Goal: Task Accomplishment & Management: Manage account settings

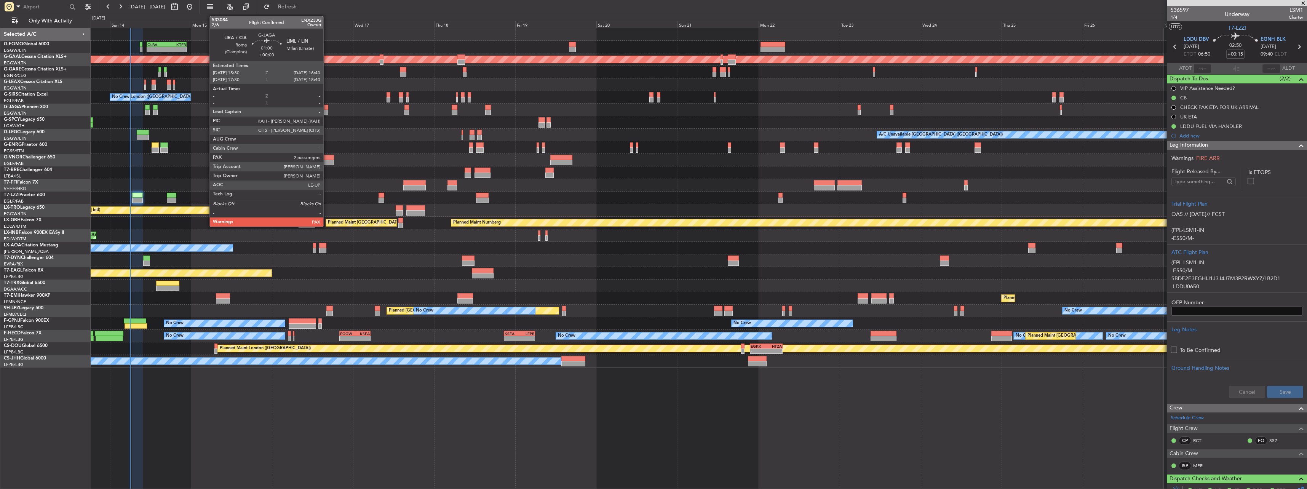
click at [327, 107] on div at bounding box center [326, 107] width 4 height 5
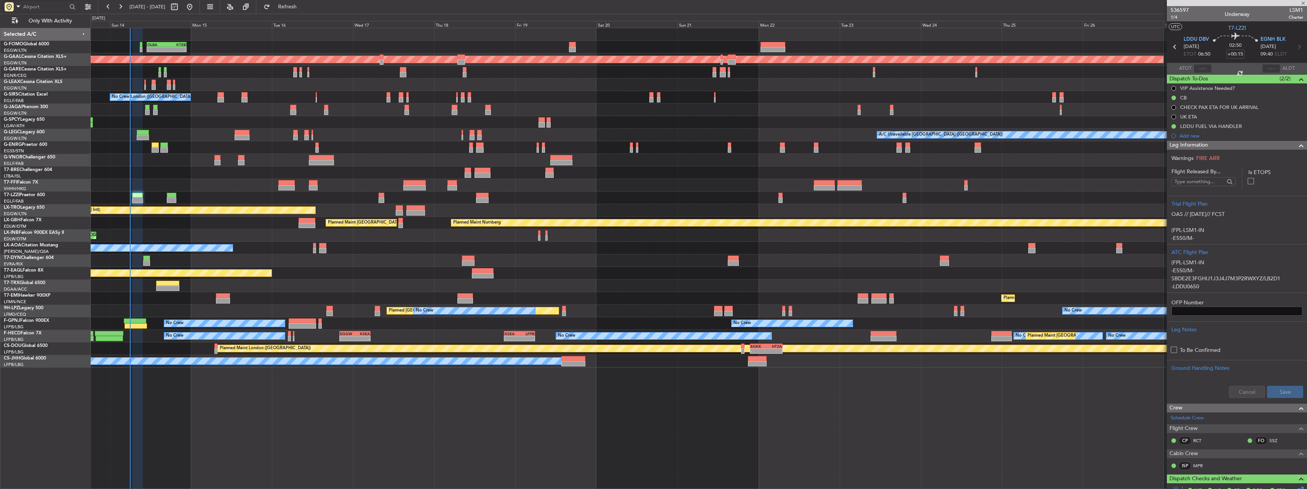
type input "2"
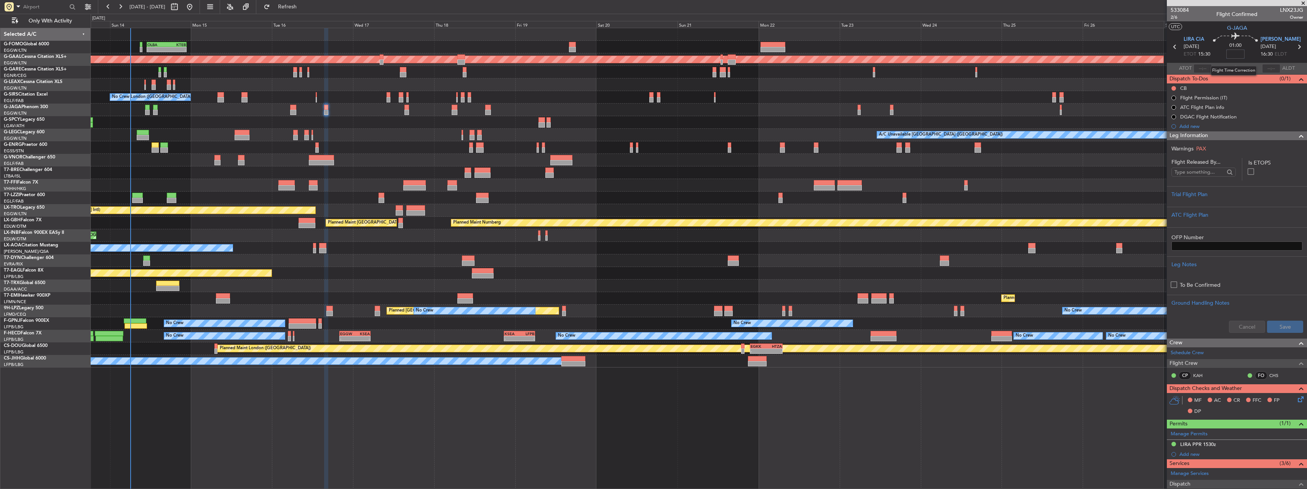
click at [484, 56] on input at bounding box center [1236, 54] width 18 height 9
type input "-00:10"
click at [484, 200] on div at bounding box center [1237, 200] width 131 height 5
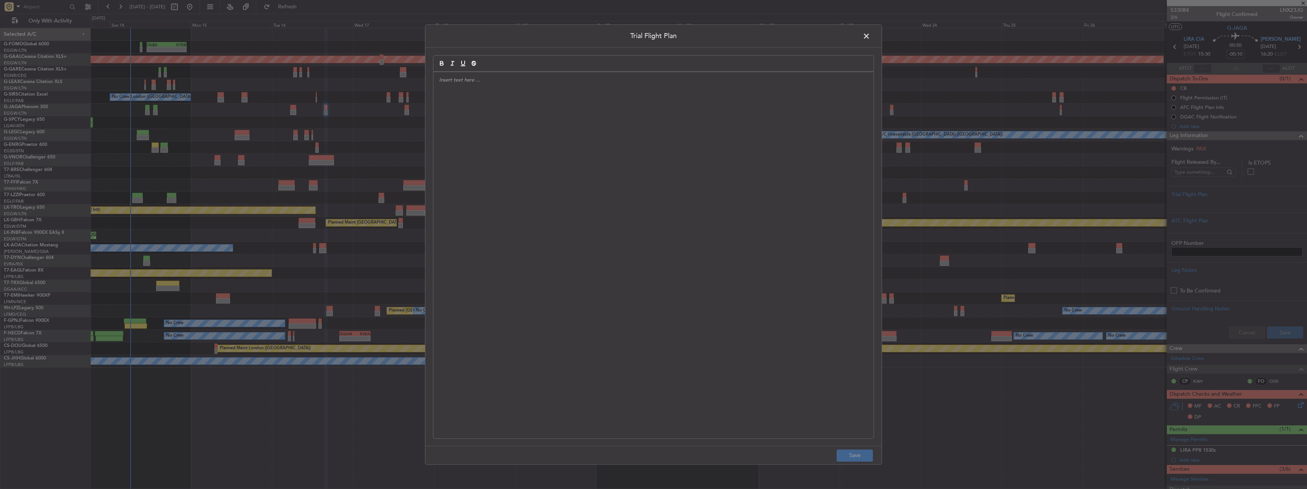
drag, startPoint x: 714, startPoint y: 151, endPoint x: 718, endPoint y: 151, distance: 4.2
click at [484, 151] on div at bounding box center [654, 255] width 440 height 366
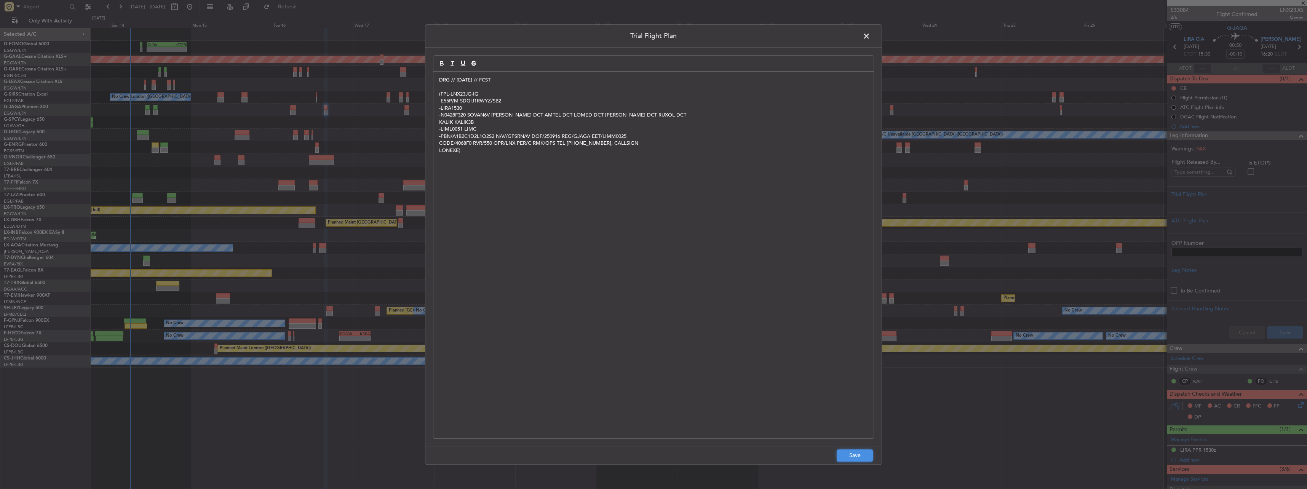
click at [484, 214] on button "Save" at bounding box center [855, 456] width 36 height 12
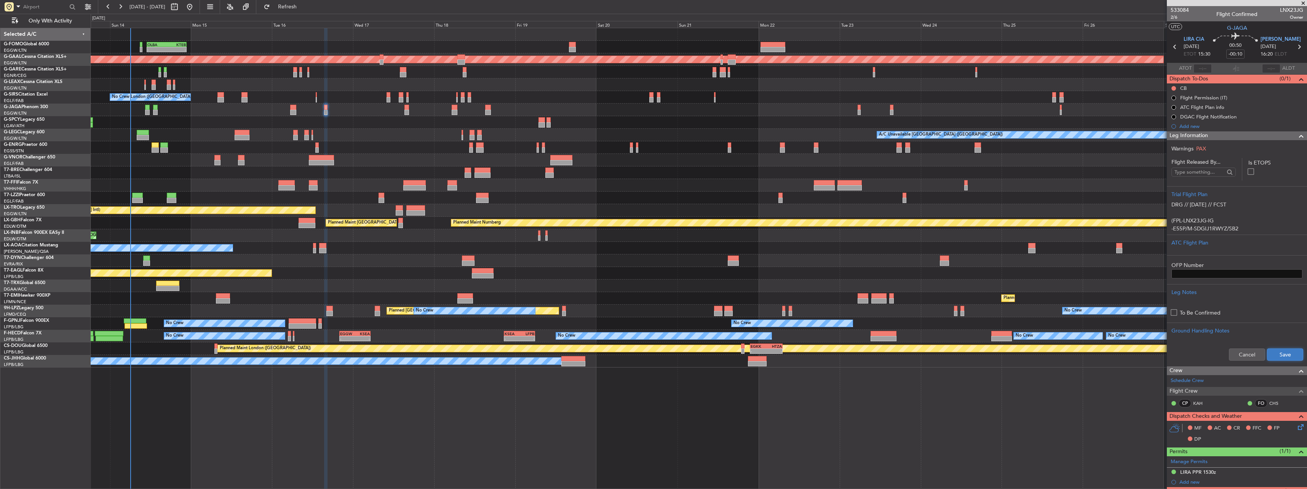
click at [484, 214] on button "Save" at bounding box center [1285, 355] width 36 height 12
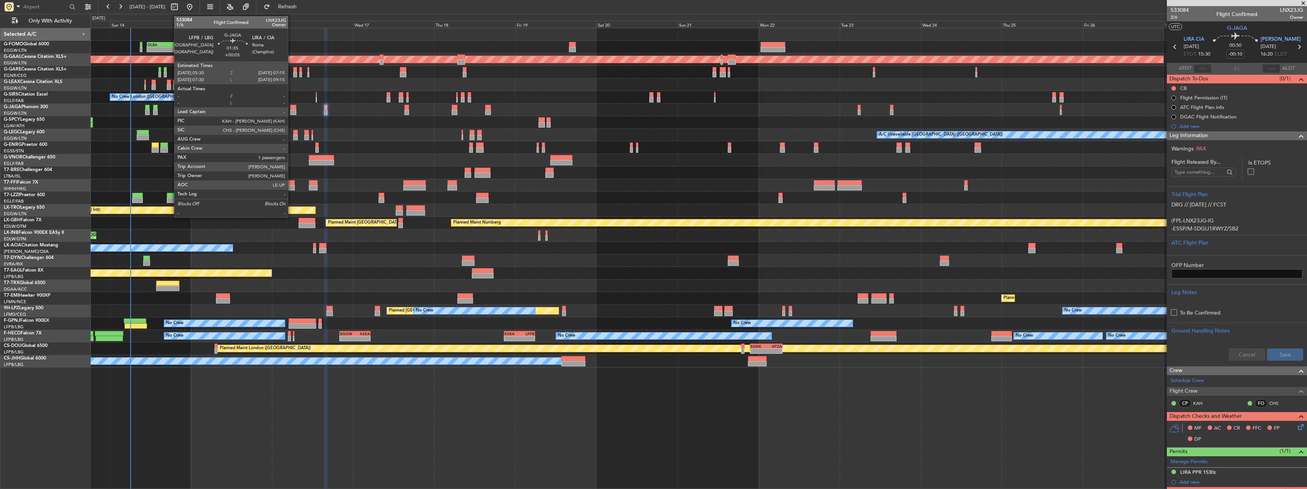
click at [291, 108] on div at bounding box center [293, 107] width 6 height 5
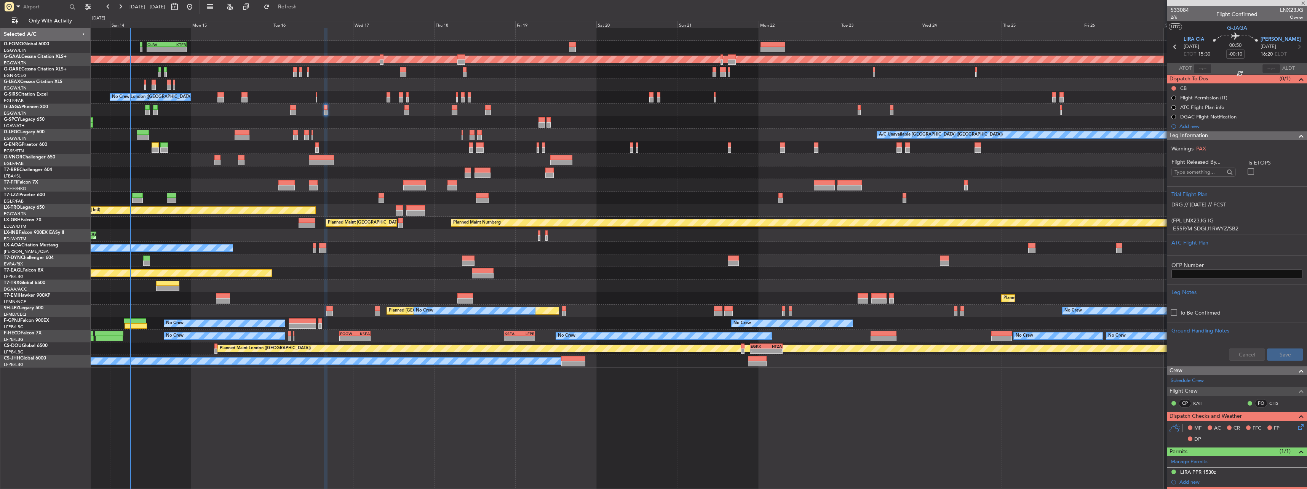
type input "+00:05"
type input "1"
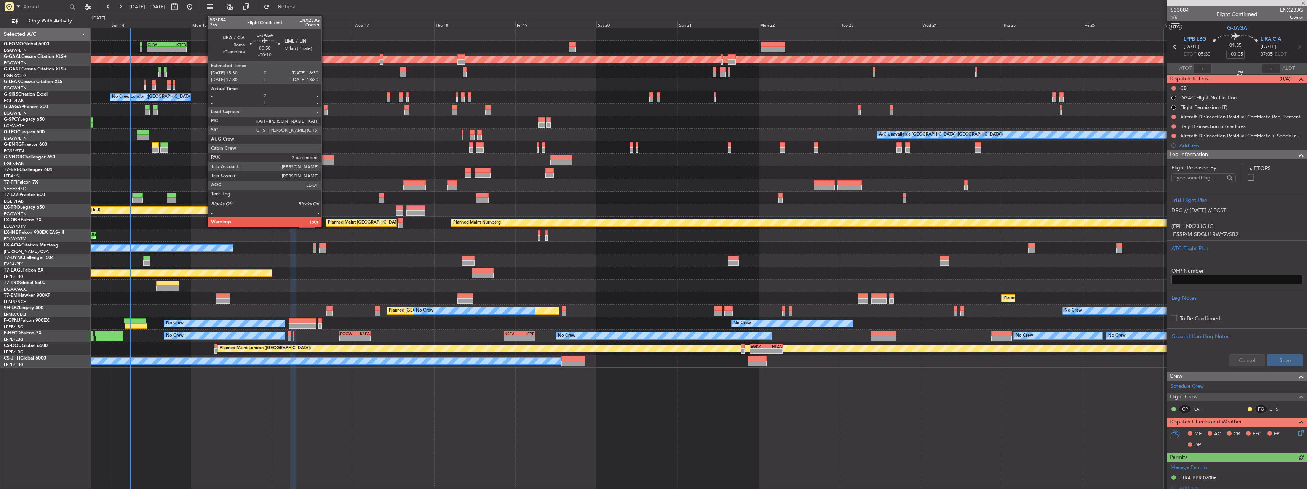
click at [325, 109] on div at bounding box center [325, 107] width 3 height 5
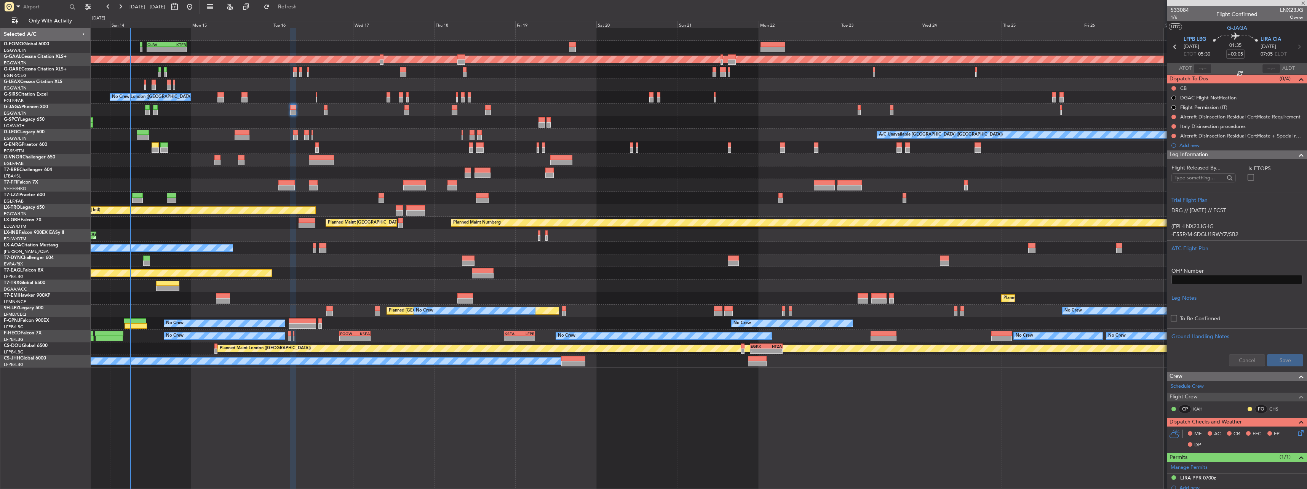
type input "-00:10"
type input "2"
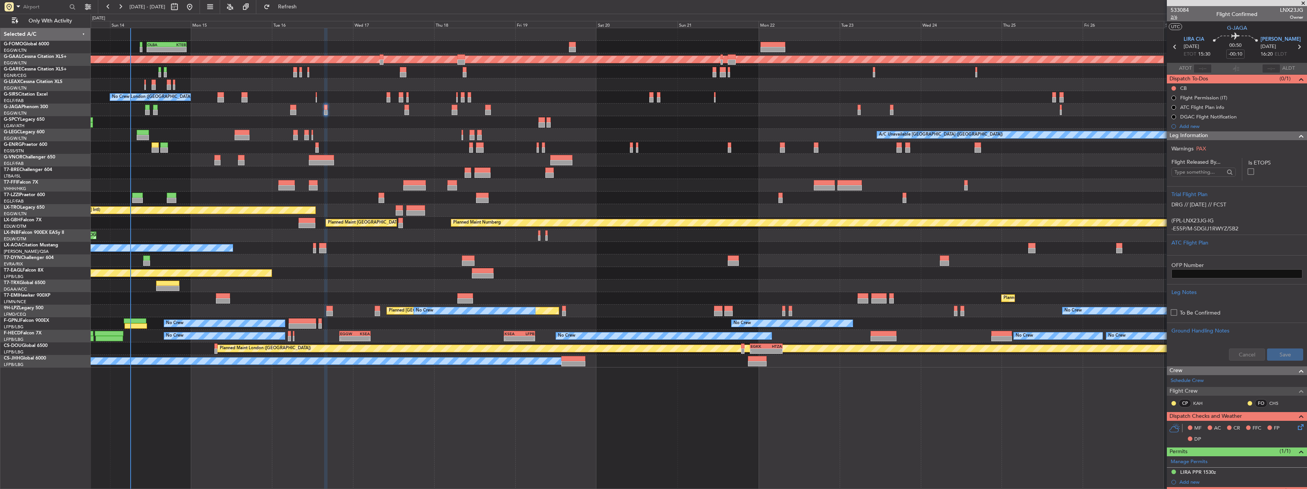
click at [484, 17] on span "2/6" at bounding box center [1180, 17] width 18 height 6
click at [484, 18] on span "2/6" at bounding box center [1180, 17] width 18 height 6
click at [484, 88] on button at bounding box center [1174, 88] width 5 height 5
click at [484, 123] on span "Completed" at bounding box center [1177, 122] width 25 height 8
click at [484, 134] on span "Leg Information" at bounding box center [1189, 135] width 38 height 9
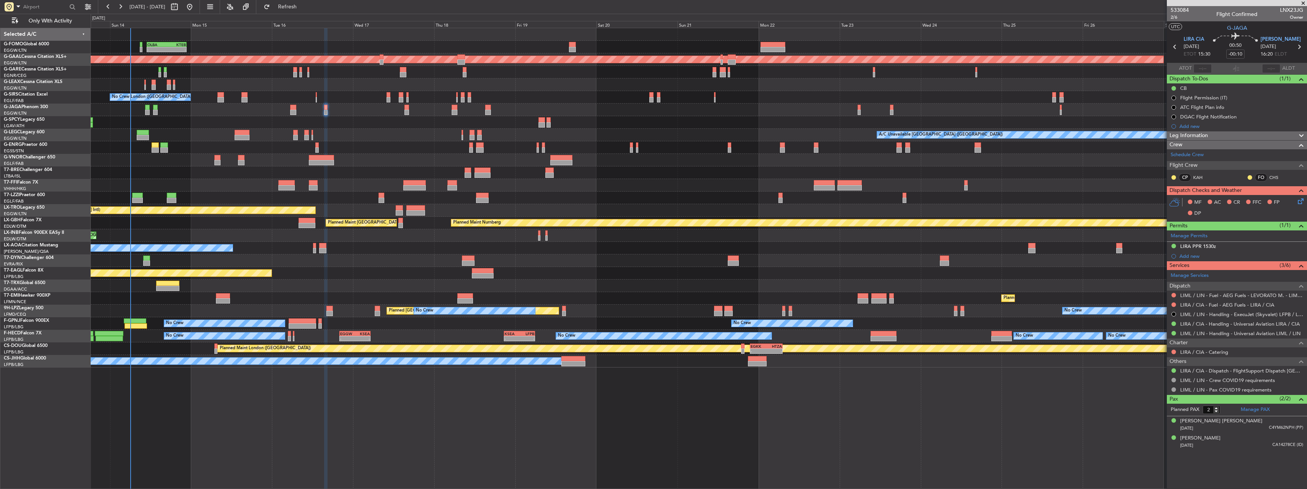
click at [484, 200] on icon at bounding box center [1300, 200] width 6 height 6
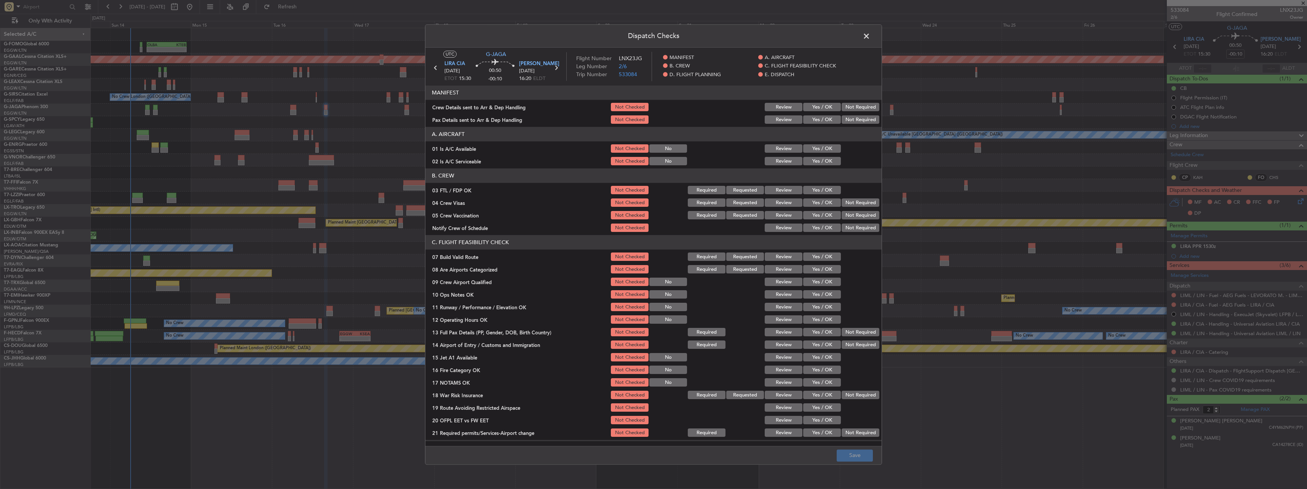
drag, startPoint x: 835, startPoint y: 147, endPoint x: 826, endPoint y: 151, distance: 10.4
click at [484, 147] on div "01 Is A/C Available Not Checked No Review Yes / OK" at bounding box center [654, 149] width 456 height 11
click at [484, 151] on button "Yes / OK" at bounding box center [822, 149] width 38 height 8
click at [484, 160] on button "Yes / OK" at bounding box center [822, 161] width 38 height 8
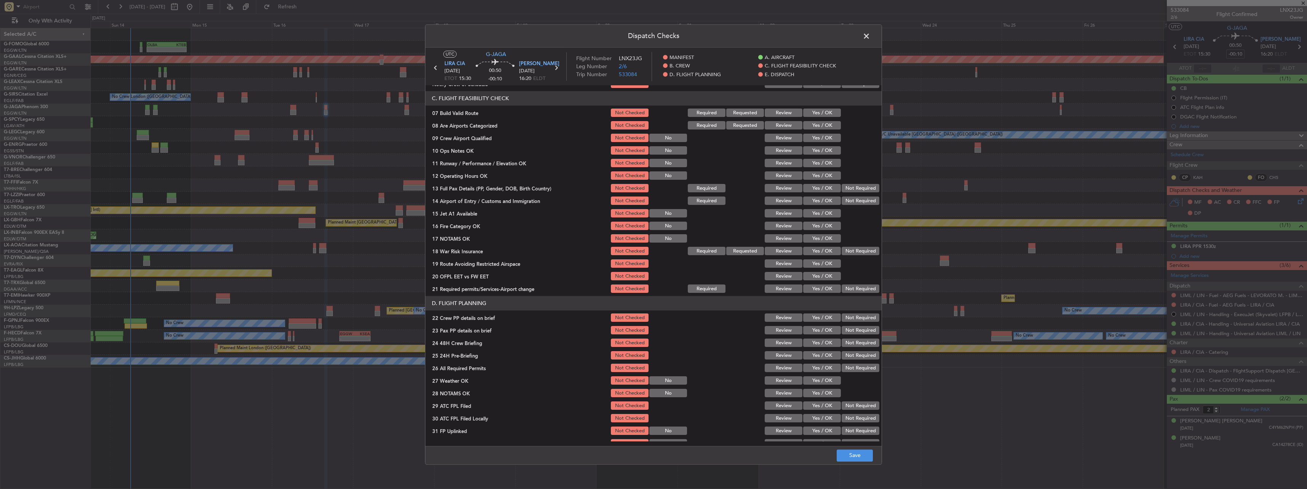
scroll to position [152, 0]
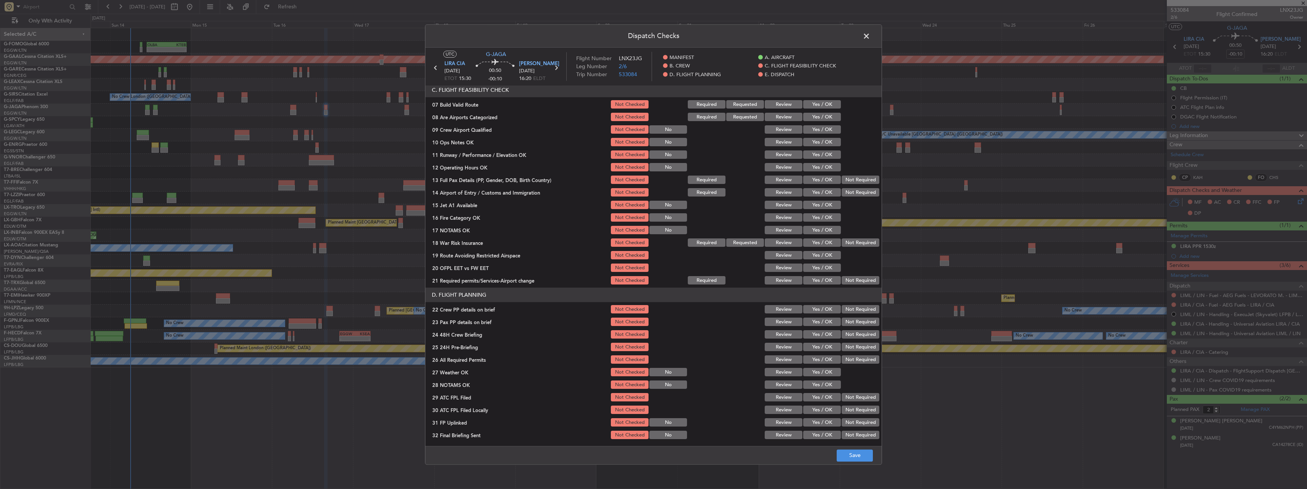
click at [484, 103] on button "Yes / OK" at bounding box center [822, 105] width 38 height 8
click at [484, 135] on section "C. FLIGHT FEASIBILITY CHECK 07 Build Valid Route Not Checked Required Requested…" at bounding box center [654, 184] width 456 height 203
click at [484, 142] on button "Yes / OK" at bounding box center [822, 142] width 38 height 8
drag, startPoint x: 829, startPoint y: 154, endPoint x: 826, endPoint y: 157, distance: 4.3
click at [484, 154] on button "Yes / OK" at bounding box center [822, 155] width 38 height 8
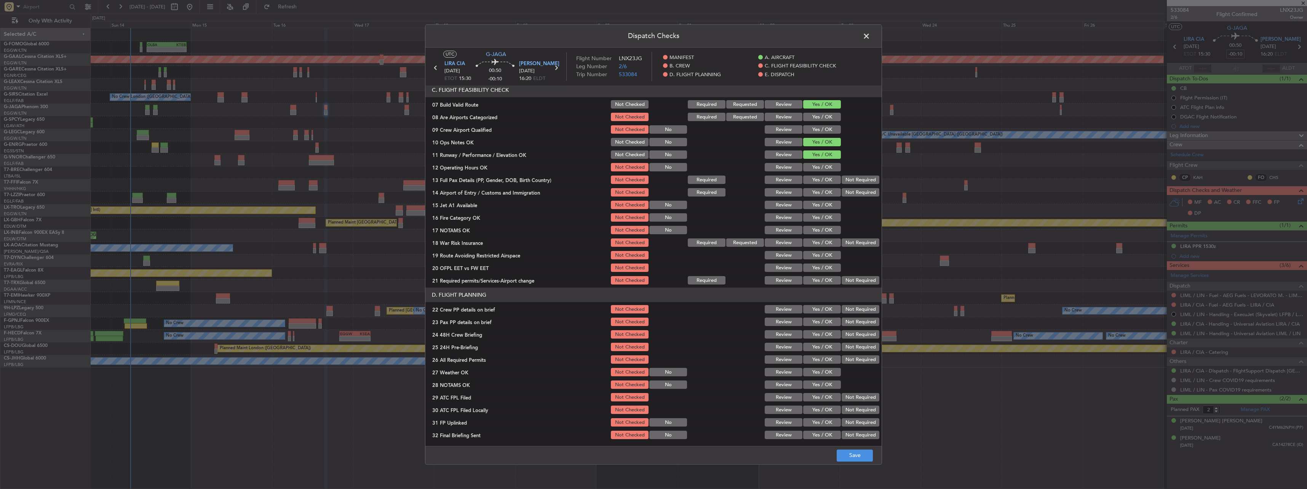
click at [484, 158] on button "Yes / OK" at bounding box center [822, 155] width 38 height 8
click at [484, 168] on button "Yes / OK" at bounding box center [822, 167] width 38 height 8
click at [484, 180] on button "Yes / OK" at bounding box center [822, 180] width 38 height 8
click at [484, 195] on button "Yes / OK" at bounding box center [822, 193] width 38 height 8
click at [484, 205] on button "Yes / OK" at bounding box center [822, 205] width 38 height 8
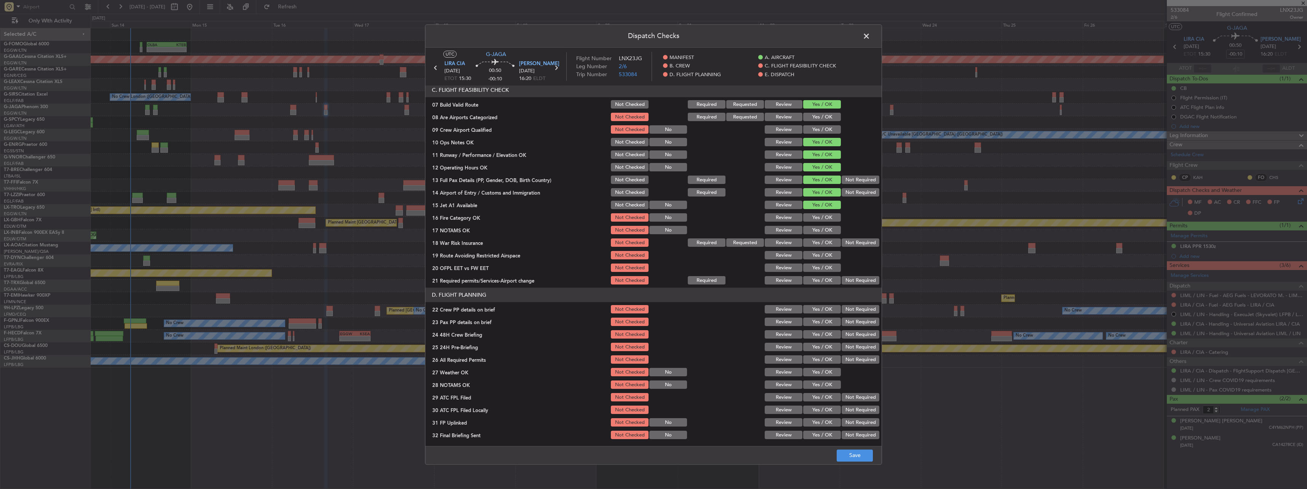
click at [484, 214] on button "Yes / OK" at bounding box center [822, 218] width 38 height 8
click at [484, 214] on button "Yes / OK" at bounding box center [822, 230] width 38 height 8
click at [484, 214] on button "Not Required" at bounding box center [861, 243] width 38 height 8
click at [484, 214] on button "Yes / OK" at bounding box center [822, 255] width 38 height 8
click at [484, 214] on button "Yes / OK" at bounding box center [822, 268] width 38 height 8
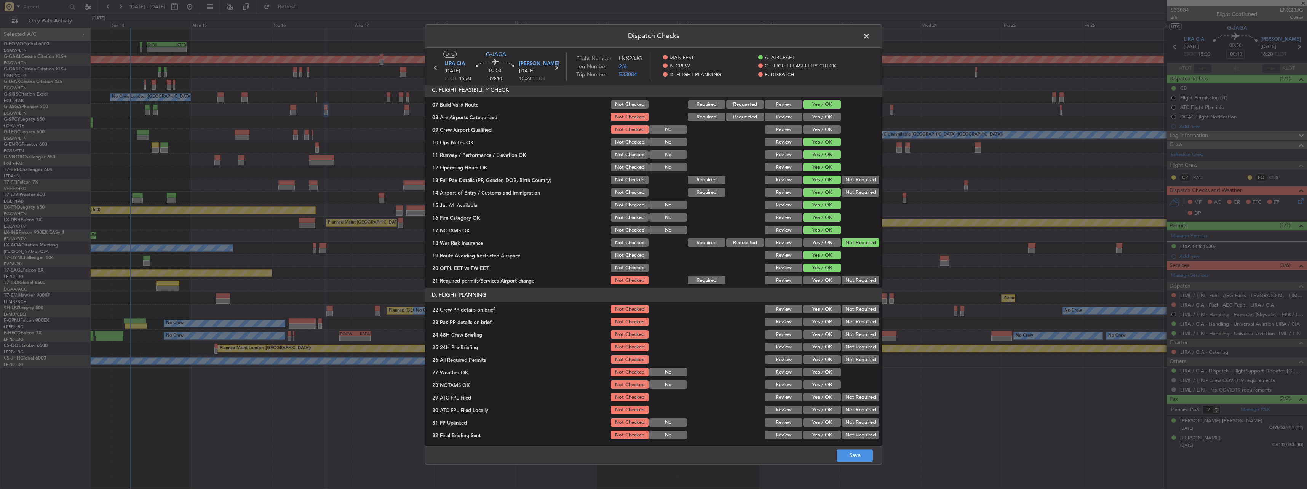
click at [484, 214] on article "MANIFEST Crew Details sent to Arr & Dep Handling Not Checked Review Yes / OK No…" at bounding box center [654, 264] width 456 height 356
click at [484, 214] on button "Yes / OK" at bounding box center [822, 281] width 38 height 8
click at [484, 214] on button "Yes / OK" at bounding box center [822, 310] width 38 height 8
click at [484, 214] on button "Yes / OK" at bounding box center [822, 322] width 38 height 8
click at [484, 214] on button "Yes / OK" at bounding box center [822, 335] width 38 height 8
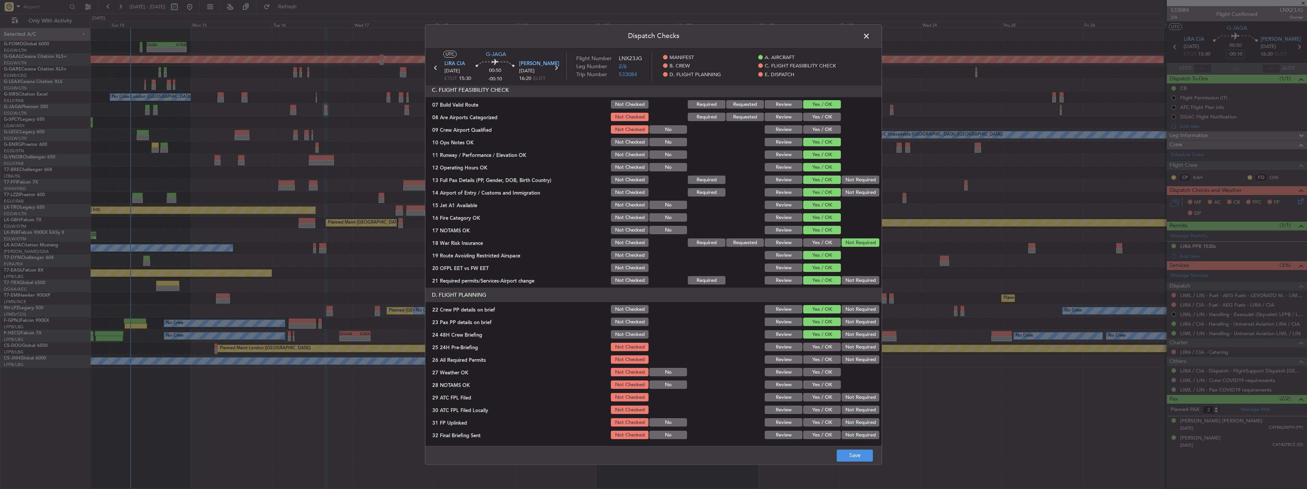
click at [484, 214] on button "Not Required" at bounding box center [861, 347] width 38 height 8
click at [484, 214] on button "Save" at bounding box center [855, 456] width 36 height 12
click at [484, 35] on span at bounding box center [870, 37] width 0 height 15
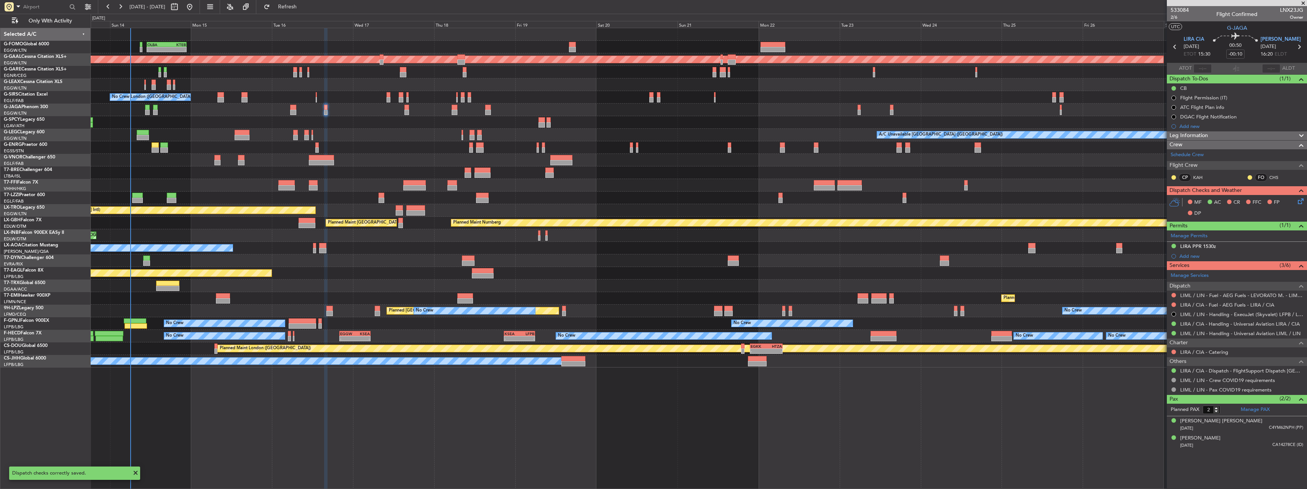
click at [296, 102] on div "No Crew London (Farnborough) Planned Maint London (Farnborough) AOG Maint Kemble" at bounding box center [699, 97] width 1216 height 13
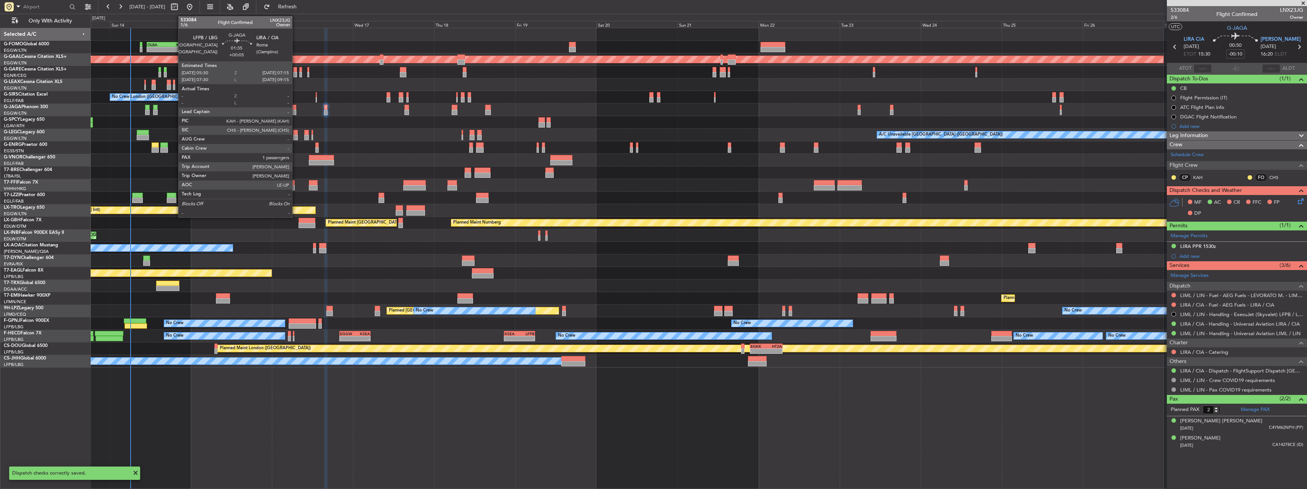
click at [296, 108] on div at bounding box center [293, 107] width 6 height 5
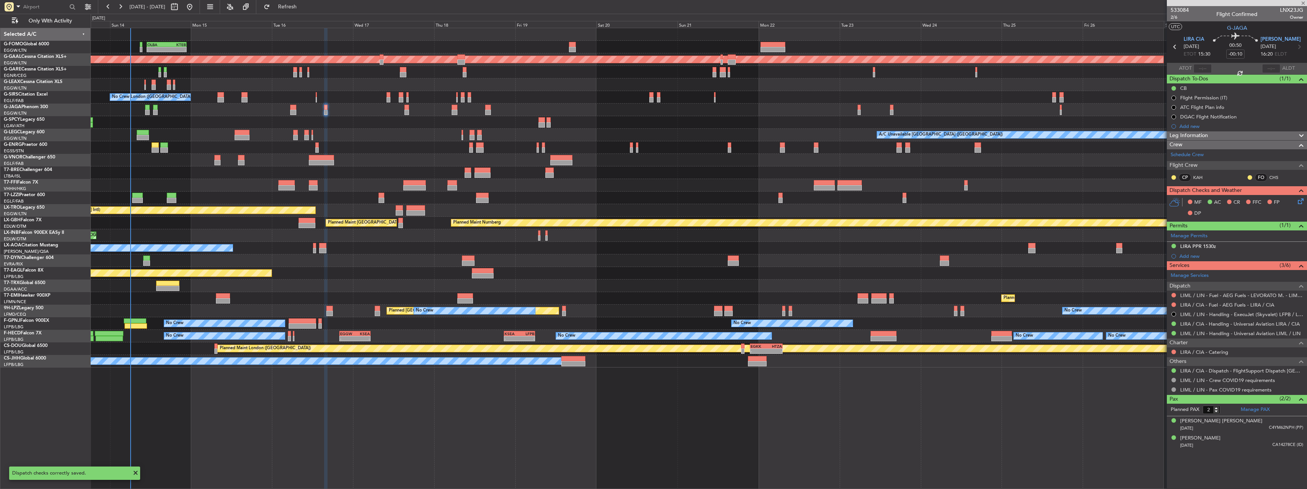
type input "+00:05"
type input "1"
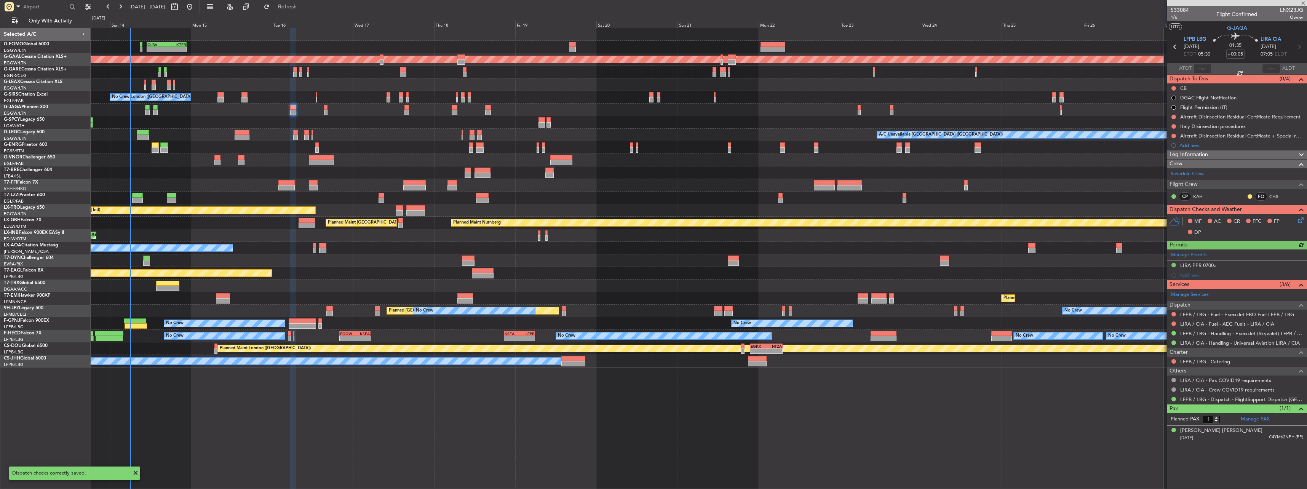
click at [484, 214] on icon at bounding box center [1300, 219] width 6 height 6
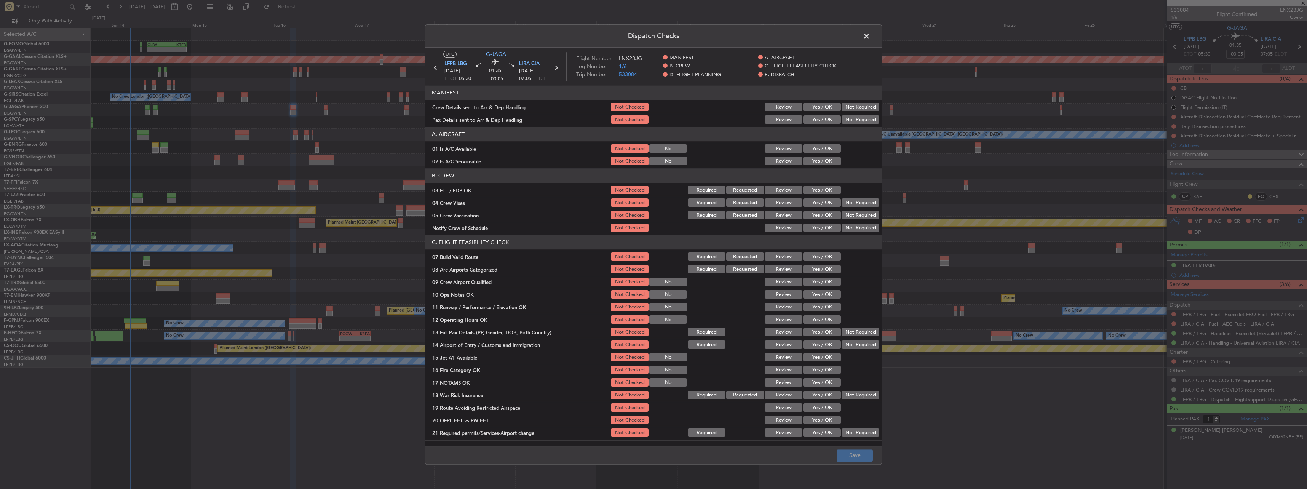
click at [484, 148] on button "Yes / OK" at bounding box center [822, 149] width 38 height 8
click at [484, 168] on article "MANIFEST Crew Details sent to Arr & Dep Handling Not Checked Review Yes / OK No…" at bounding box center [654, 264] width 456 height 356
click at [484, 162] on button "Yes / OK" at bounding box center [822, 161] width 38 height 8
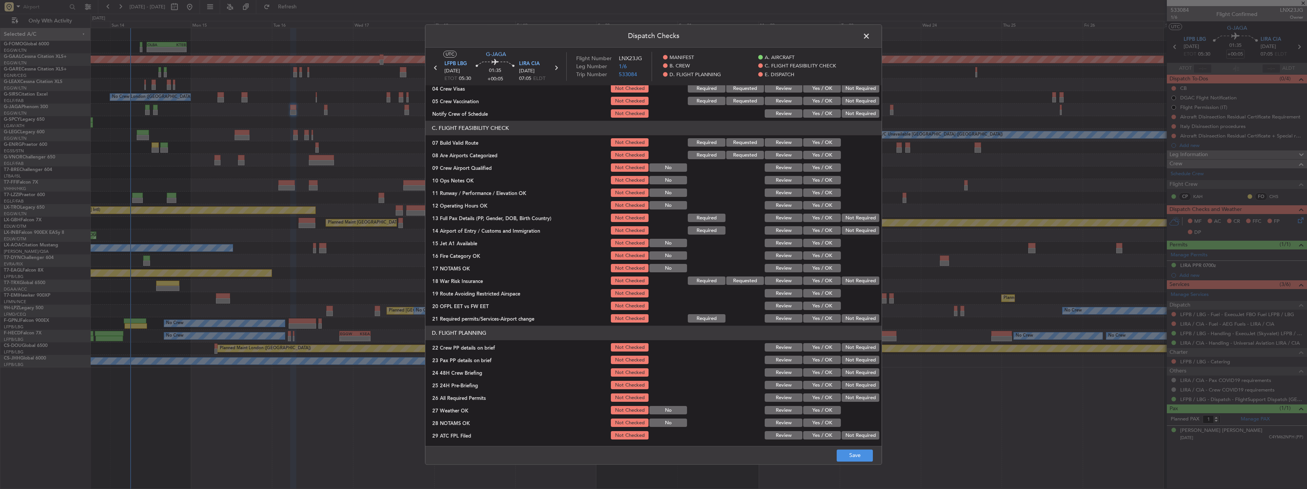
drag, startPoint x: 817, startPoint y: 141, endPoint x: 822, endPoint y: 156, distance: 15.8
click at [484, 144] on button "Yes / OK" at bounding box center [822, 143] width 38 height 8
click at [484, 176] on div "Yes / OK" at bounding box center [821, 180] width 38 height 11
click at [484, 179] on button "Yes / OK" at bounding box center [822, 180] width 38 height 8
click at [484, 193] on button "Yes / OK" at bounding box center [822, 193] width 38 height 8
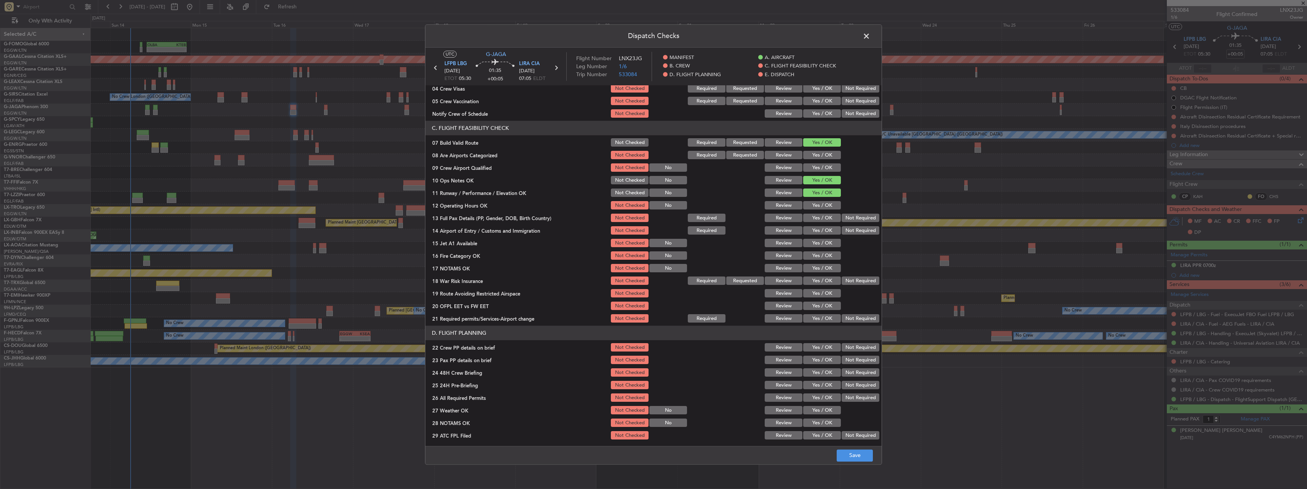
click at [484, 213] on div "Yes / OK" at bounding box center [821, 218] width 38 height 11
click at [484, 204] on button "Yes / OK" at bounding box center [822, 206] width 38 height 8
drag, startPoint x: 821, startPoint y: 219, endPoint x: 823, endPoint y: 229, distance: 10.4
click at [484, 214] on button "Yes / OK" at bounding box center [822, 218] width 38 height 8
click at [484, 214] on button "Yes / OK" at bounding box center [822, 231] width 38 height 8
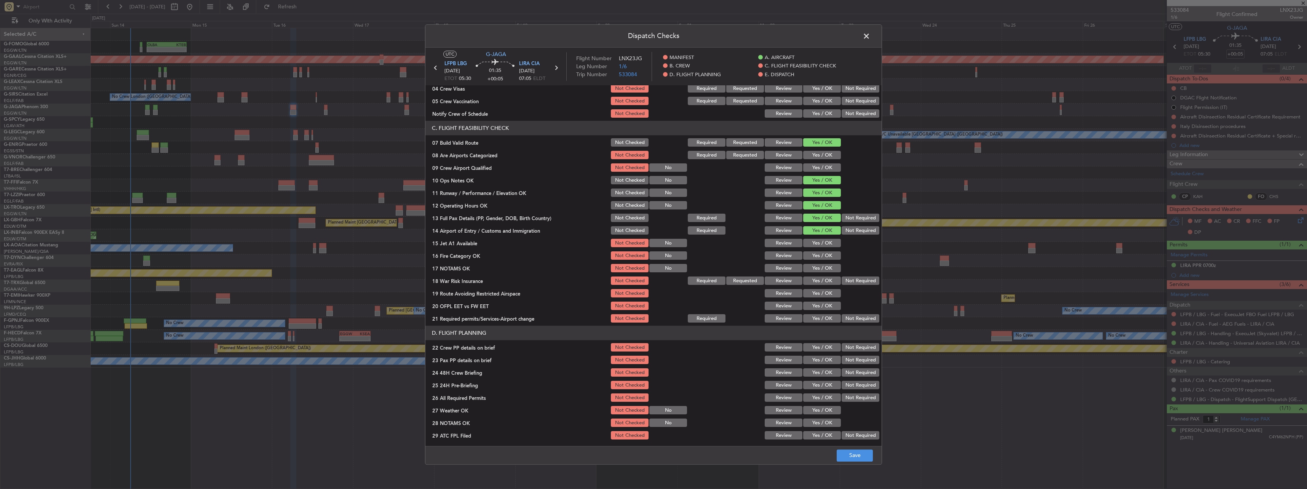
click at [484, 214] on button "Yes / OK" at bounding box center [822, 243] width 38 height 8
click at [484, 214] on div "Yes / OK" at bounding box center [821, 256] width 38 height 11
drag, startPoint x: 819, startPoint y: 256, endPoint x: 822, endPoint y: 266, distance: 9.5
click at [484, 214] on button "Yes / OK" at bounding box center [822, 256] width 38 height 8
click at [484, 214] on button "Yes / OK" at bounding box center [822, 268] width 38 height 8
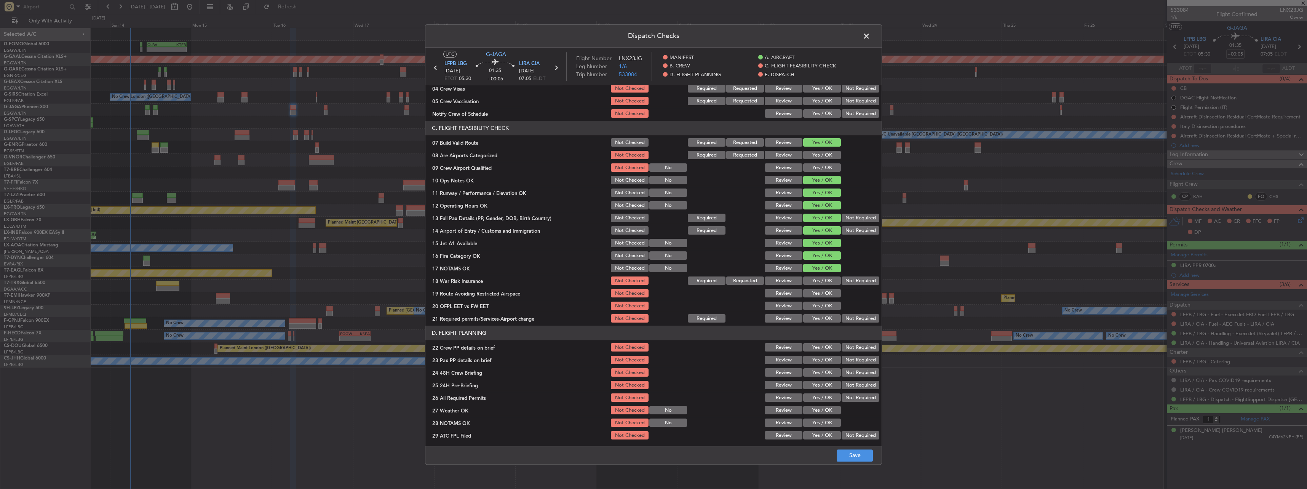
drag, startPoint x: 853, startPoint y: 277, endPoint x: 849, endPoint y: 282, distance: 6.5
click at [484, 214] on button "Not Required" at bounding box center [861, 281] width 38 height 8
click at [484, 214] on button "Yes / OK" at bounding box center [822, 294] width 38 height 8
click at [484, 214] on button "Yes / OK" at bounding box center [822, 306] width 38 height 8
click at [484, 214] on div "Yes / OK" at bounding box center [821, 319] width 38 height 11
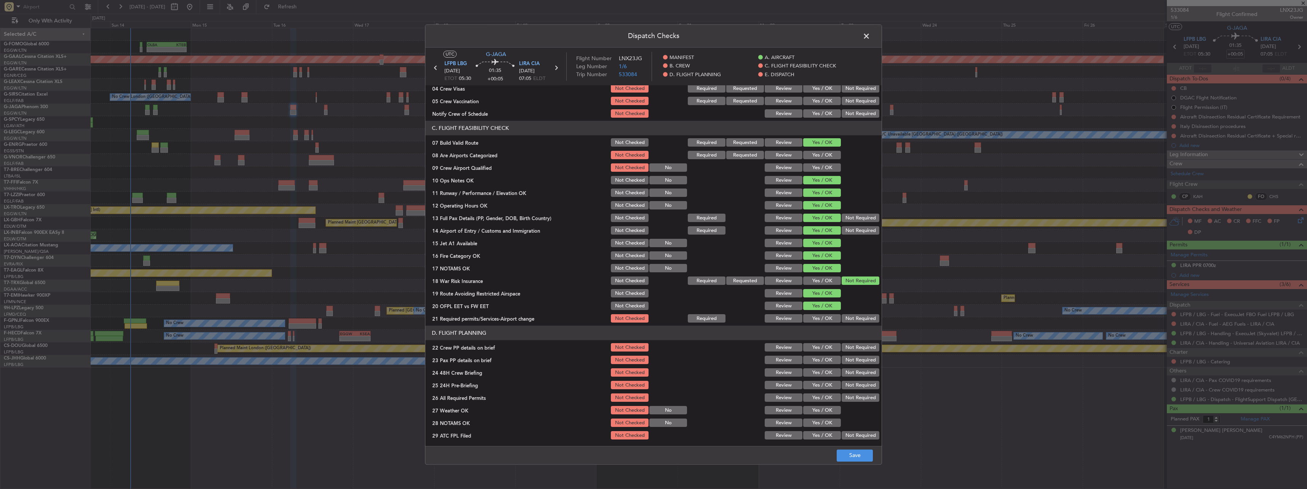
click at [484, 214] on button "Yes / OK" at bounding box center [822, 319] width 38 height 8
click at [484, 214] on button "Yes / OK" at bounding box center [822, 348] width 38 height 8
click at [484, 214] on button "Yes / OK" at bounding box center [822, 360] width 38 height 8
click at [484, 214] on div "Yes / OK" at bounding box center [821, 373] width 38 height 11
drag, startPoint x: 835, startPoint y: 371, endPoint x: 838, endPoint y: 373, distance: 3.9
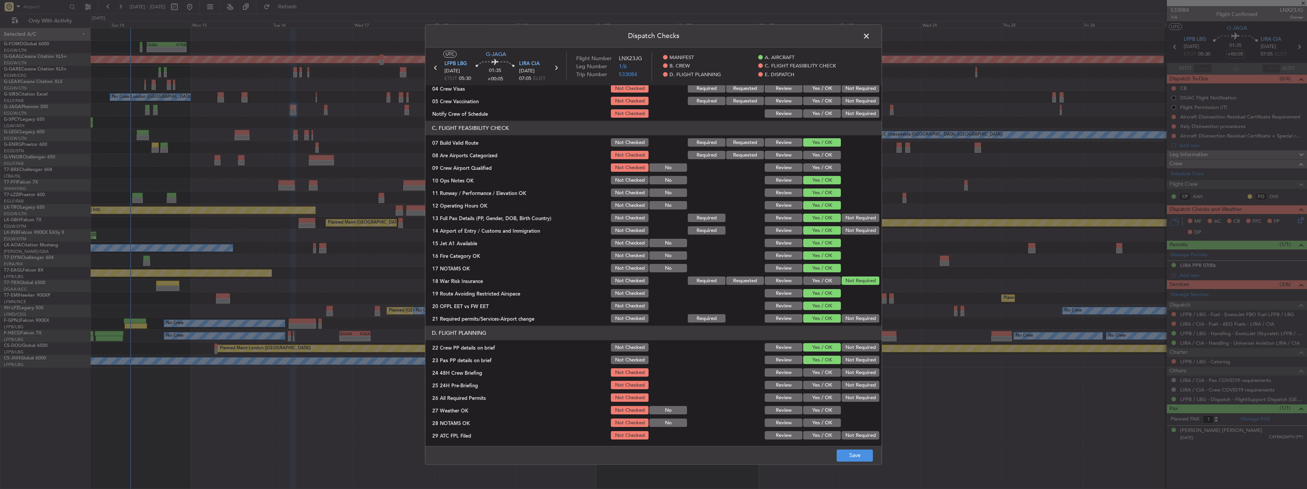
click at [484, 214] on div "24 48H Crew Briefing Not Checked Review Yes / OK Not Required" at bounding box center [654, 373] width 456 height 11
drag, startPoint x: 844, startPoint y: 379, endPoint x: 832, endPoint y: 373, distance: 14.0
click at [484, 214] on section "D. FLIGHT PLANNING 22 Crew PP details on brief Not Checked Review Yes / OK Not …" at bounding box center [654, 402] width 456 height 153
click at [484, 214] on button "Yes / OK" at bounding box center [822, 373] width 38 height 8
click at [484, 214] on button "Not Required" at bounding box center [861, 385] width 38 height 8
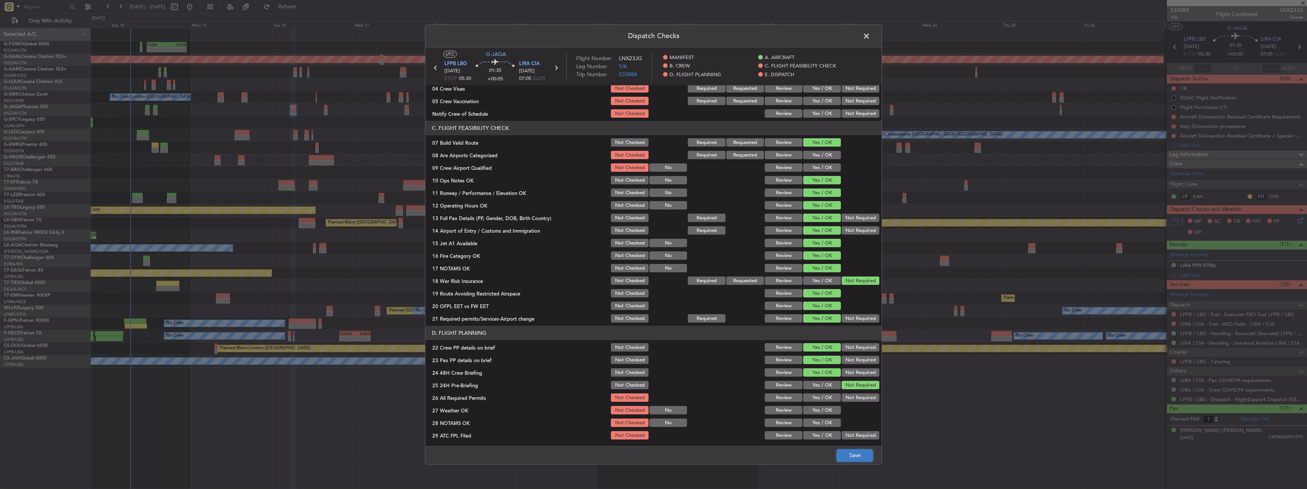
click at [484, 214] on button "Save" at bounding box center [855, 456] width 36 height 12
click at [484, 34] on span at bounding box center [870, 37] width 0 height 15
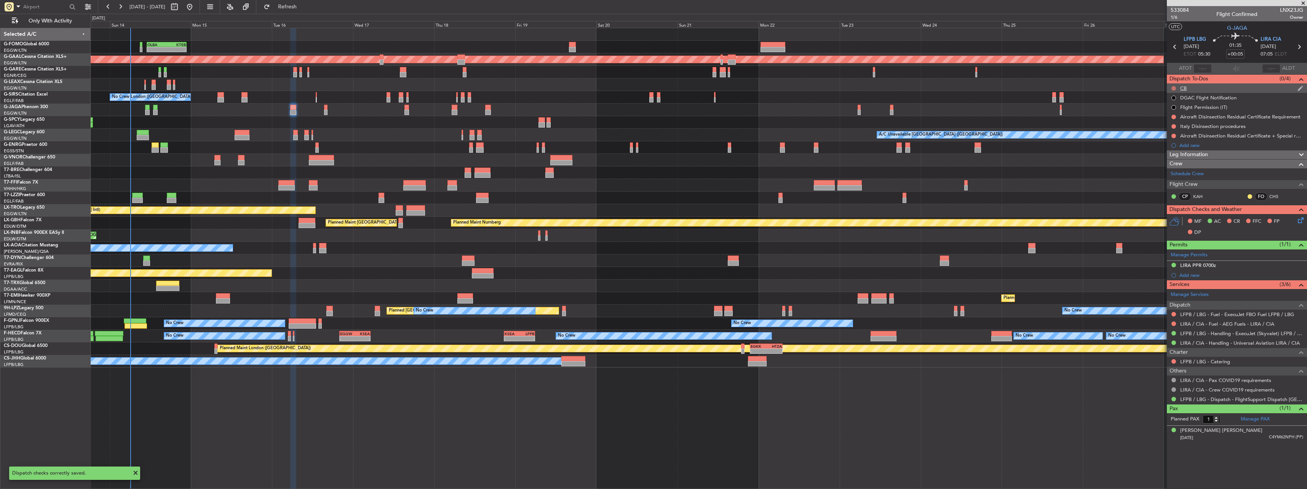
click at [484, 88] on button at bounding box center [1174, 88] width 5 height 5
click at [484, 125] on span "Completed" at bounding box center [1177, 122] width 25 height 8
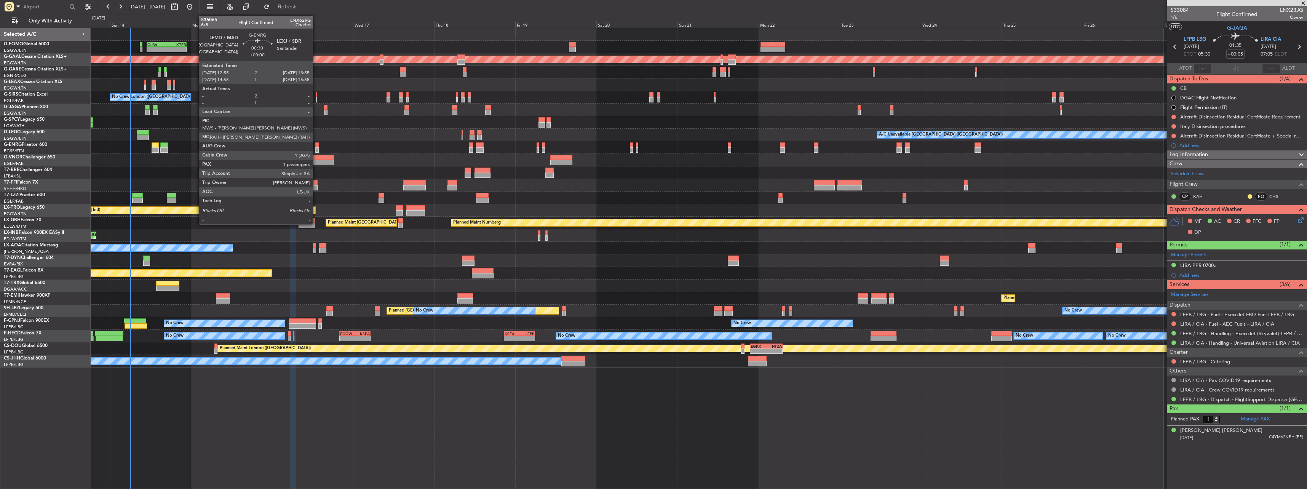
click at [316, 147] on div at bounding box center [316, 149] width 3 height 5
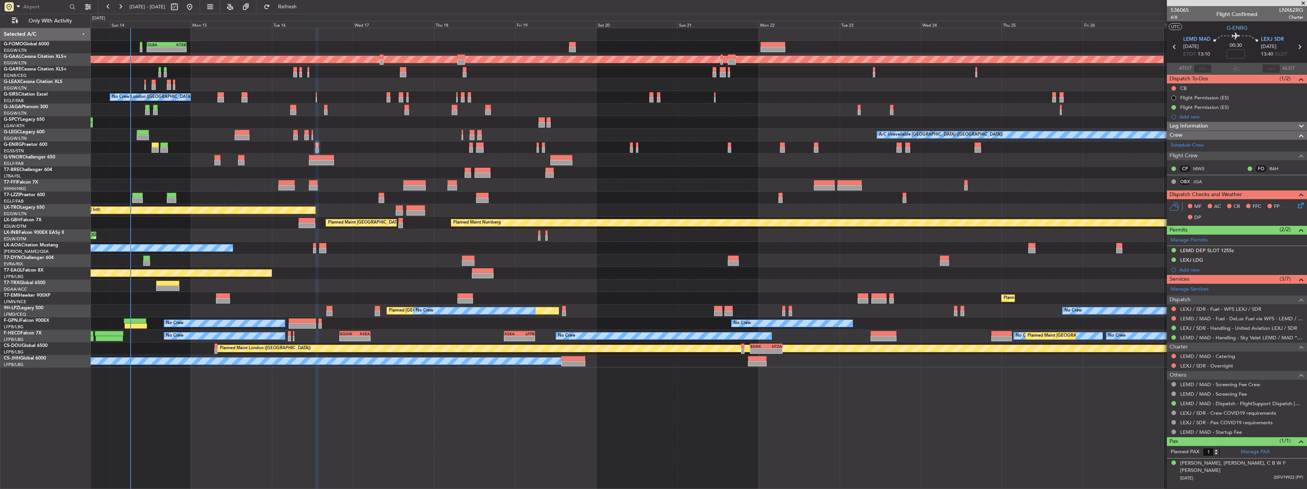
click at [484, 10] on span "LNX62RG" at bounding box center [1292, 10] width 24 height 8
copy span "LNX62RG"
drag, startPoint x: 1189, startPoint y: 194, endPoint x: 1192, endPoint y: 196, distance: 4.1
click at [484, 196] on div "Jo-Anne Garrod" at bounding box center [1204, 195] width 38 height 10
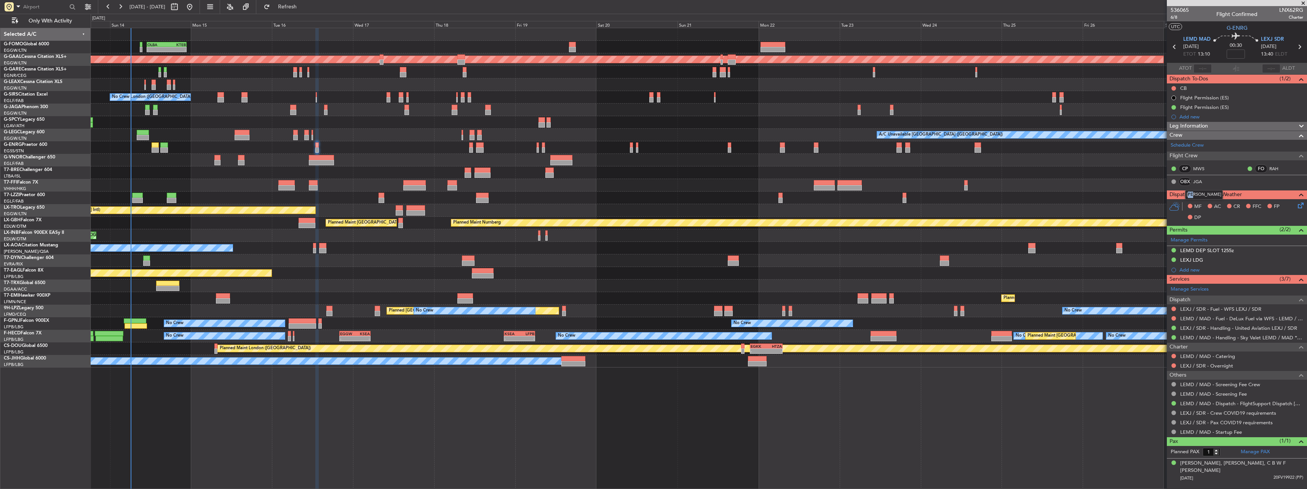
drag, startPoint x: 1188, startPoint y: 196, endPoint x: 1218, endPoint y: 196, distance: 30.5
click at [484, 196] on div "Jo-Anne Garrod" at bounding box center [1204, 195] width 38 height 10
copy div "Jo-Anne Garrod"
click at [484, 181] on link "JGA" at bounding box center [1201, 181] width 17 height 7
click at [484, 18] on span "6/8" at bounding box center [1180, 17] width 18 height 6
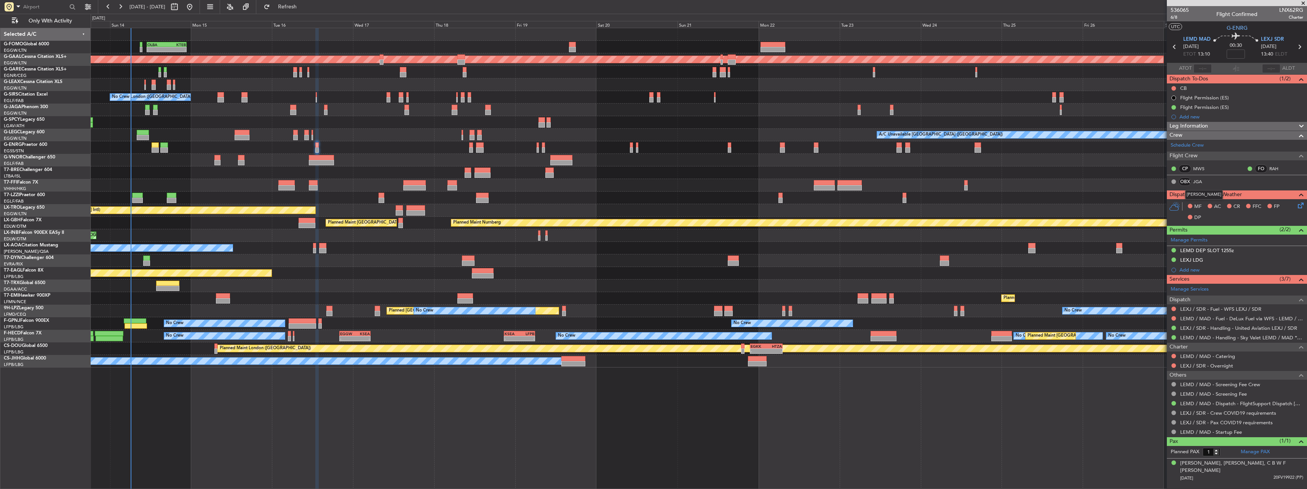
drag, startPoint x: 1187, startPoint y: 195, endPoint x: 1216, endPoint y: 196, distance: 29.3
click at [484, 196] on div "Jo-Anne Garrod" at bounding box center [1204, 195] width 38 height 10
copy div "Jo-Anne Garrod"
click at [484, 125] on span "Leg Information" at bounding box center [1189, 126] width 38 height 9
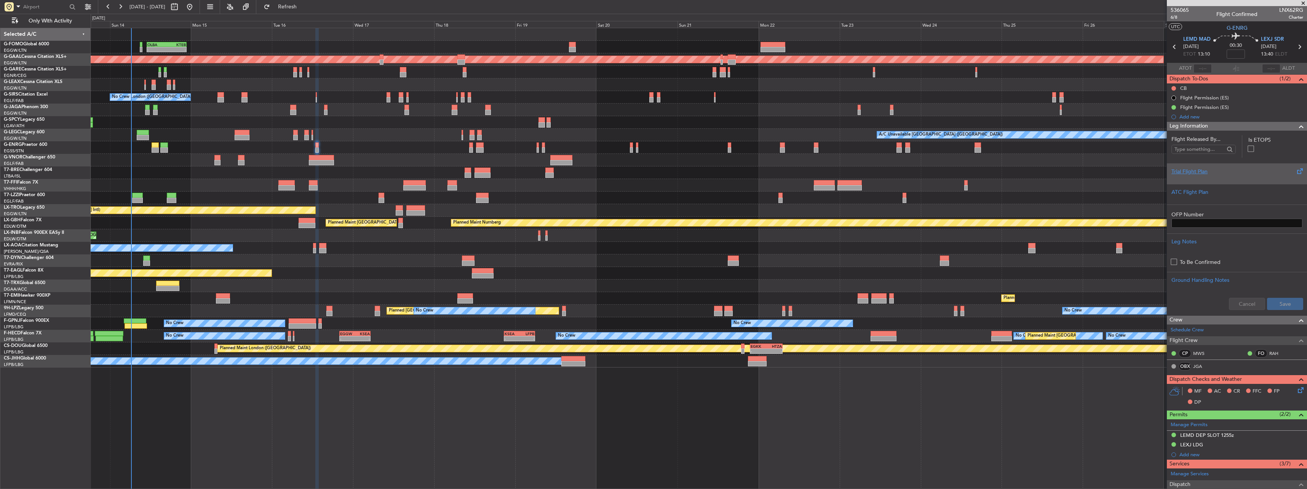
click at [484, 170] on div "Trial Flight Plan" at bounding box center [1237, 172] width 131 height 8
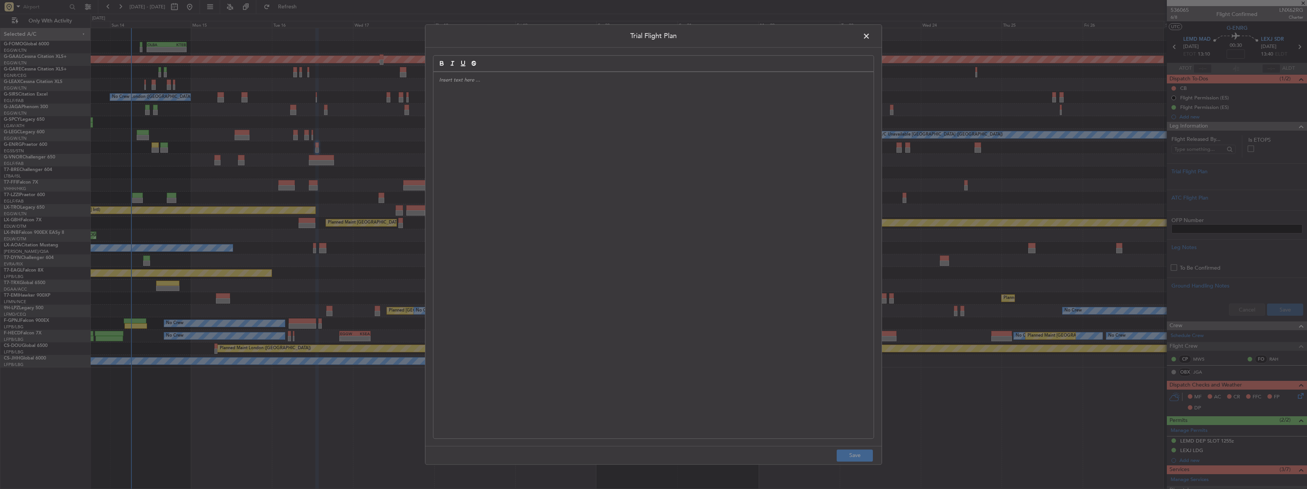
click at [484, 162] on div at bounding box center [654, 255] width 440 height 366
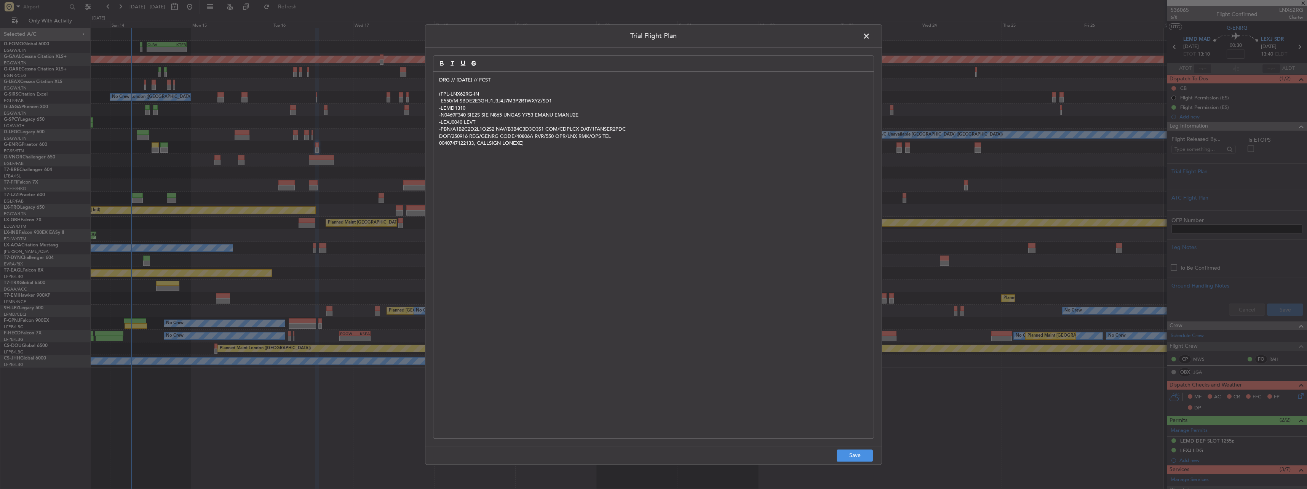
scroll to position [0, 0]
click at [484, 214] on button "Save" at bounding box center [855, 456] width 36 height 12
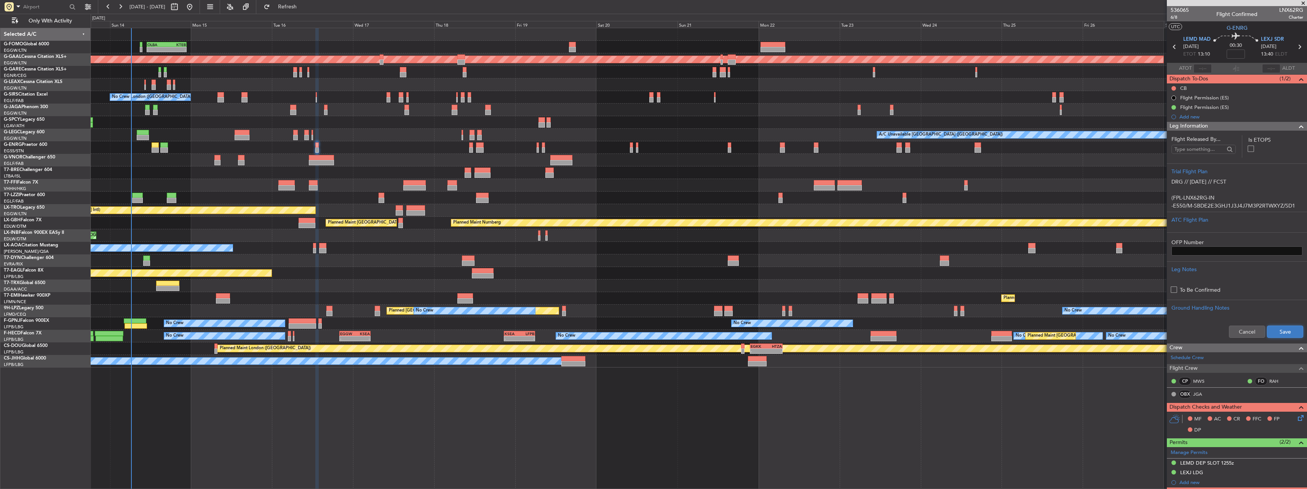
click at [484, 214] on button "Save" at bounding box center [1285, 332] width 36 height 12
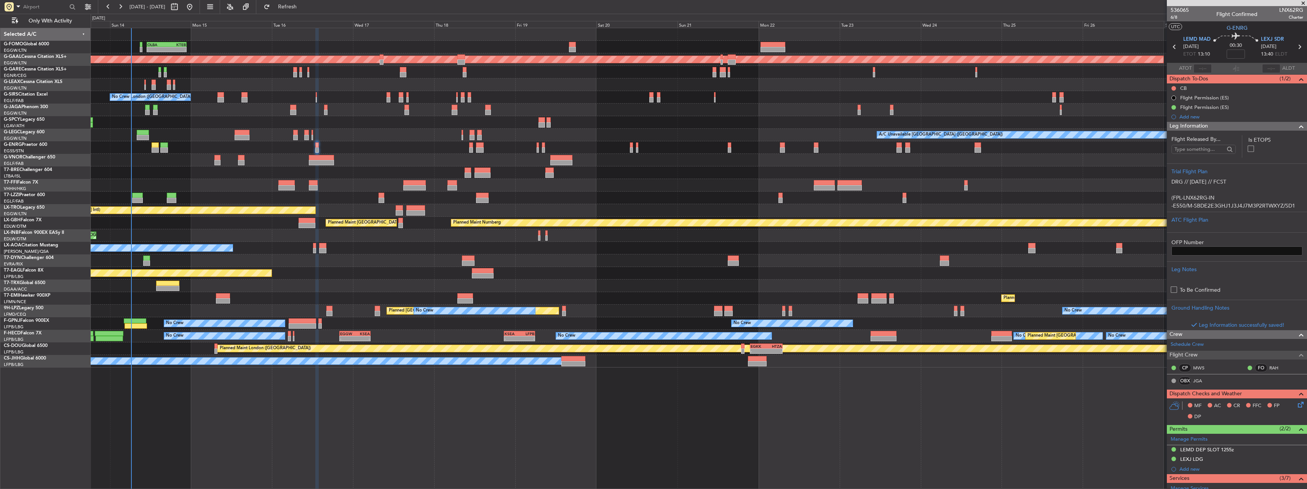
click at [484, 123] on div "Leg Information" at bounding box center [1237, 126] width 140 height 9
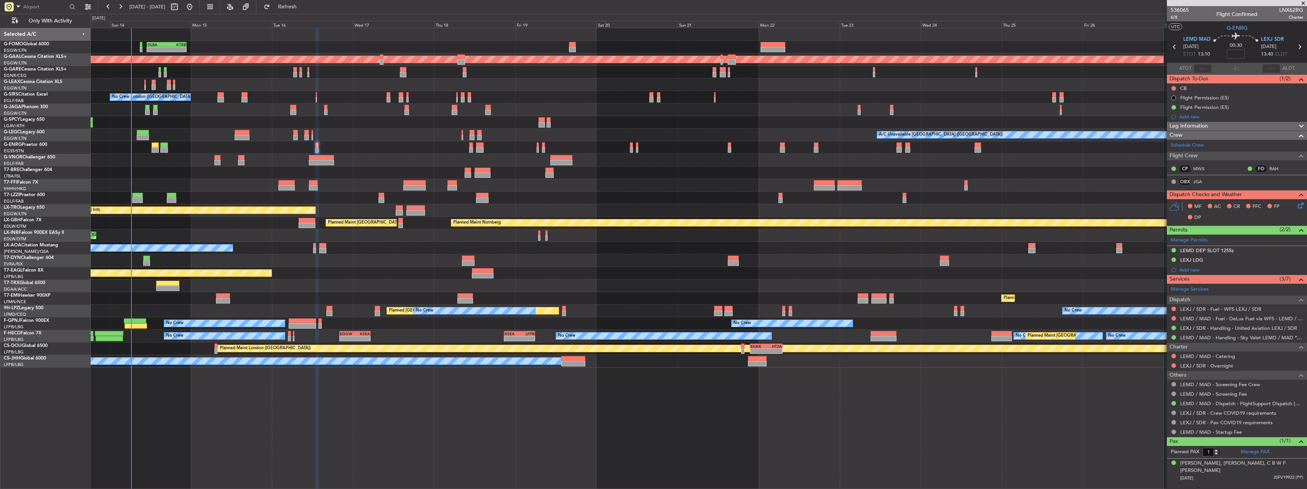
click at [484, 55] on input at bounding box center [1236, 54] width 18 height 9
click at [484, 17] on div "536065 6/8 Flight Confirmed LNX62RG Charter" at bounding box center [1237, 13] width 140 height 15
click at [484, 18] on span "6/8" at bounding box center [1180, 17] width 18 height 6
click at [484, 88] on button at bounding box center [1174, 88] width 5 height 5
click at [484, 123] on span "Completed" at bounding box center [1177, 122] width 25 height 8
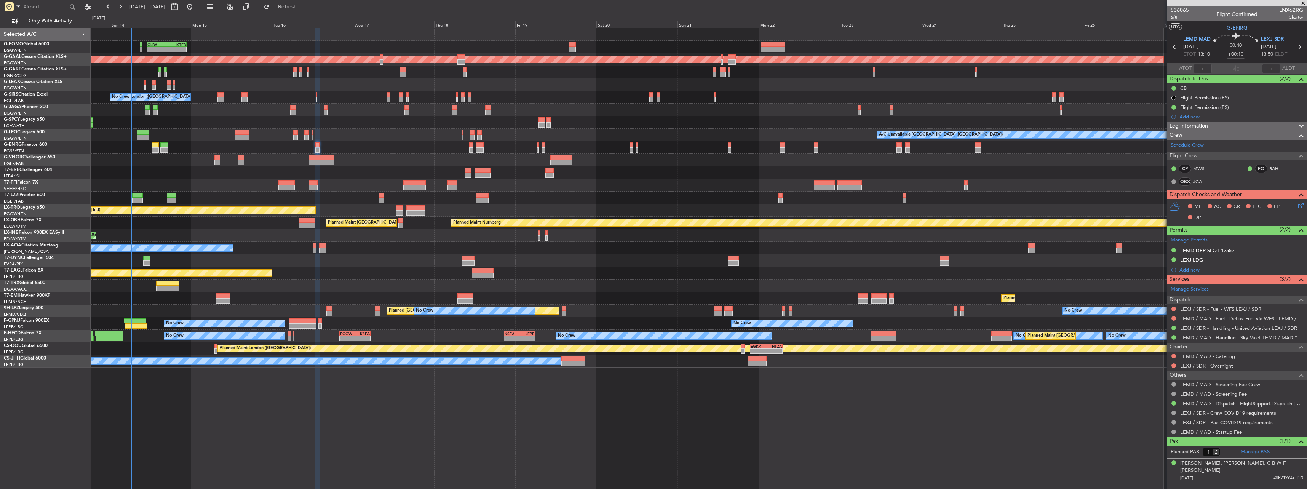
click at [484, 207] on icon at bounding box center [1300, 204] width 6 height 6
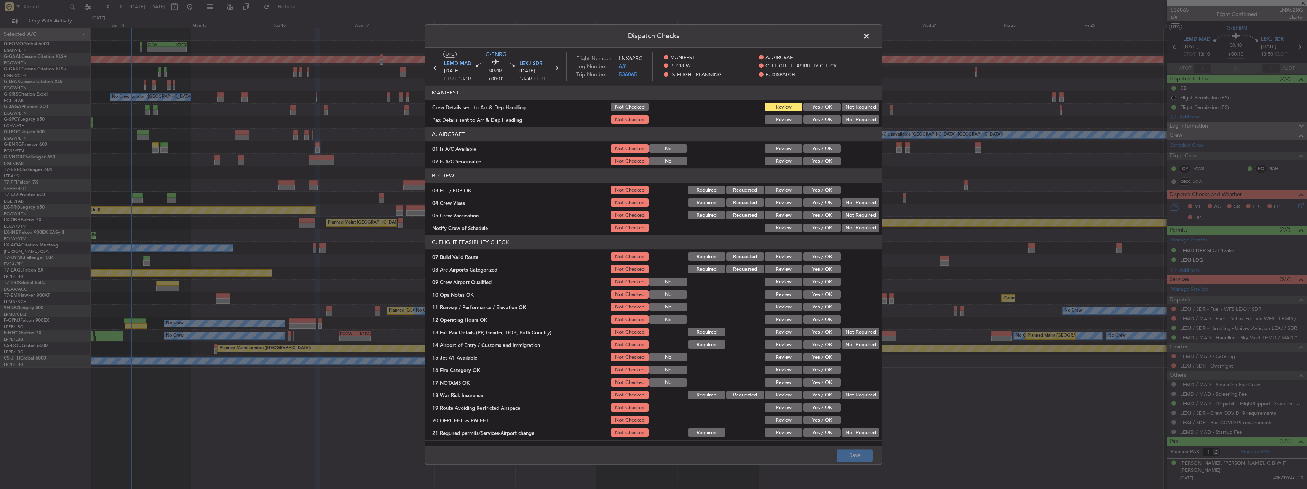
click at [484, 110] on button "Yes / OK" at bounding box center [822, 107] width 38 height 8
click at [484, 121] on button "Yes / OK" at bounding box center [822, 120] width 38 height 8
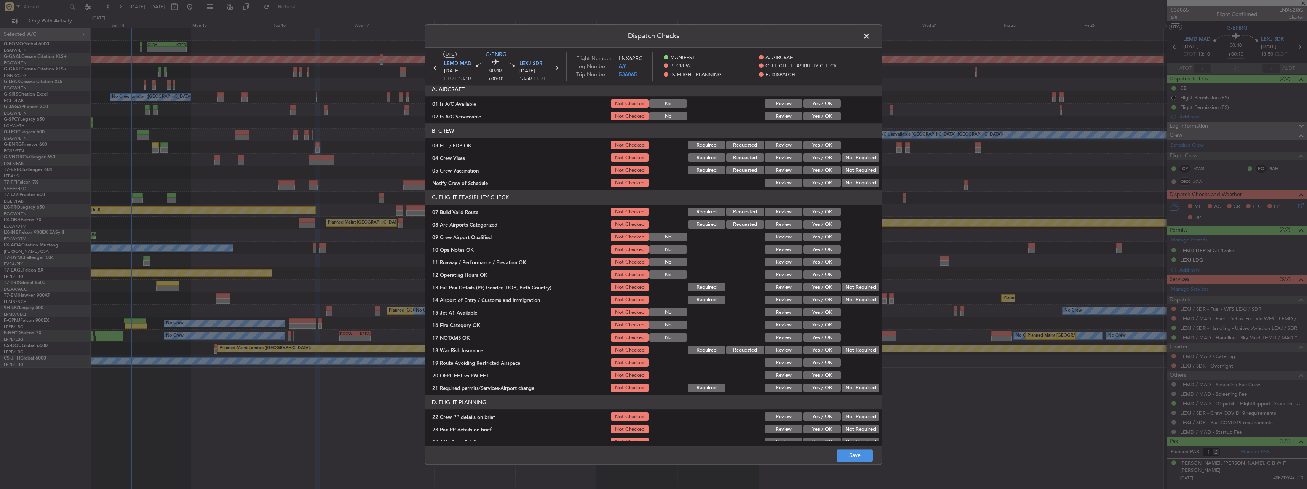
scroll to position [76, 0]
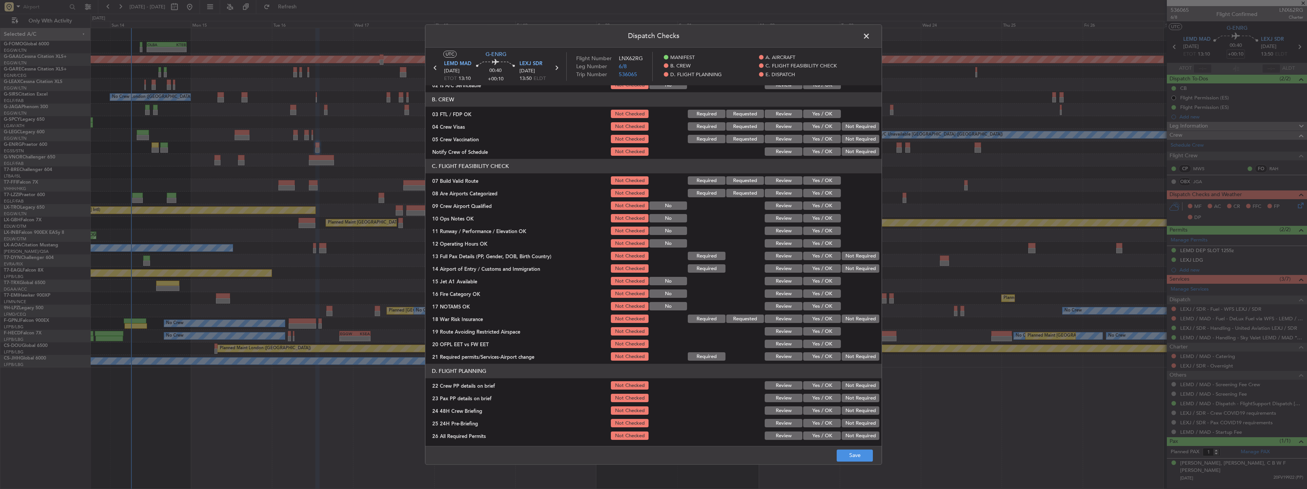
drag, startPoint x: 817, startPoint y: 180, endPoint x: 821, endPoint y: 185, distance: 6.3
click at [484, 182] on button "Yes / OK" at bounding box center [822, 181] width 38 height 8
click at [484, 214] on button "Yes / OK" at bounding box center [822, 218] width 38 height 8
click at [484, 214] on button "Yes / OK" at bounding box center [822, 231] width 38 height 8
click at [484, 214] on button "Yes / OK" at bounding box center [822, 244] width 38 height 8
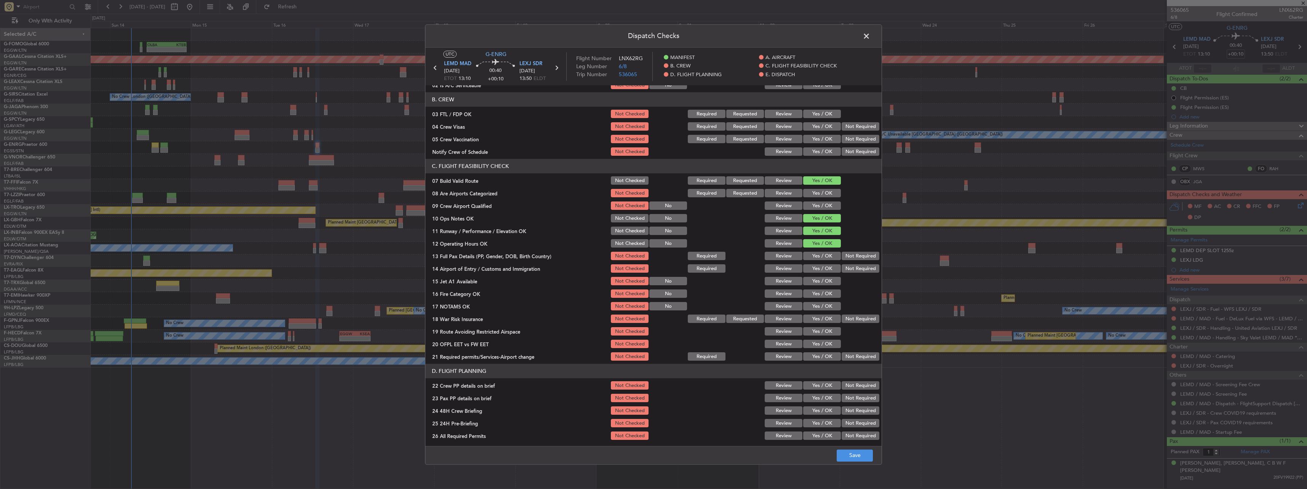
click at [484, 214] on button "Yes / OK" at bounding box center [822, 256] width 38 height 8
click at [484, 214] on button "Yes / OK" at bounding box center [822, 269] width 38 height 8
click at [484, 214] on div "Yes / OK" at bounding box center [821, 281] width 38 height 11
click at [484, 214] on button "Yes / OK" at bounding box center [822, 281] width 38 height 8
click at [484, 214] on button "Yes / OK" at bounding box center [822, 294] width 38 height 8
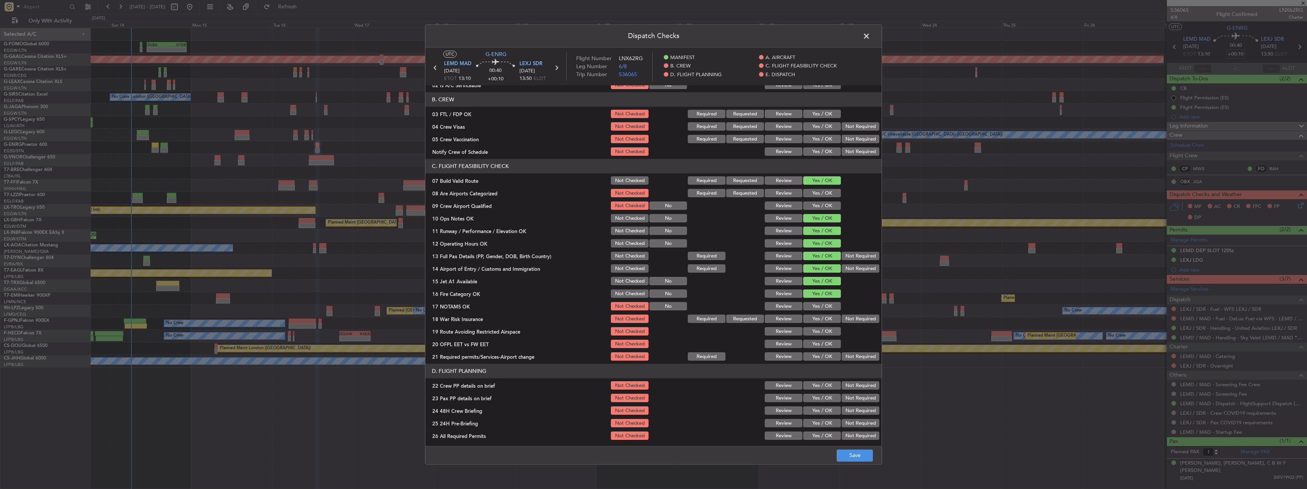
click at [484, 214] on button "Yes / OK" at bounding box center [822, 306] width 38 height 8
click at [484, 214] on button "Not Required" at bounding box center [861, 319] width 38 height 8
click at [484, 214] on button "Yes / OK" at bounding box center [822, 332] width 38 height 8
click at [484, 214] on button "Yes / OK" at bounding box center [822, 344] width 38 height 8
click at [484, 214] on button "Yes / OK" at bounding box center [822, 357] width 38 height 8
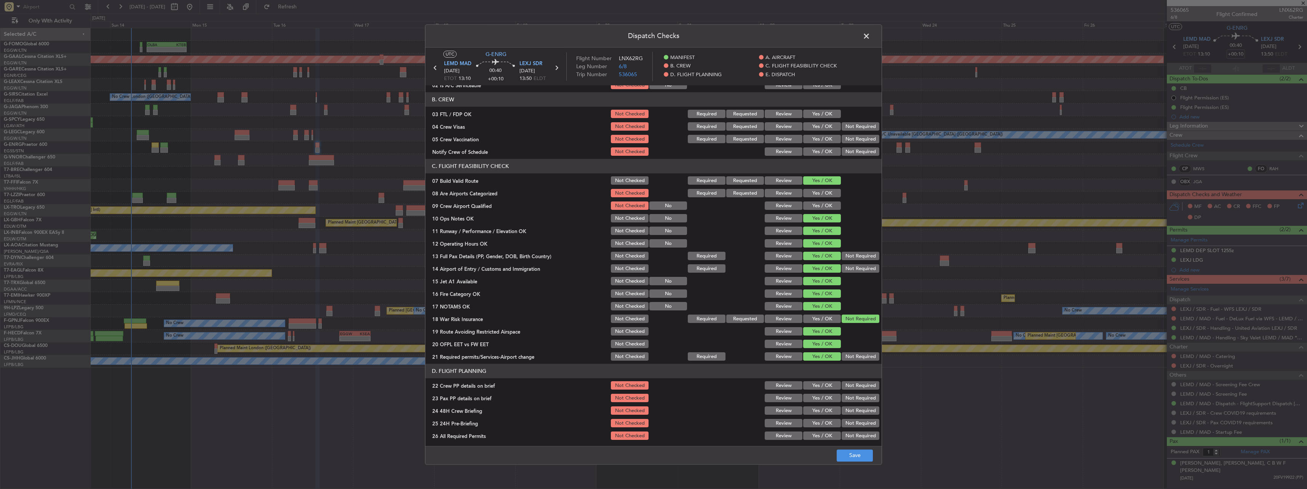
scroll to position [267, 0]
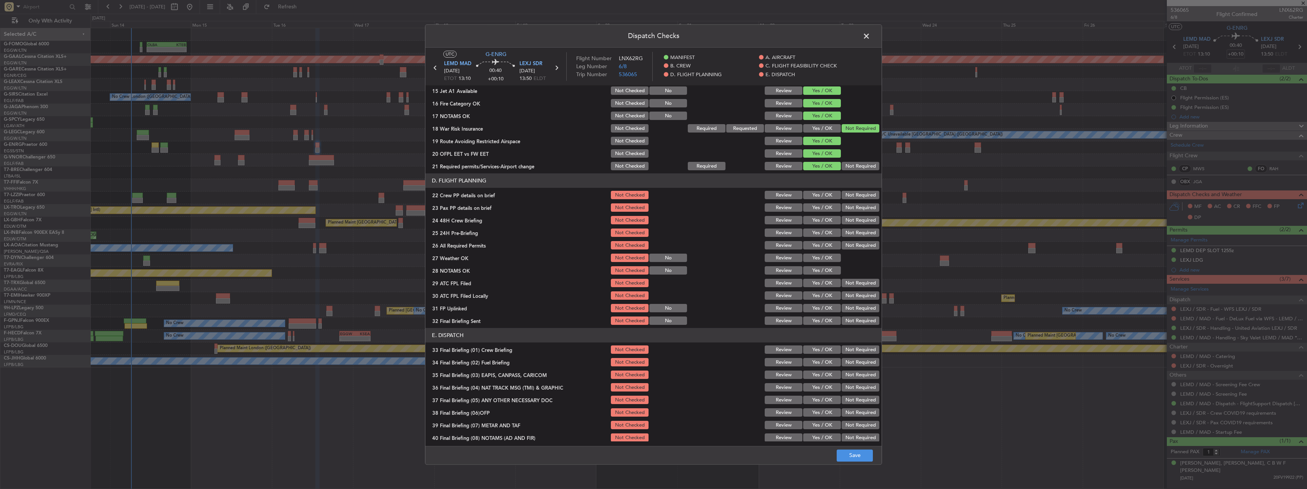
click at [484, 194] on button "Yes / OK" at bounding box center [822, 195] width 38 height 8
drag, startPoint x: 828, startPoint y: 206, endPoint x: 828, endPoint y: 212, distance: 6.5
click at [484, 206] on button "Yes / OK" at bounding box center [822, 208] width 38 height 8
click at [484, 214] on button "Yes / OK" at bounding box center [822, 220] width 38 height 8
click at [484, 214] on button "Not Required" at bounding box center [861, 233] width 38 height 8
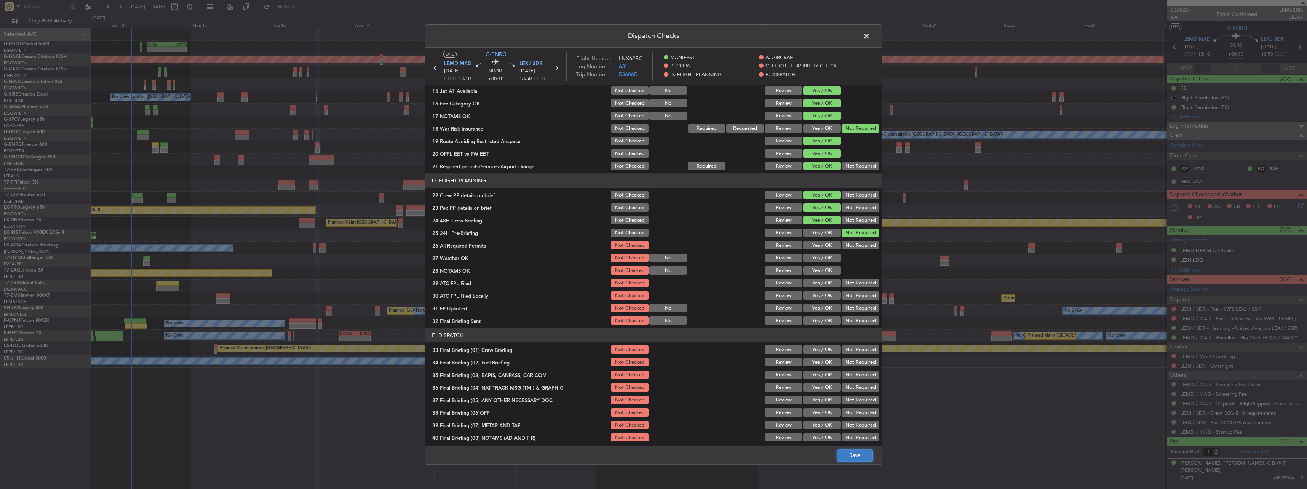
click at [484, 214] on button "Save" at bounding box center [855, 456] width 36 height 12
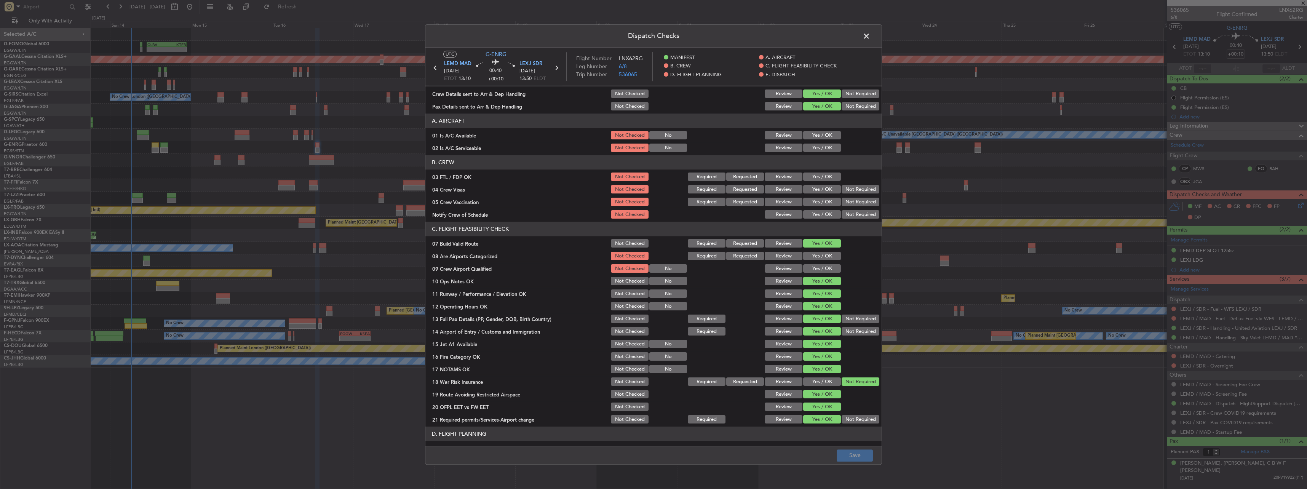
scroll to position [0, 0]
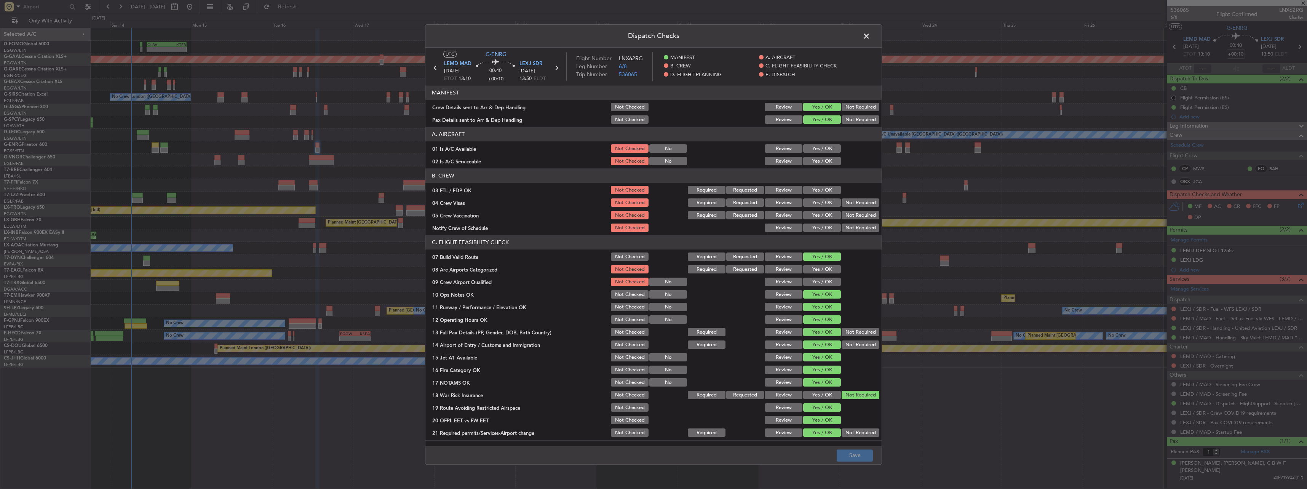
drag, startPoint x: 818, startPoint y: 142, endPoint x: 818, endPoint y: 146, distance: 4.2
click at [484, 146] on section "A. AIRCRAFT 01 Is A/C Available Not Checked No Review Yes / OK 02 Is A/C Servic…" at bounding box center [654, 147] width 456 height 40
click at [484, 148] on button "Yes / OK" at bounding box center [822, 149] width 38 height 8
click at [484, 160] on button "Yes / OK" at bounding box center [822, 161] width 38 height 8
drag, startPoint x: 640, startPoint y: 110, endPoint x: 635, endPoint y: 122, distance: 12.8
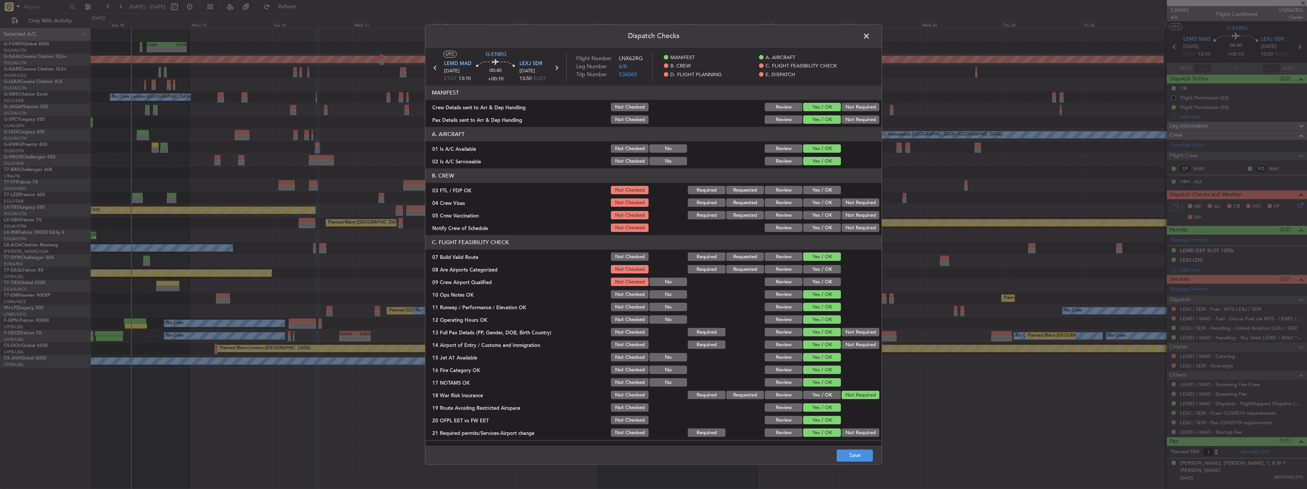
click at [484, 110] on button "Not Checked" at bounding box center [630, 107] width 38 height 8
click at [484, 122] on button "Not Checked" at bounding box center [630, 120] width 38 height 8
click at [484, 214] on button "Save" at bounding box center [855, 456] width 36 height 12
click at [484, 38] on span at bounding box center [870, 37] width 0 height 15
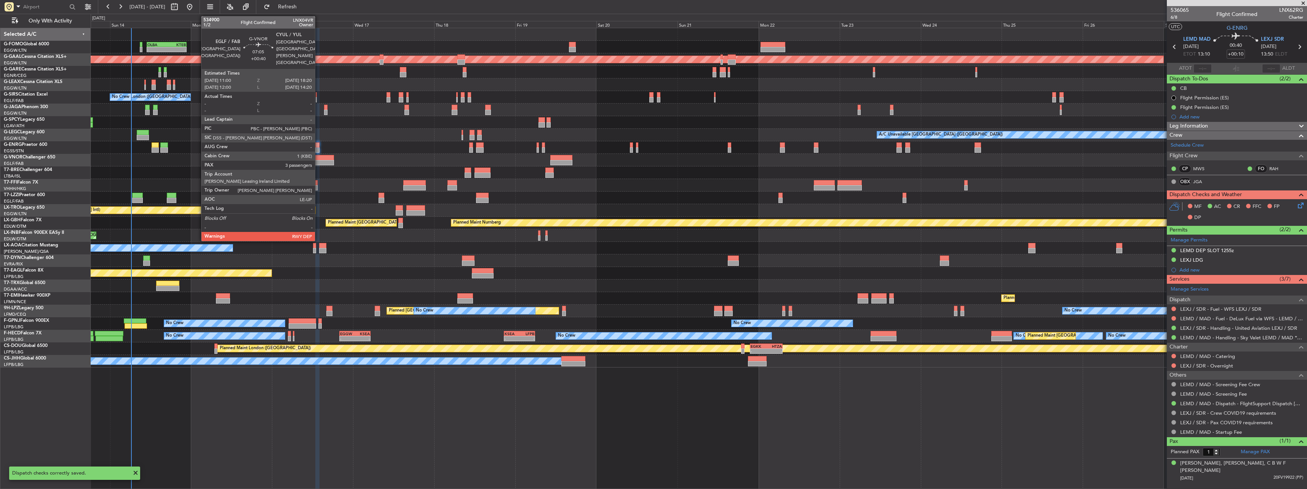
click at [318, 164] on div at bounding box center [321, 162] width 25 height 5
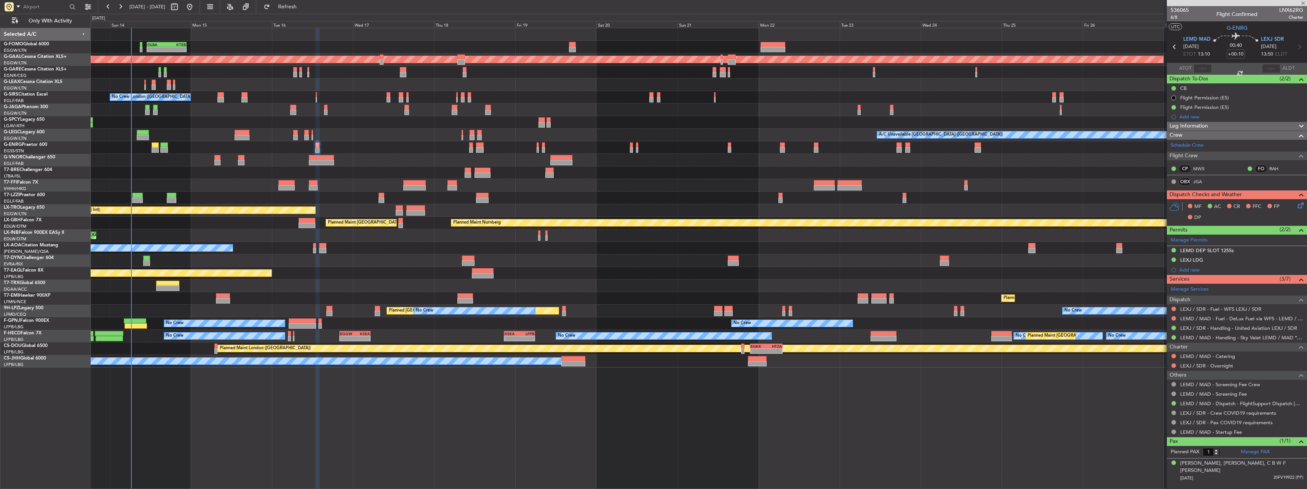
type input "+00:40"
type input "3"
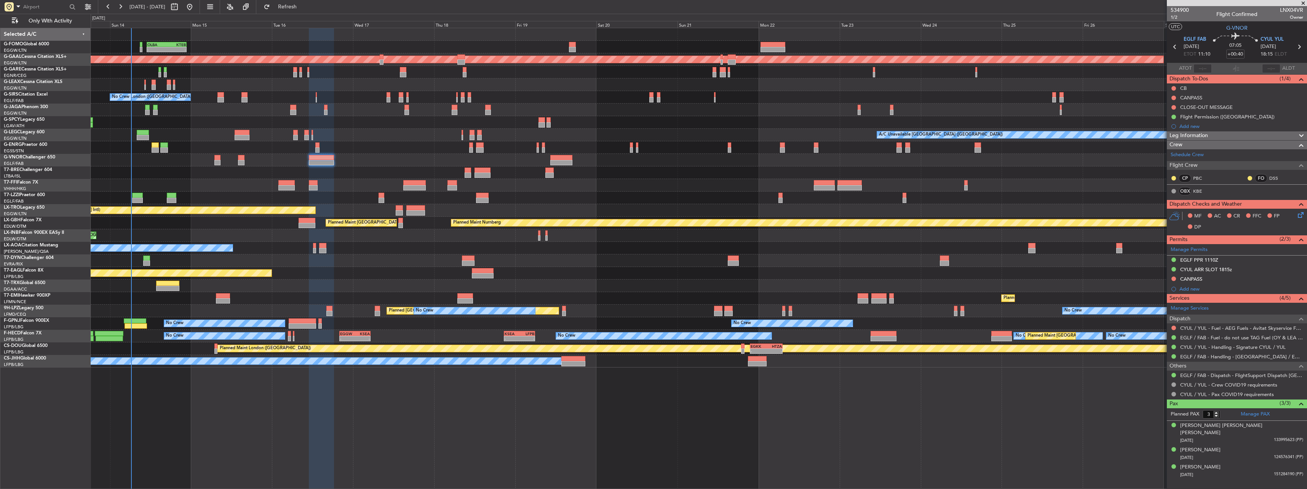
click at [484, 10] on span "LNX04VR" at bounding box center [1291, 10] width 23 height 8
copy span "LNX04VR"
click at [484, 214] on div "Sammi Harvey" at bounding box center [1201, 468] width 40 height 8
click at [484, 21] on body "13 Sep 2025 - 28 Sep 2025 Refresh Quick Links Only With Activity - - OLBA 11:00…" at bounding box center [653, 244] width 1307 height 489
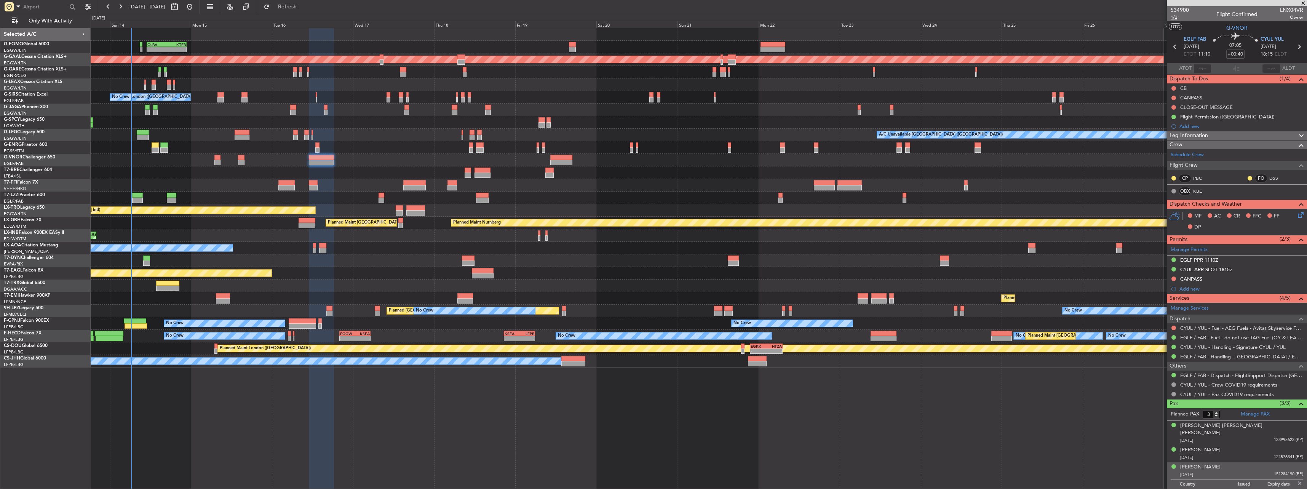
click at [484, 18] on span "1/2" at bounding box center [1180, 17] width 18 height 6
click at [484, 134] on span "Leg Information" at bounding box center [1189, 135] width 38 height 9
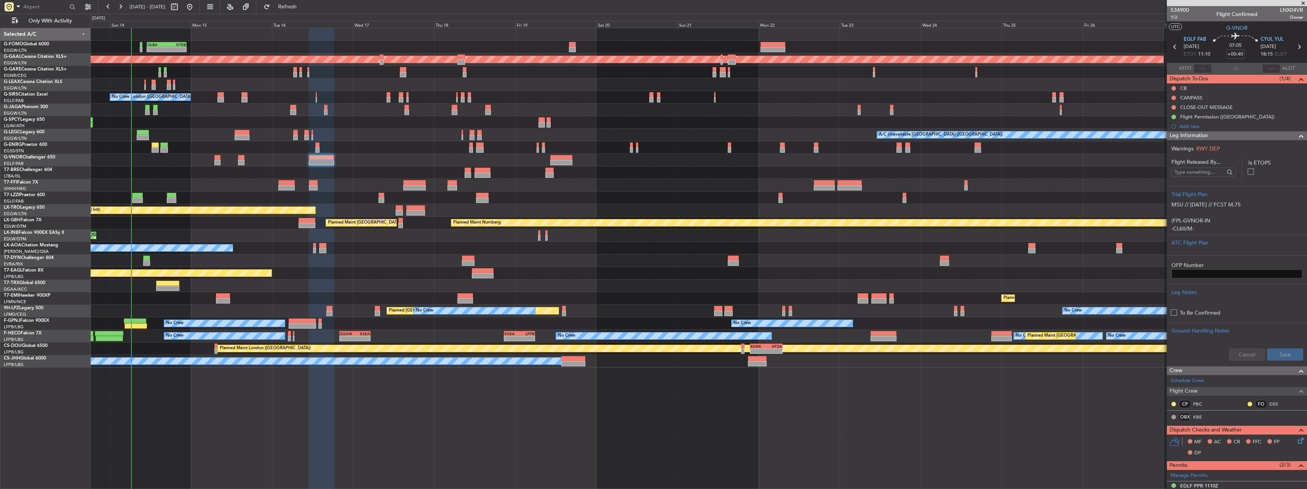
click at [484, 133] on span "Leg Information" at bounding box center [1189, 135] width 38 height 9
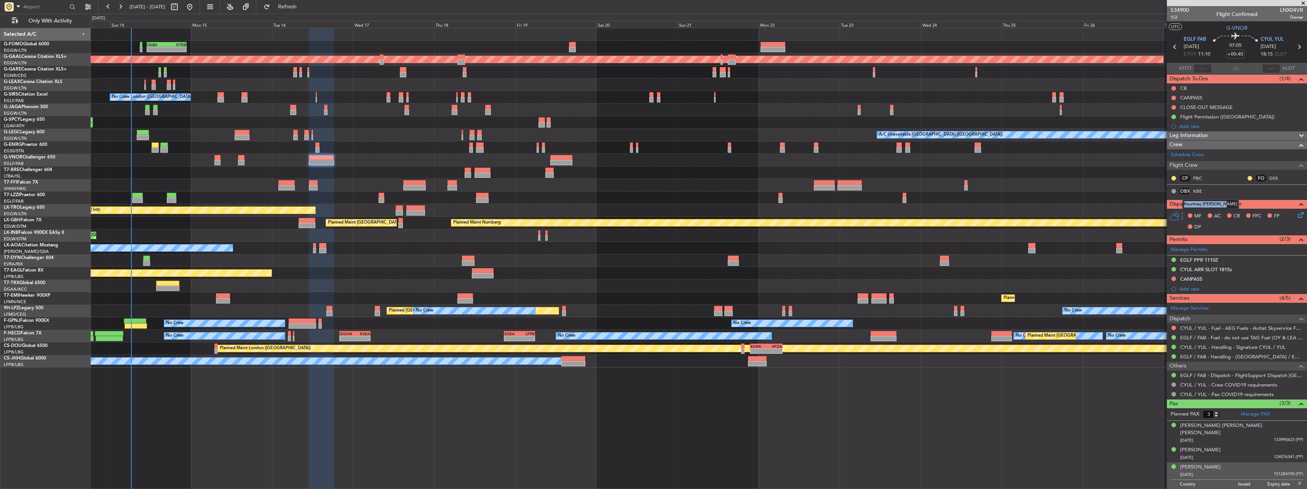
copy div "Kourtney [PERSON_NAME]"
drag, startPoint x: 1184, startPoint y: 203, endPoint x: 1221, endPoint y: 204, distance: 36.2
click at [484, 204] on div "Kourtney [PERSON_NAME]" at bounding box center [1211, 205] width 56 height 10
click at [484, 214] on img at bounding box center [1300, 483] width 7 height 7
click at [484, 17] on span "1/2" at bounding box center [1180, 17] width 18 height 6
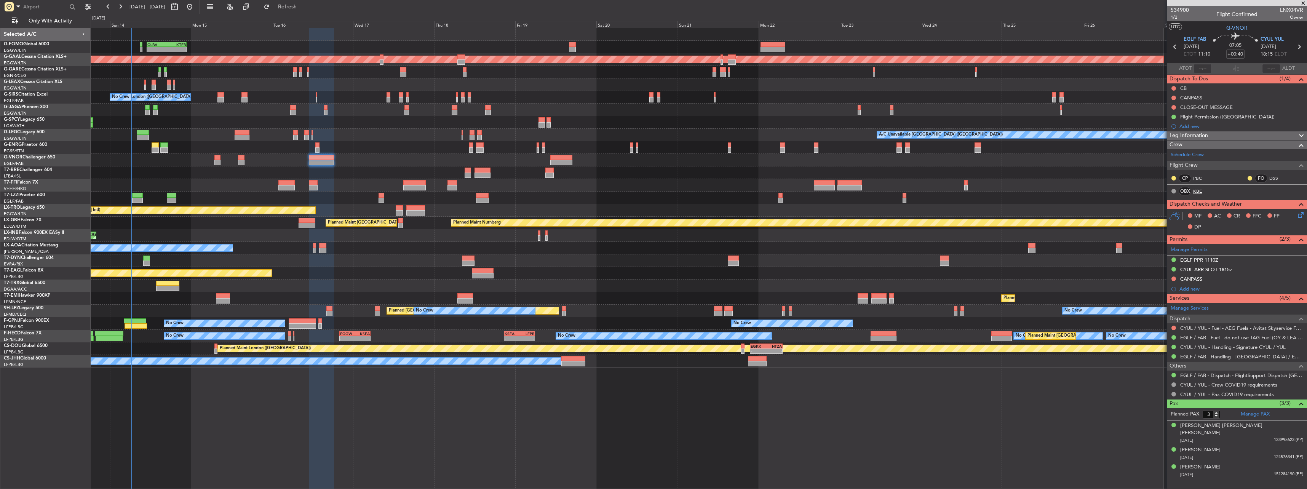
click at [484, 189] on link "KBE" at bounding box center [1201, 191] width 17 height 7
click at [484, 134] on span "Leg Information" at bounding box center [1189, 135] width 38 height 9
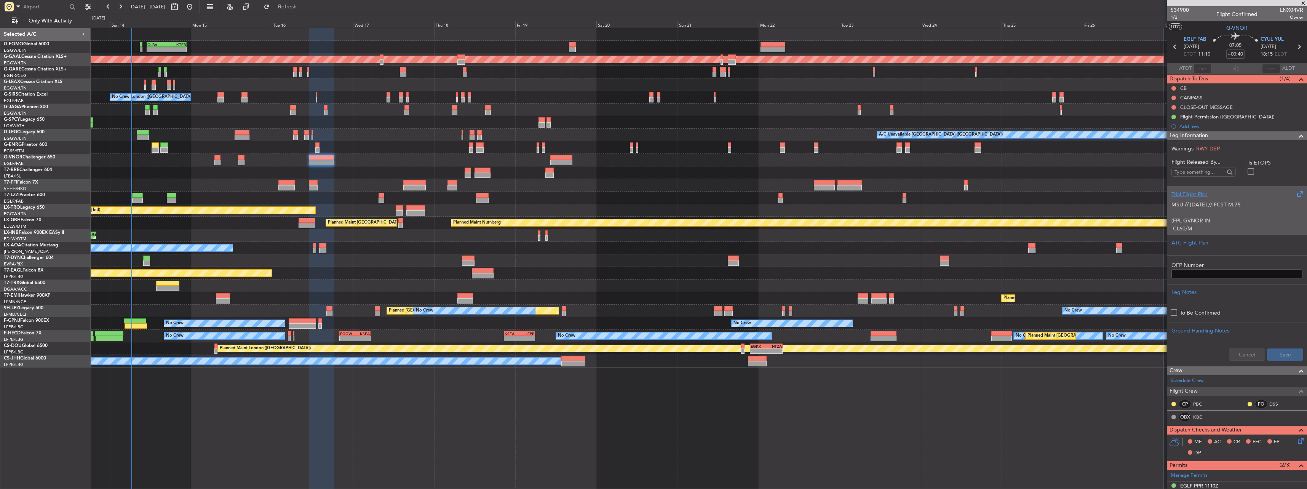
click at [484, 214] on p "-CL60/M-SBDE2E3FGHIJ1J3J4J5M1M3RWXYZ/LB2D1G1" at bounding box center [1237, 233] width 131 height 16
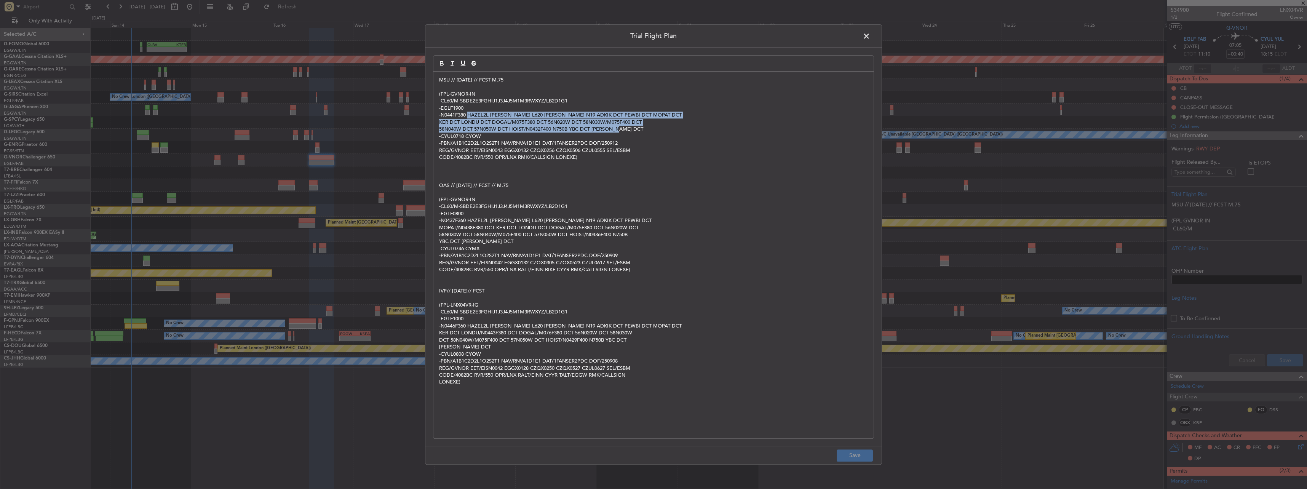
drag, startPoint x: 469, startPoint y: 115, endPoint x: 627, endPoint y: 126, distance: 158.1
click at [484, 126] on div "MSU // 12SEP // FCST M.75 (FPL-GVNOR-IN -CL60/M-SBDE2E3FGHIJ1J3J4J5M1M3RWXYZ/LB…" at bounding box center [654, 255] width 440 height 366
copy div "HAZEL2L HAZEL L620 SAM N19 ADKIK DCT PEWBI DCT MOPAT DCT KER DCT LONDU DCT DOGA…"
click at [436, 79] on div "MSU // 12SEP // FCST M.75 (FPL-GVNOR-IN -CL60/M-SBDE2E3FGHIJ1J3J4J5M1M3RWXYZ/LB…" at bounding box center [654, 255] width 440 height 366
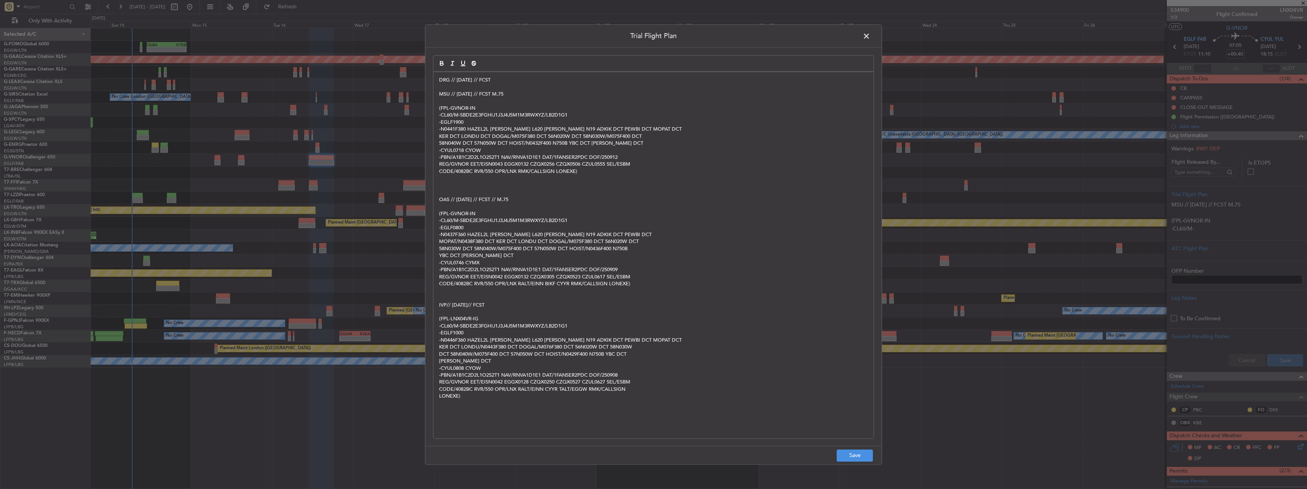
click at [484, 80] on p "DRG // 14SEP // FCST" at bounding box center [653, 80] width 429 height 7
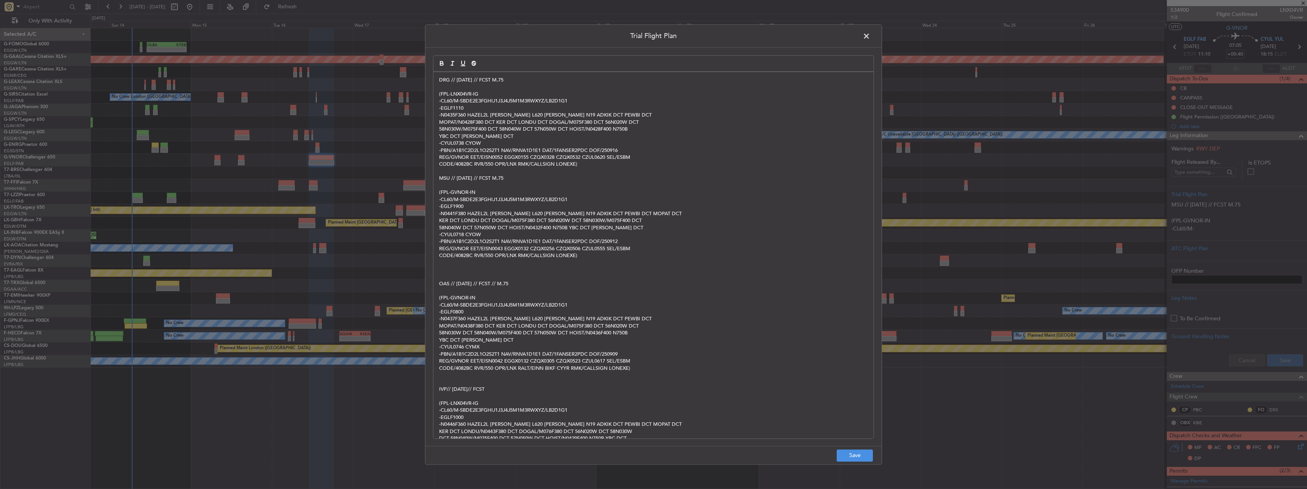
click at [484, 214] on footer "Save" at bounding box center [654, 455] width 456 height 18
drag, startPoint x: 862, startPoint y: 456, endPoint x: 870, endPoint y: 451, distance: 9.0
click at [484, 214] on button "Save" at bounding box center [855, 456] width 36 height 12
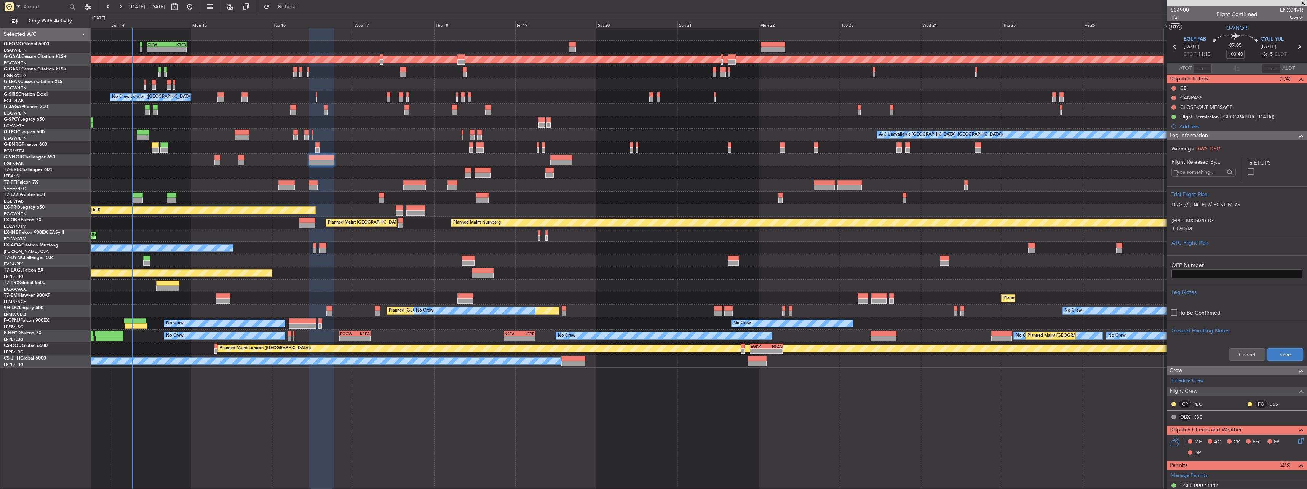
click at [484, 214] on button "Save" at bounding box center [1285, 355] width 36 height 12
click at [484, 53] on input "+00:40" at bounding box center [1236, 54] width 18 height 9
type input "+00:00"
click at [484, 54] on input at bounding box center [1236, 54] width 18 height 9
type input "+01:15"
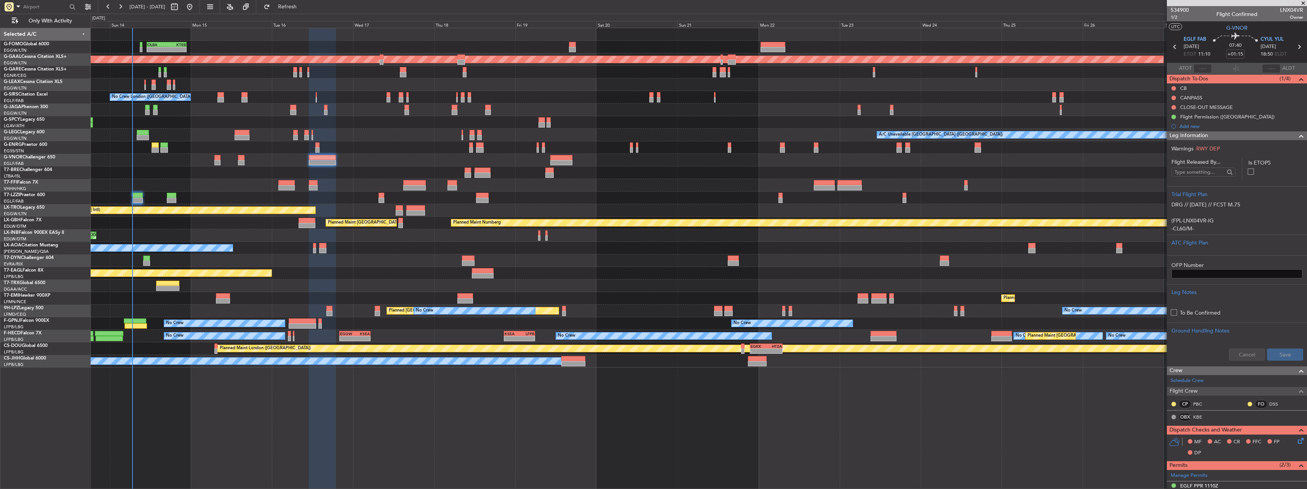
click at [484, 28] on mat-tooltip-component "Leg Number" at bounding box center [1180, 31] width 38 height 20
click at [484, 17] on mat-tooltip-component "Trip Number" at bounding box center [1180, 24] width 38 height 20
click at [484, 20] on span "1/2" at bounding box center [1180, 17] width 18 height 6
click at [484, 16] on span "1/2" at bounding box center [1180, 17] width 18 height 6
click at [484, 36] on span "CYUL YUL" at bounding box center [1272, 40] width 23 height 8
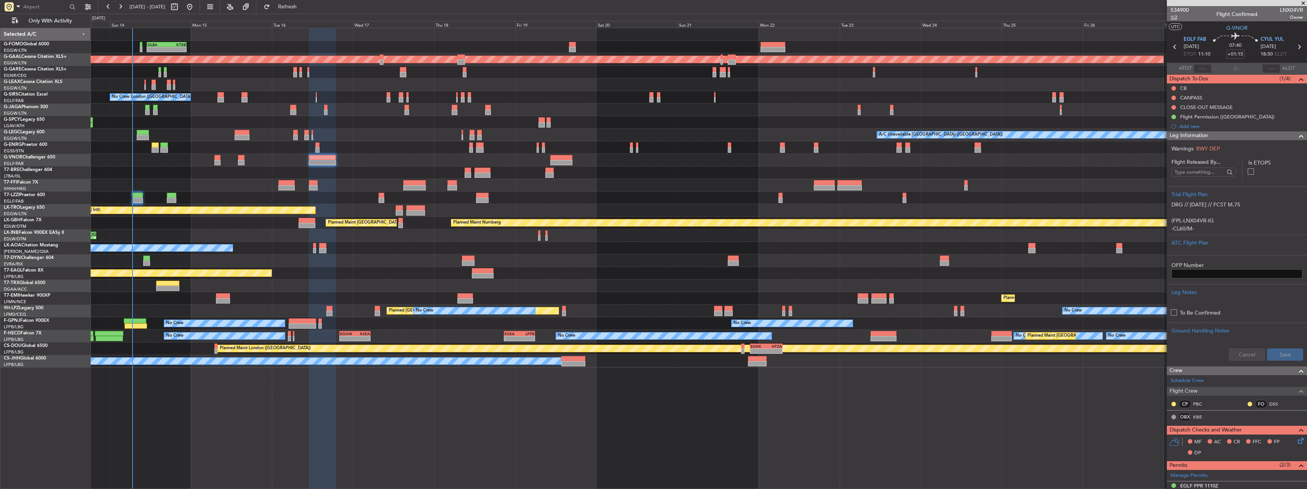
click at [484, 14] on span "1/2" at bounding box center [1180, 17] width 18 height 6
click at [484, 18] on span "1/2" at bounding box center [1180, 17] width 18 height 6
click at [18, 4] on span at bounding box center [18, 7] width 9 height 10
click at [39, 6] on div at bounding box center [653, 244] width 1307 height 489
click at [39, 6] on input "text" at bounding box center [45, 6] width 44 height 11
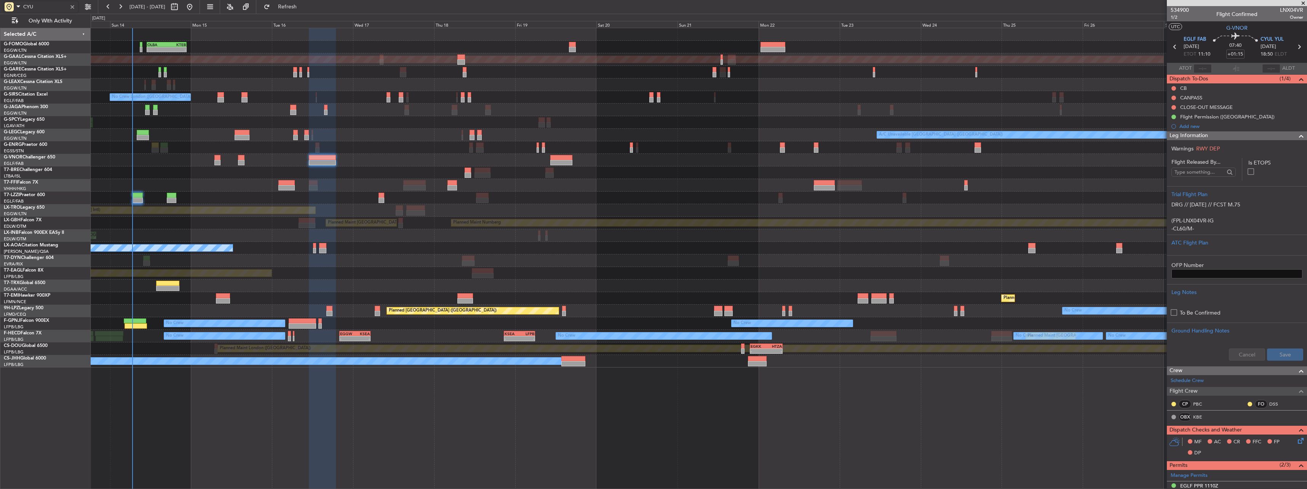
type input "CYUL"
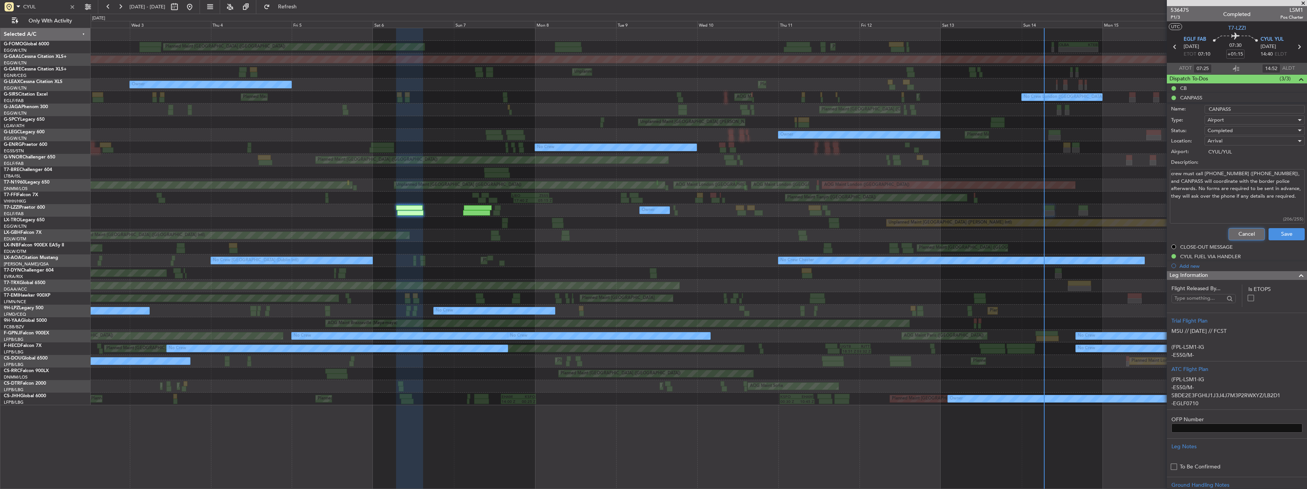
click at [1243, 232] on button "Cancel" at bounding box center [1247, 234] width 36 height 12
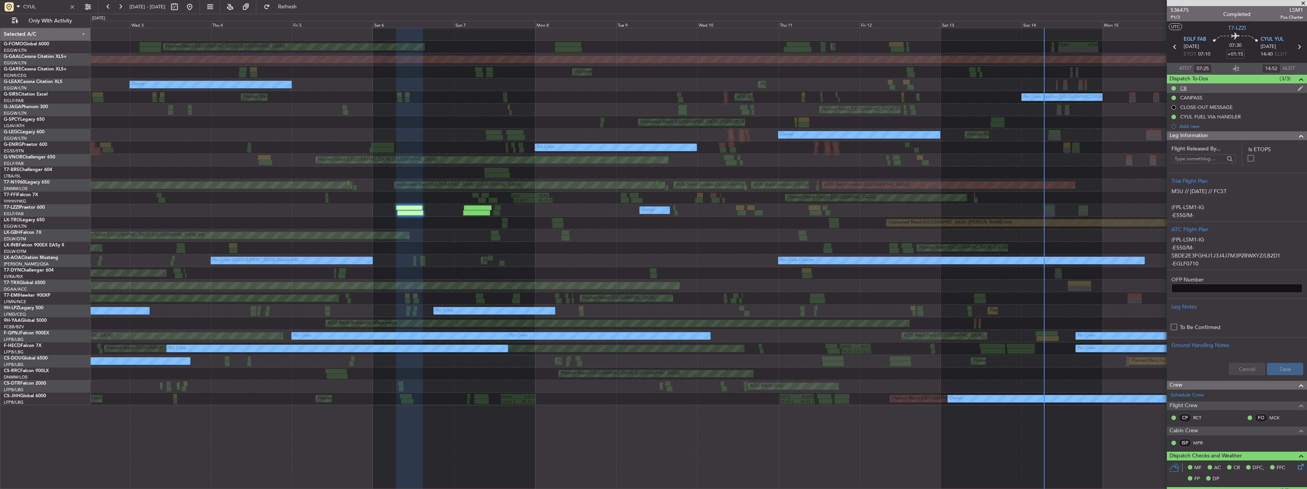
click at [1180, 89] on div "CB" at bounding box center [1237, 88] width 140 height 10
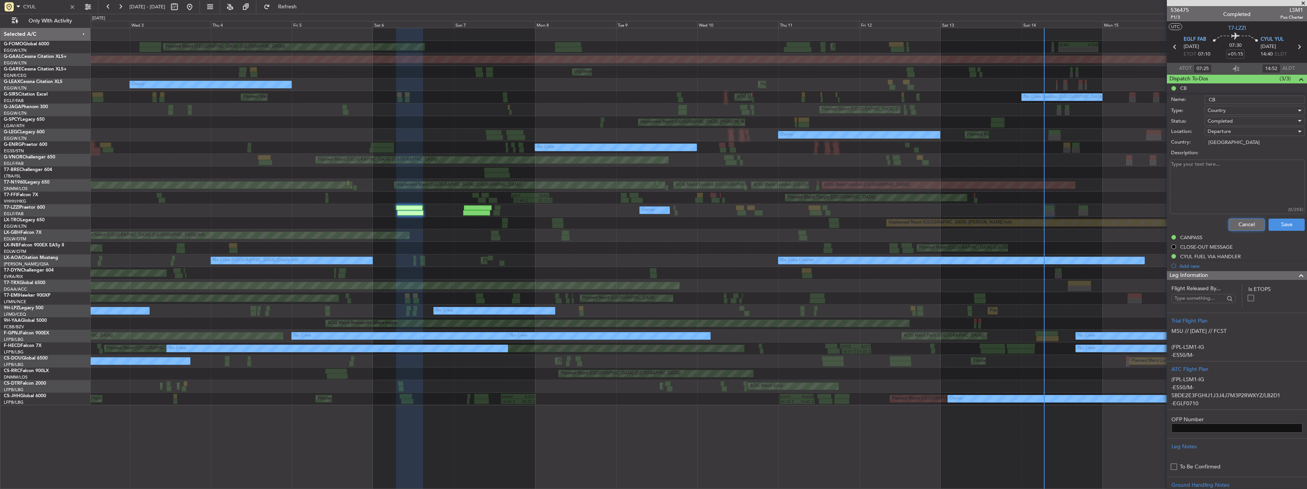
click at [1251, 224] on button "Cancel" at bounding box center [1247, 225] width 36 height 12
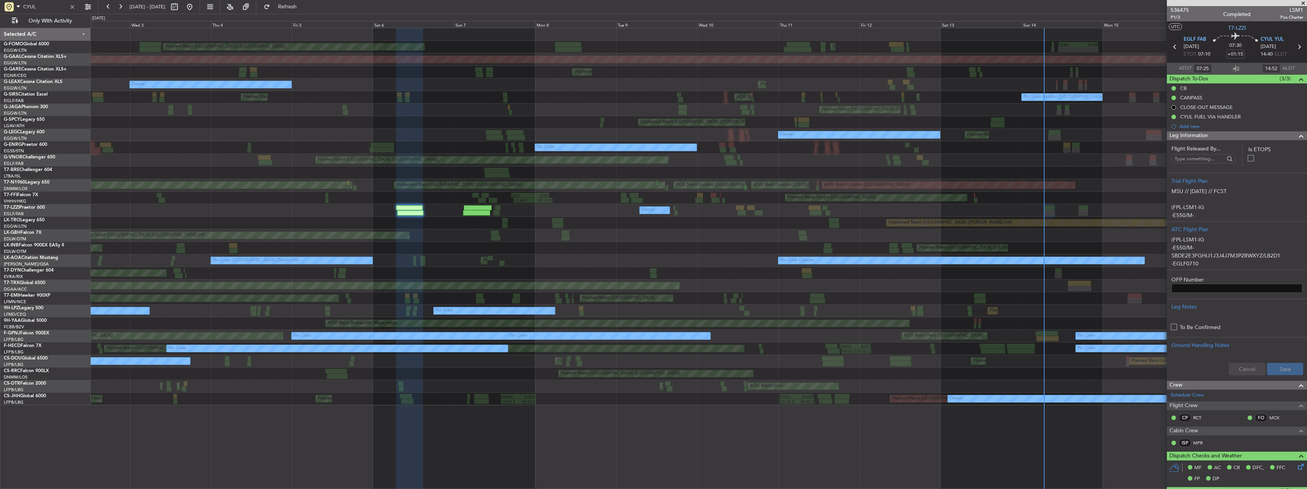
click at [1193, 104] on mat-tooltip-component "CANPASS" at bounding box center [1192, 111] width 33 height 20
click at [1213, 104] on div "CLOSE-OUT MESSAGE" at bounding box center [1207, 107] width 53 height 6
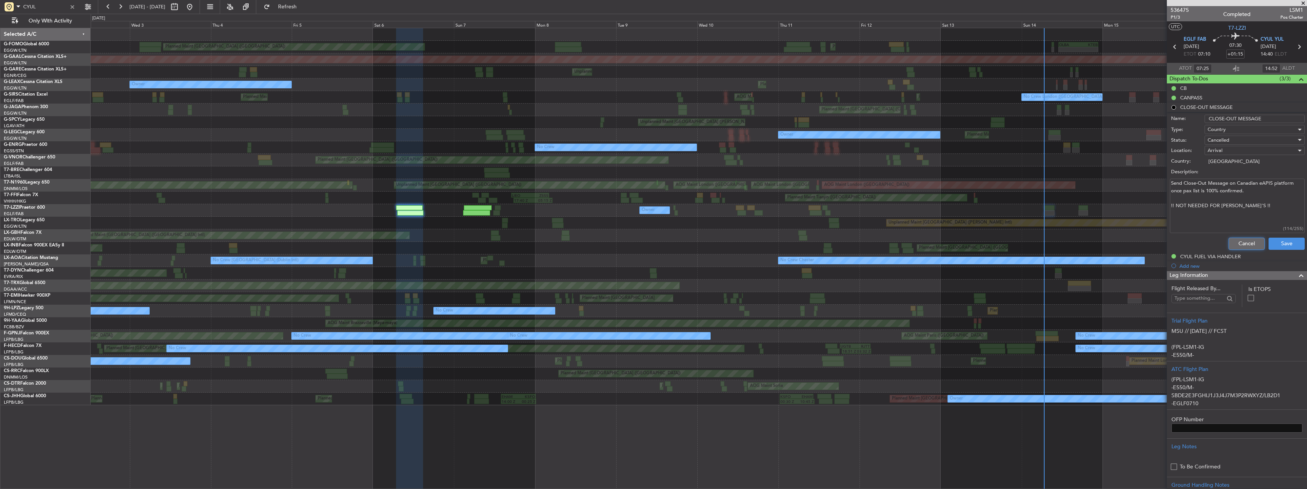
click at [1244, 240] on button "Cancel" at bounding box center [1247, 244] width 36 height 12
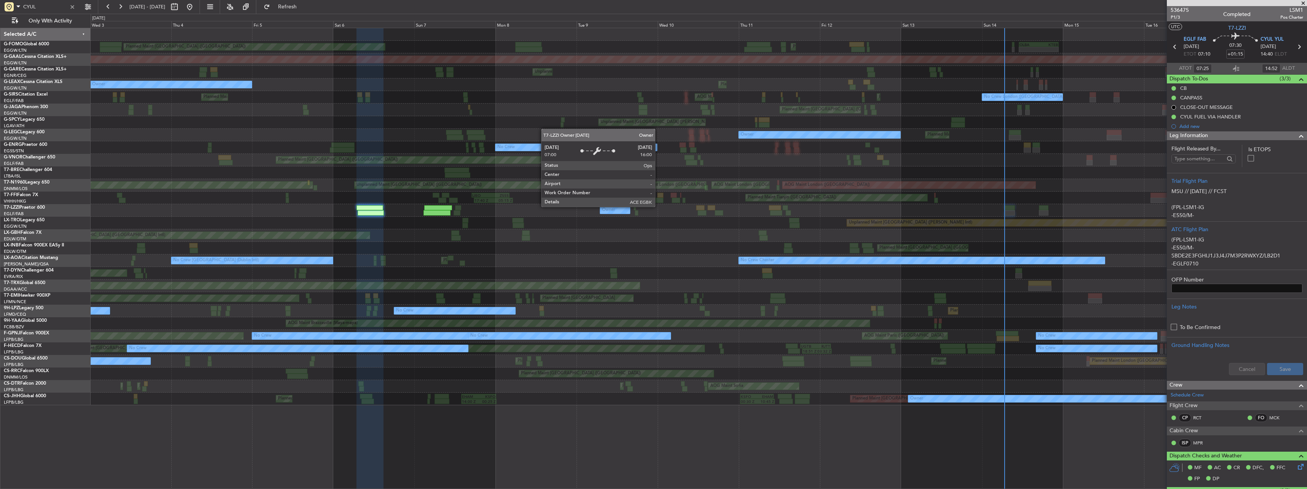
click at [619, 212] on div "Owner" at bounding box center [615, 210] width 30 height 8
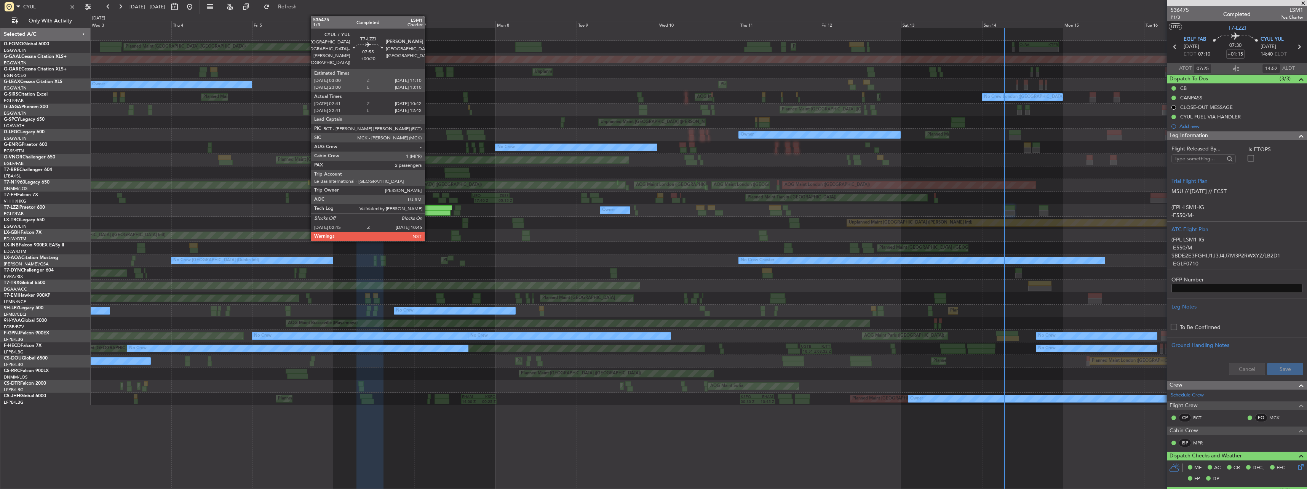
click at [428, 212] on div at bounding box center [437, 212] width 27 height 5
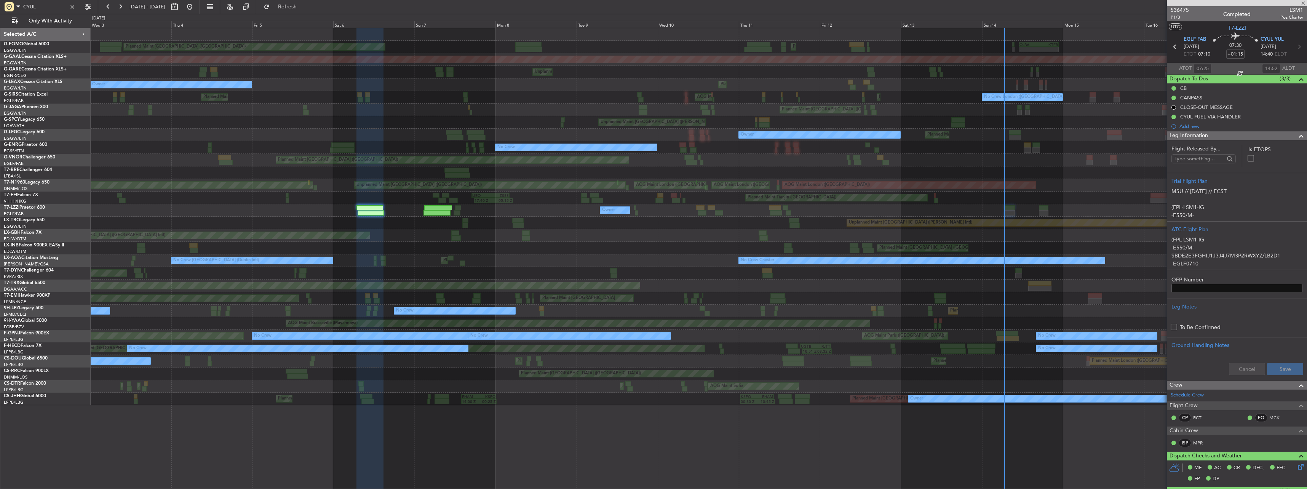
type input "+00:20"
type input "02:51"
type input "10:37"
type input "2"
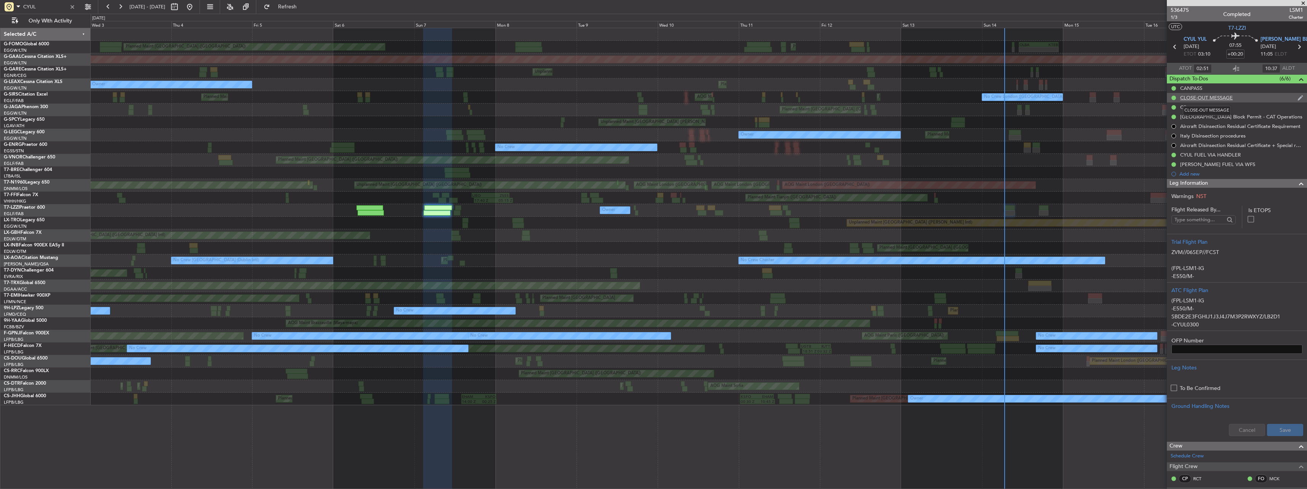
click at [1197, 97] on div "CLOSE-OUT MESSAGE" at bounding box center [1207, 97] width 53 height 6
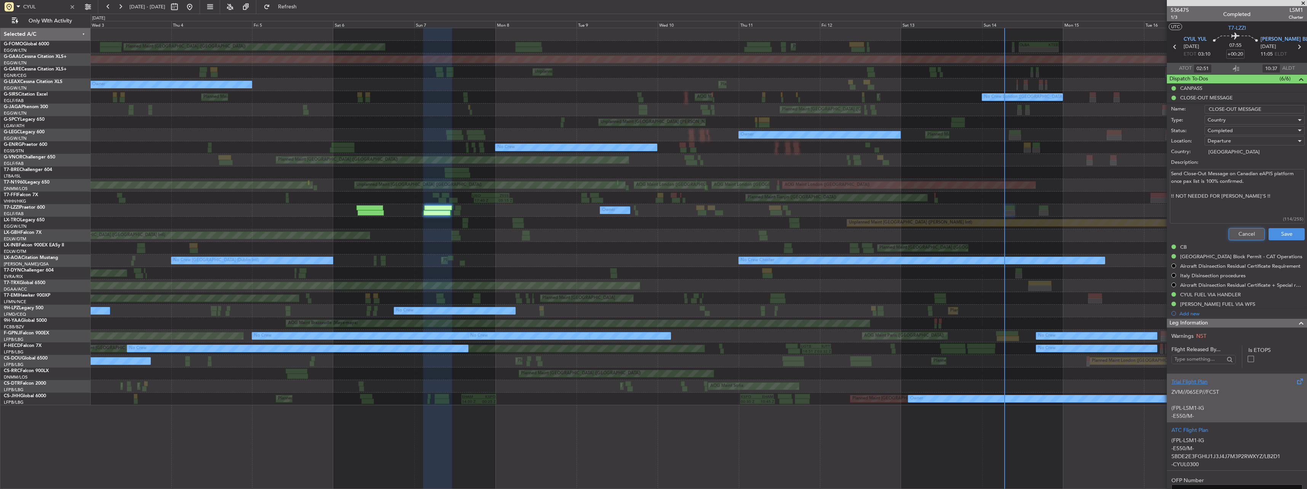
click at [1246, 236] on button "Cancel" at bounding box center [1247, 234] width 36 height 12
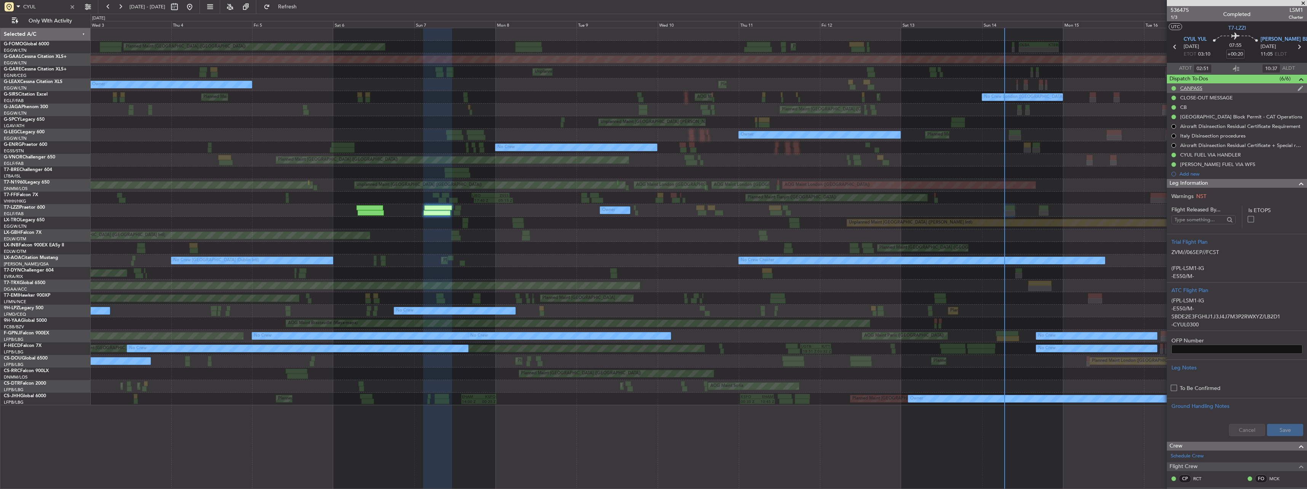
click at [1184, 90] on div "CANPASS" at bounding box center [1192, 88] width 22 height 6
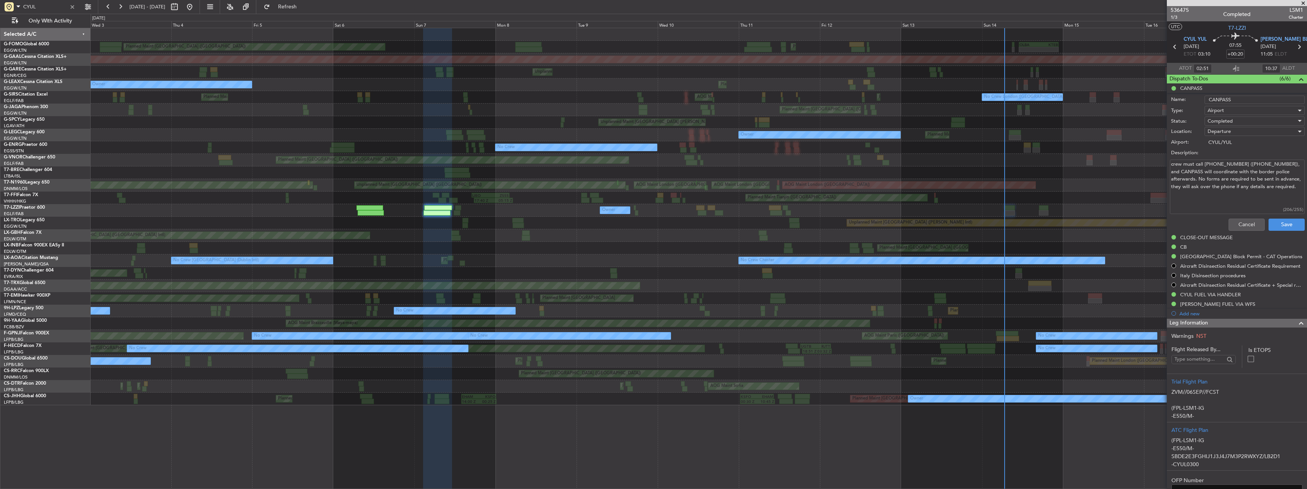
drag, startPoint x: 1197, startPoint y: 198, endPoint x: 1150, endPoint y: 157, distance: 61.9
click at [1150, 157] on fb-app "CYUL 03 Sep 2025 - 18 Sep 2025 Refresh Quick Links Only With Activity Planned M…" at bounding box center [653, 247] width 1307 height 483
click at [1244, 223] on button "Cancel" at bounding box center [1247, 225] width 36 height 12
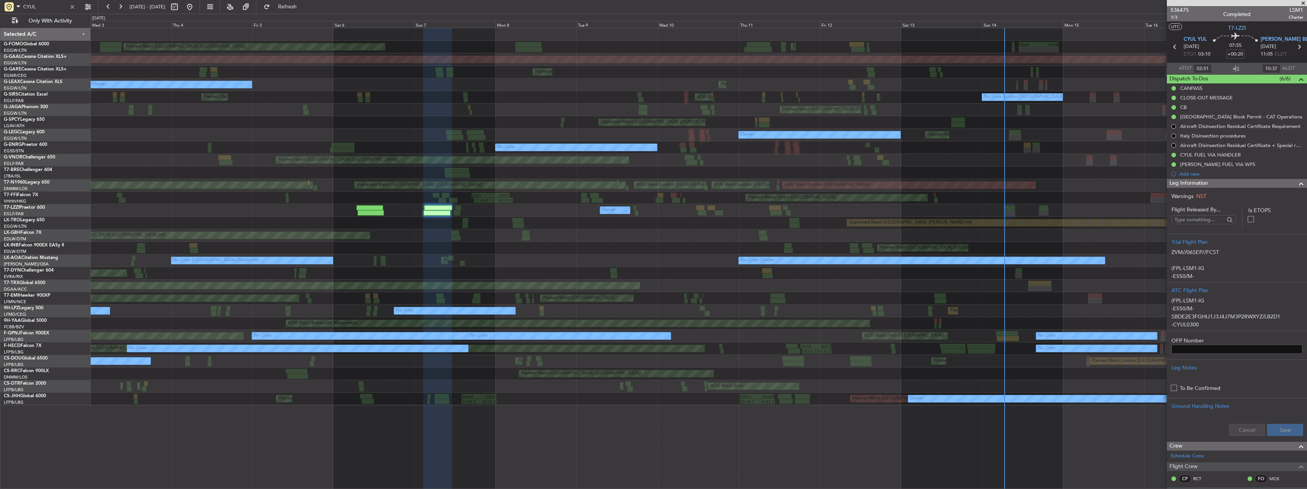
click at [1211, 341] on label "OFP Number" at bounding box center [1237, 341] width 131 height 8
click at [1211, 345] on input "OFP Number" at bounding box center [1237, 349] width 131 height 9
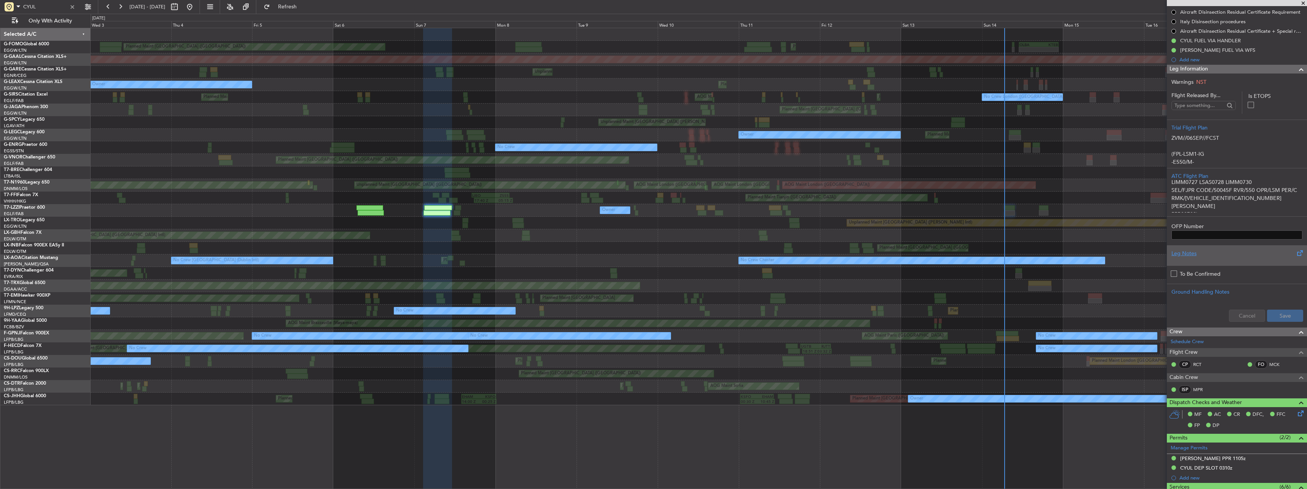
click at [1184, 254] on div "Leg Notes" at bounding box center [1237, 254] width 131 height 8
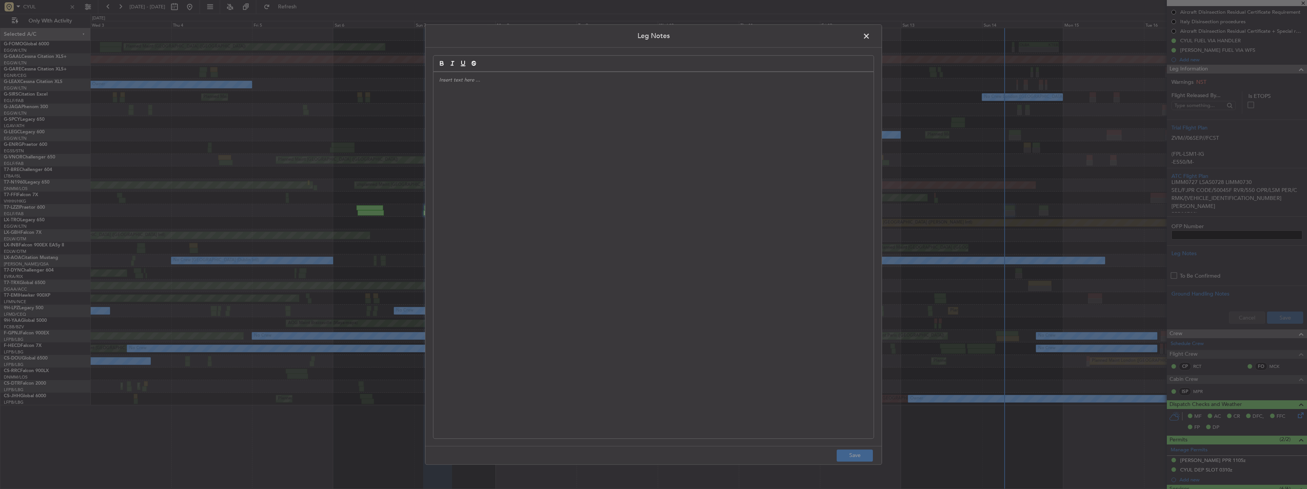
click at [870, 39] on span at bounding box center [870, 37] width 0 height 15
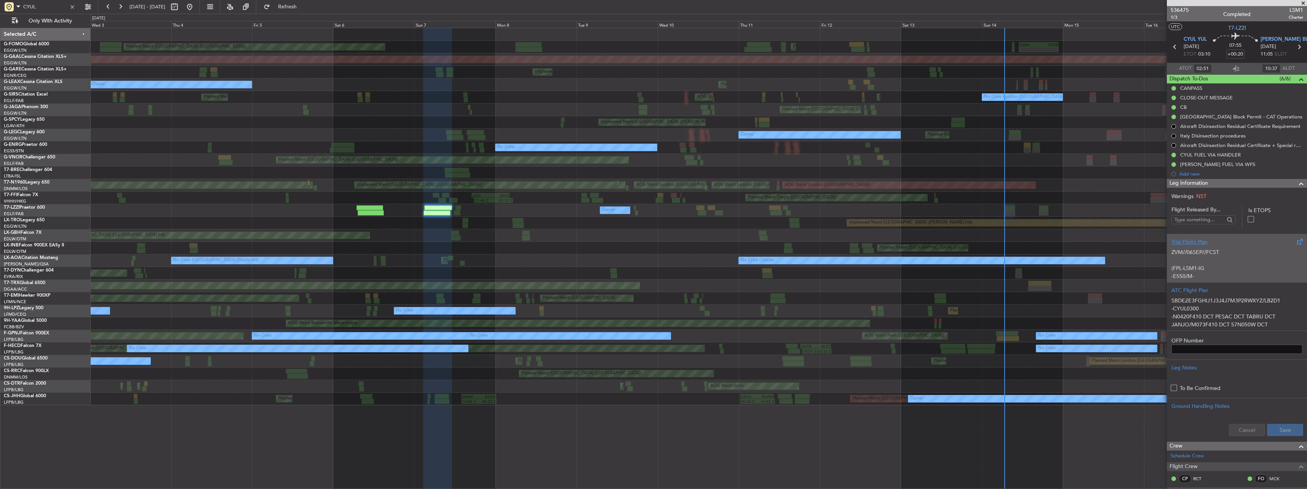
scroll to position [4, 0]
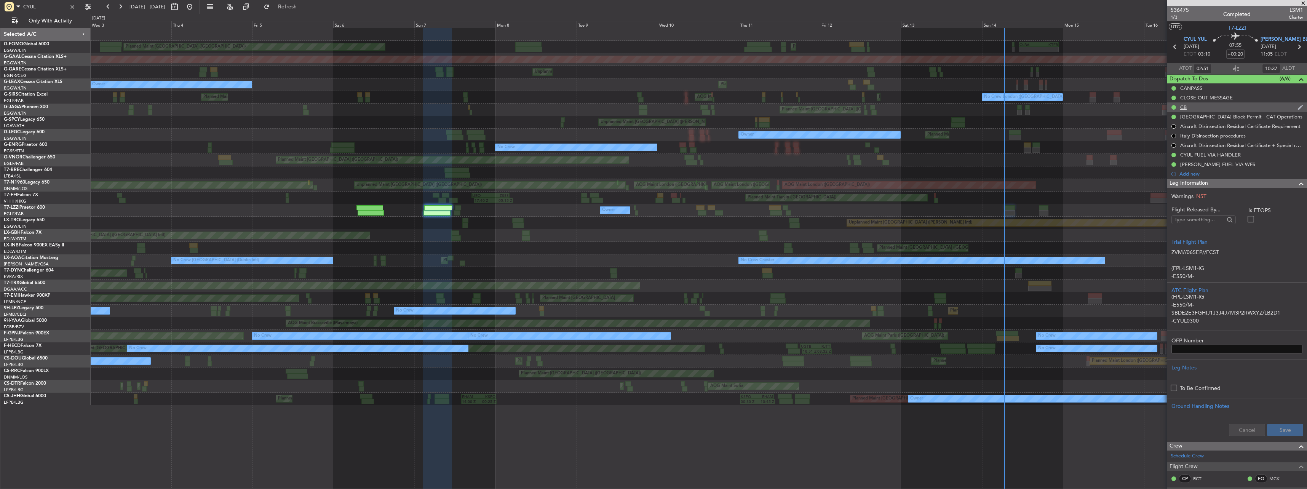
click at [1182, 106] on div "CB" at bounding box center [1184, 107] width 6 height 6
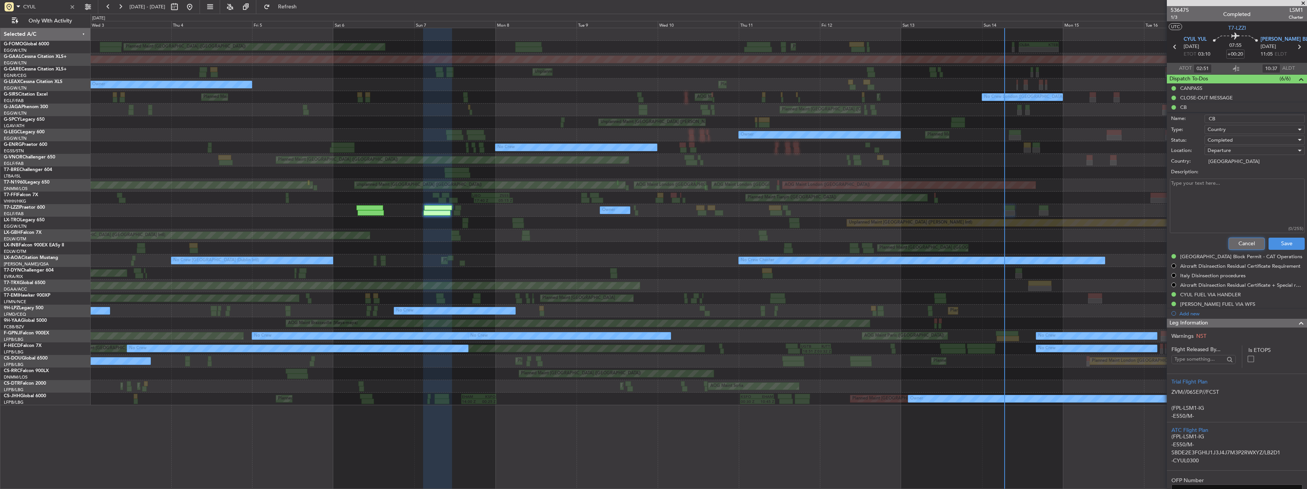
click at [1241, 242] on button "Cancel" at bounding box center [1247, 244] width 36 height 12
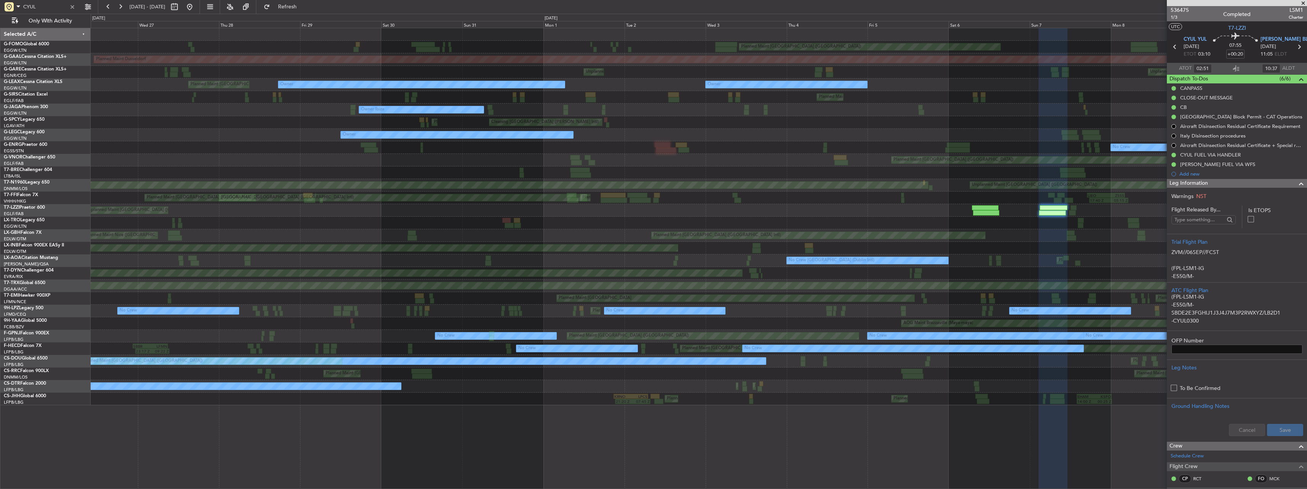
click at [1233, 43] on fb-app "CYUL 03 Sep 2025 - 18 Sep 2025 Refresh Quick Links Only With Activity Planned M…" at bounding box center [653, 247] width 1307 height 483
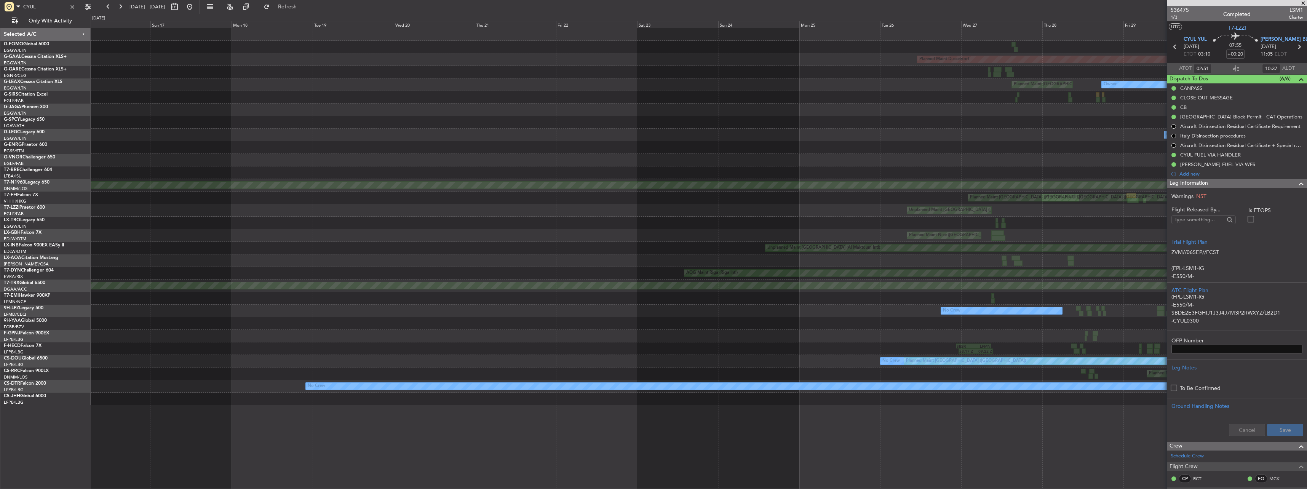
click at [1293, 160] on fb-app "CYUL 03 Sep 2025 - 18 Sep 2025 Refresh Quick Links Only With Activity Planned M…" at bounding box center [653, 247] width 1307 height 483
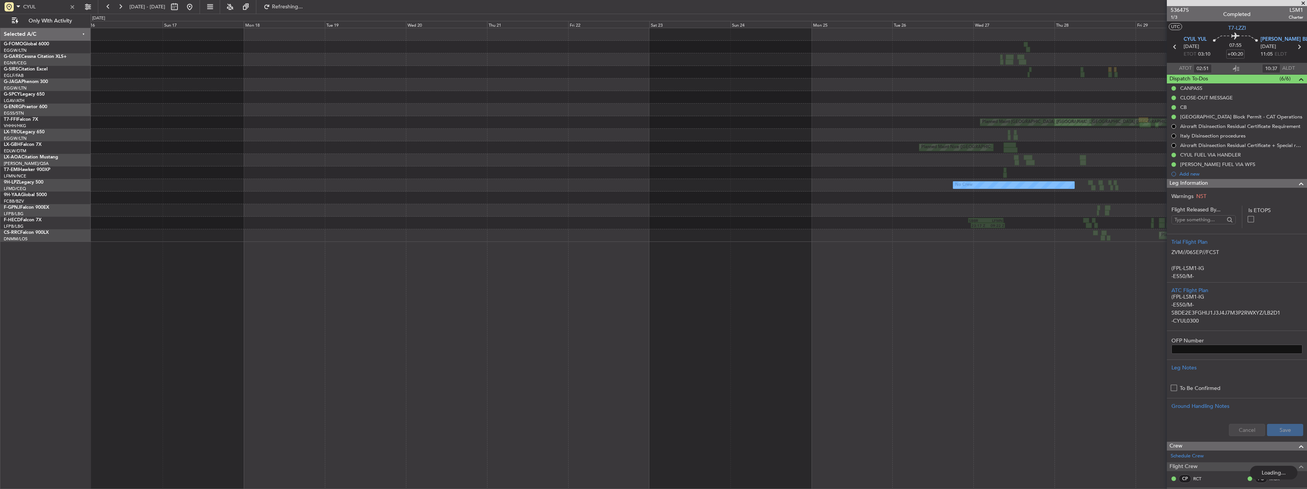
click at [272, 157] on div at bounding box center [699, 160] width 1216 height 13
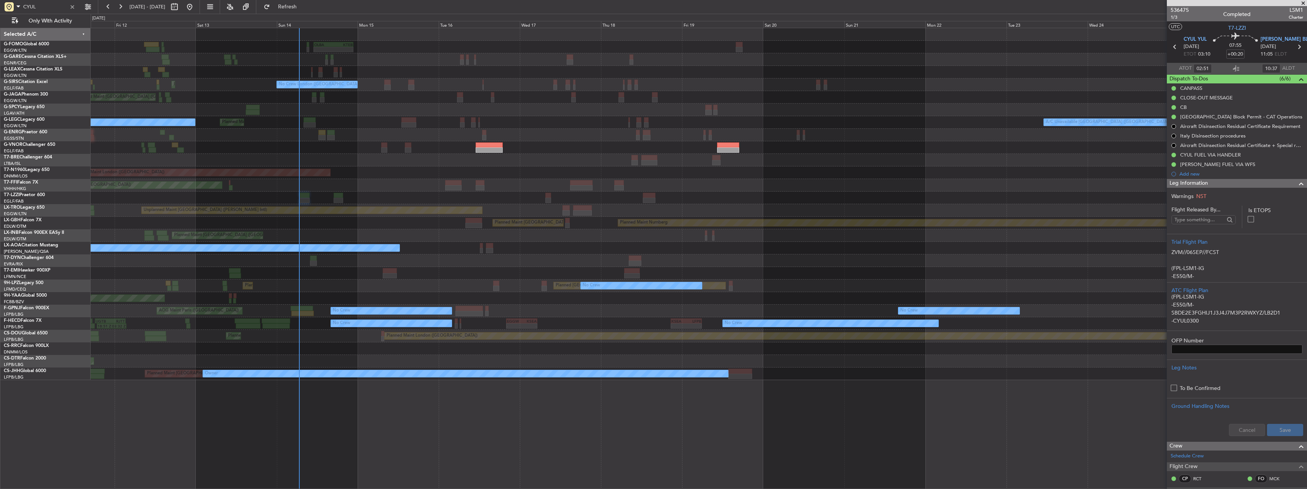
click at [129, 127] on div "- - OLBA 11:00 Z KTEB 22:45 Z Planned Maint London (Luton) Unplanned Maint Ches…" at bounding box center [699, 204] width 1216 height 352
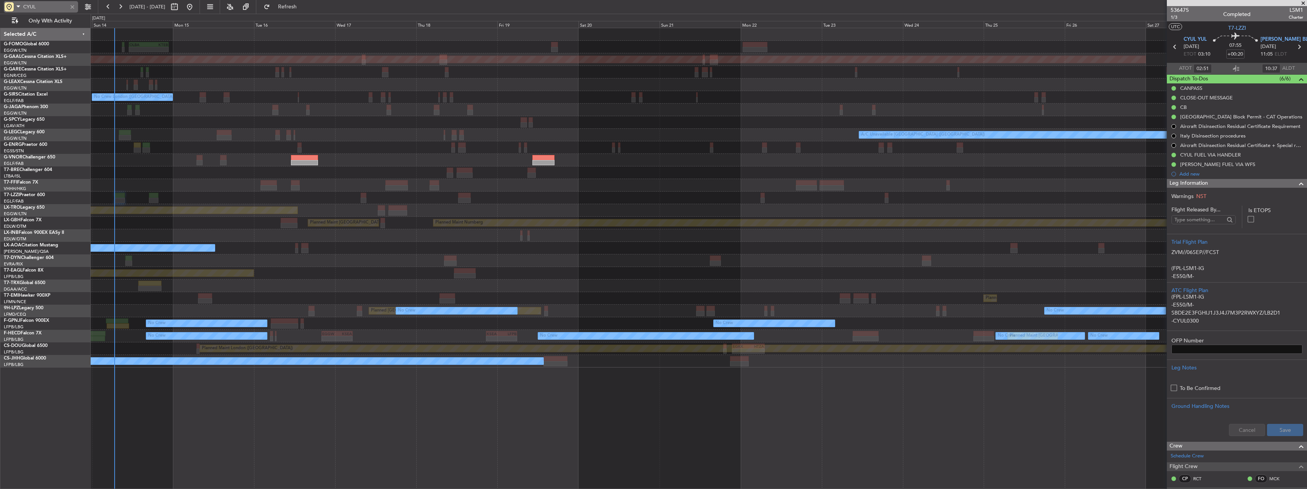
click at [74, 8] on div at bounding box center [72, 7] width 8 height 8
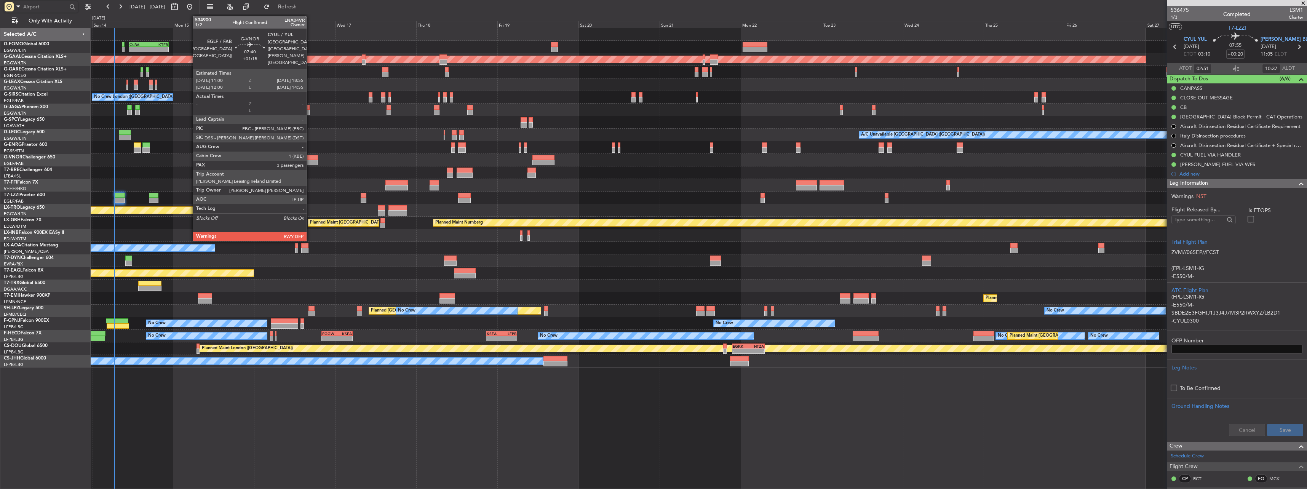
click at [302, 160] on div at bounding box center [304, 157] width 27 height 5
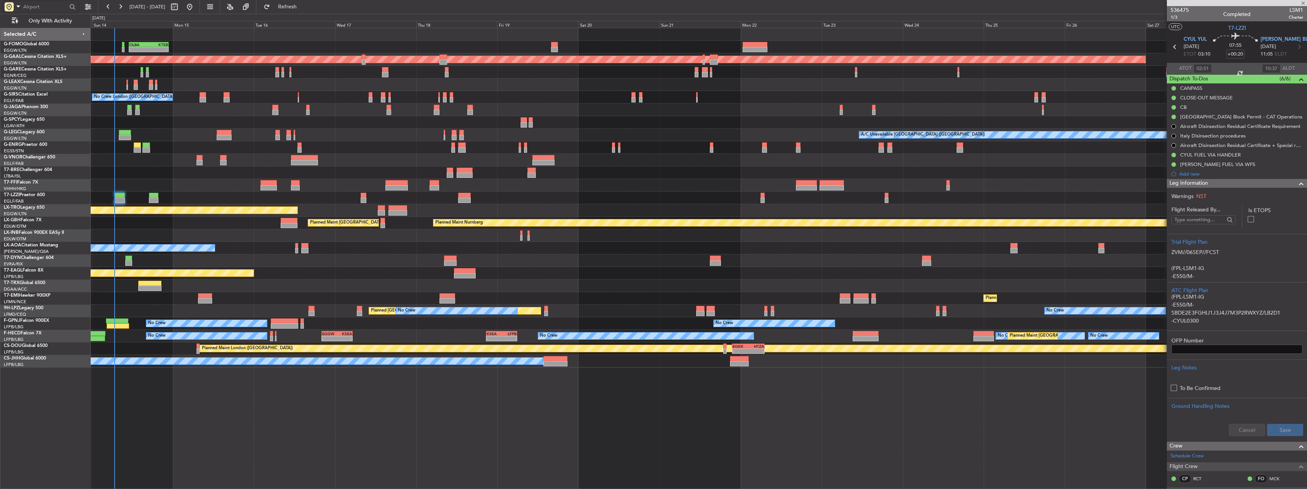
type input "+01:15"
type input "3"
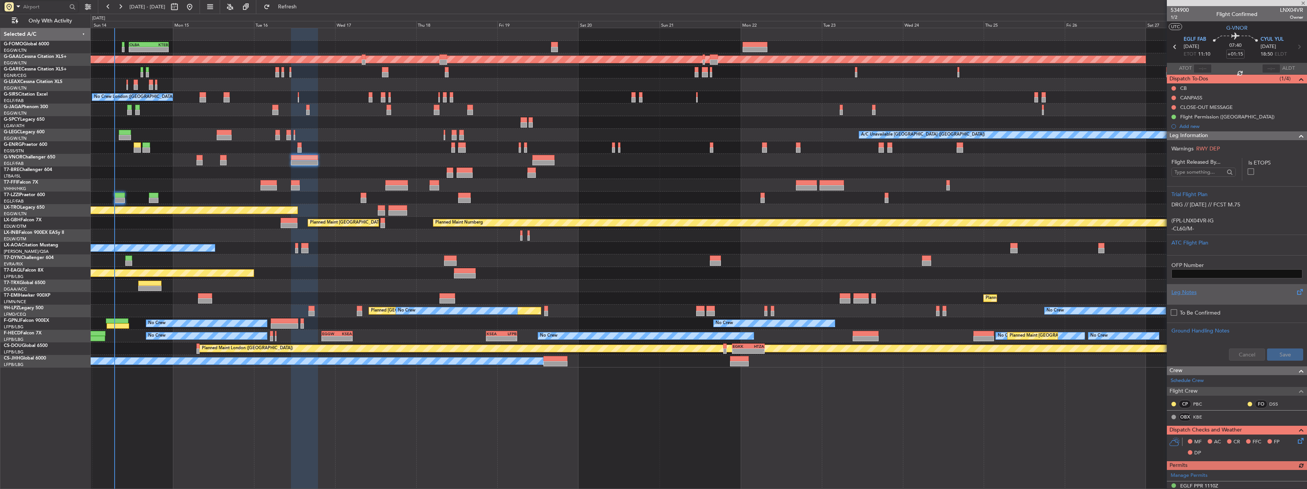
click at [1190, 292] on div "Leg Notes" at bounding box center [1237, 292] width 131 height 8
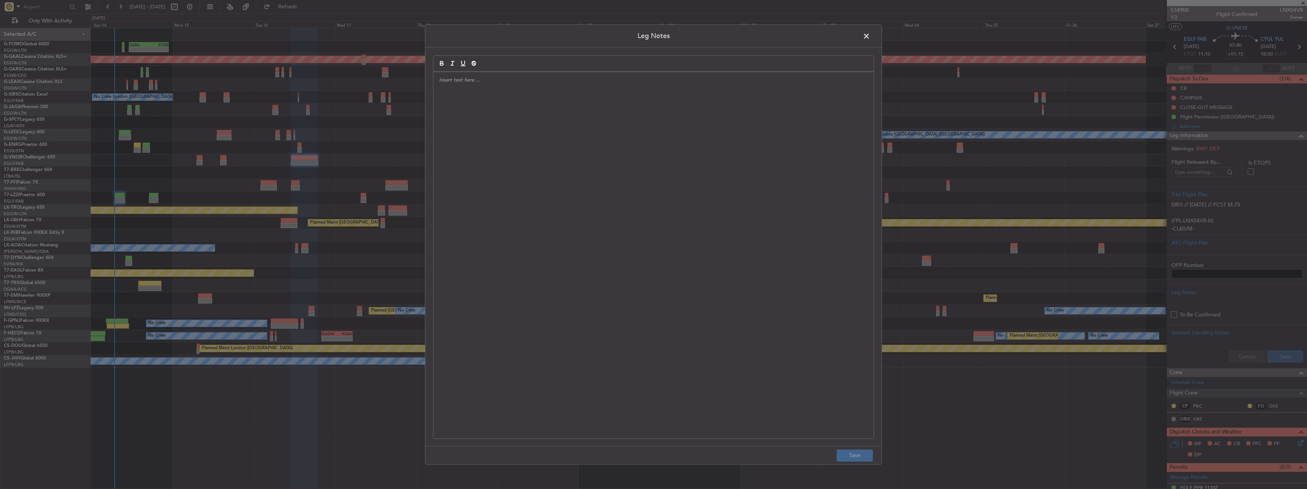
click at [644, 131] on div at bounding box center [654, 255] width 440 height 366
click at [444, 83] on p "crew must call 1-888-CANPASS (226-7277), and CANPASS will coordinate with the b…" at bounding box center [653, 84] width 429 height 14
click at [442, 79] on p "crew must call 1-888-CANPASS (226-7277), and CANPASS will coordinate with the b…" at bounding box center [653, 84] width 429 height 14
click at [568, 134] on div "Crew must call 1-888-CANPASS (226-7277), and CANPASS will coordinate with the b…" at bounding box center [654, 255] width 440 height 366
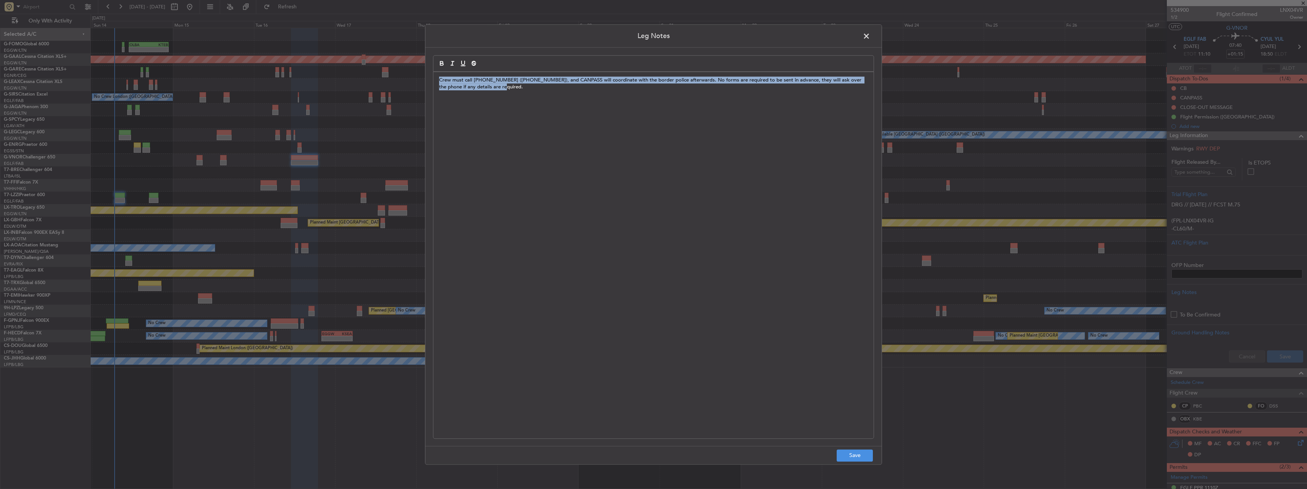
drag, startPoint x: 538, startPoint y: 119, endPoint x: 402, endPoint y: 66, distance: 146.2
click at [402, 66] on div "Leg Notes Crew must call 1-888-CANPASS (226-7277), and CANPASS will coordinate …" at bounding box center [653, 244] width 1307 height 489
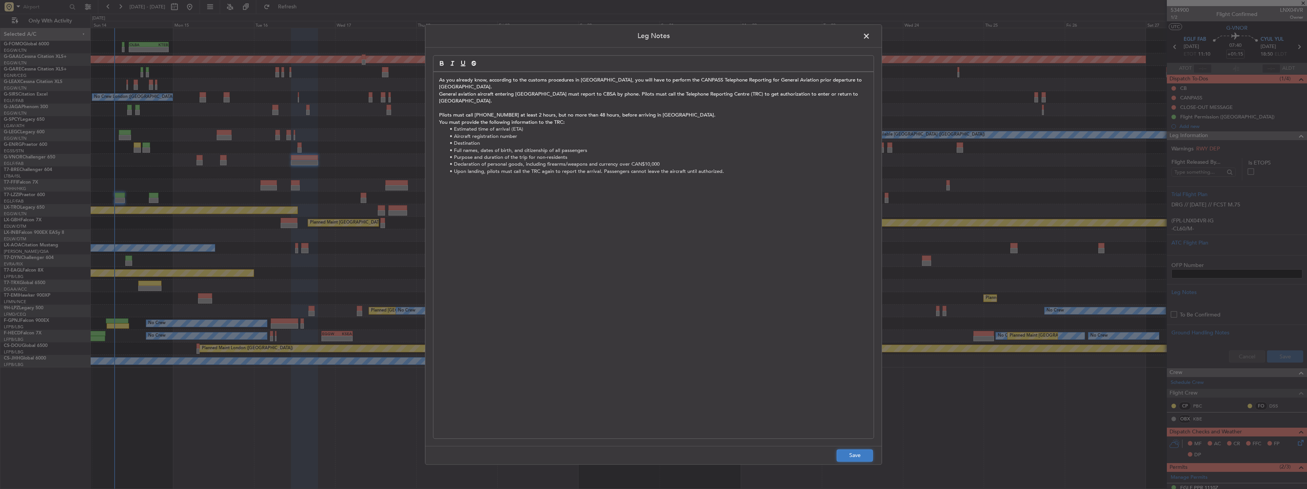
click at [867, 450] on button "Save" at bounding box center [855, 456] width 36 height 12
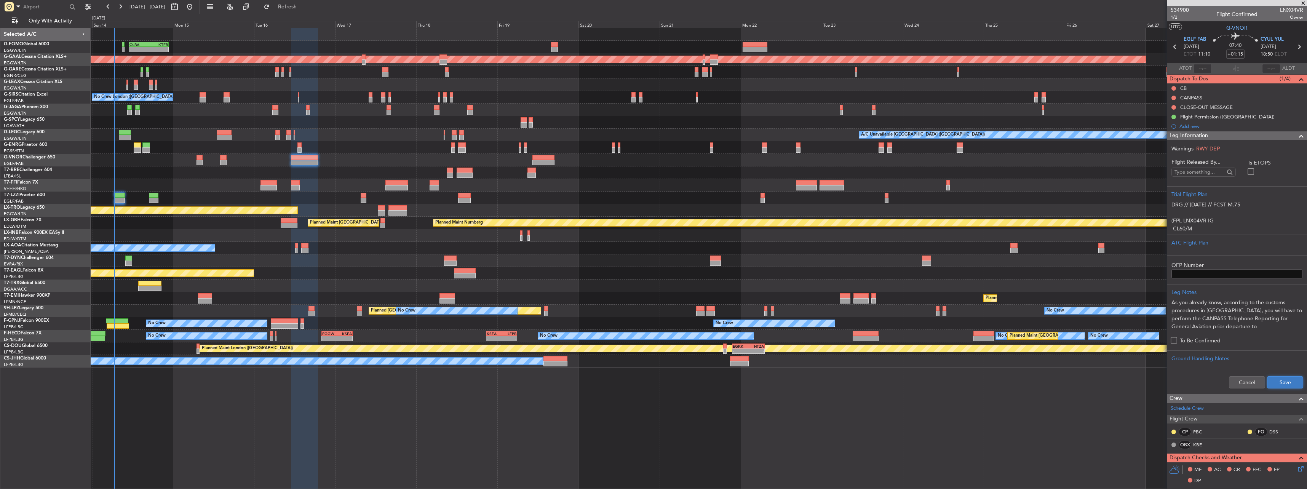
click at [1278, 381] on button "Save" at bounding box center [1285, 382] width 36 height 12
click at [1177, 135] on span "Leg Information" at bounding box center [1189, 135] width 38 height 9
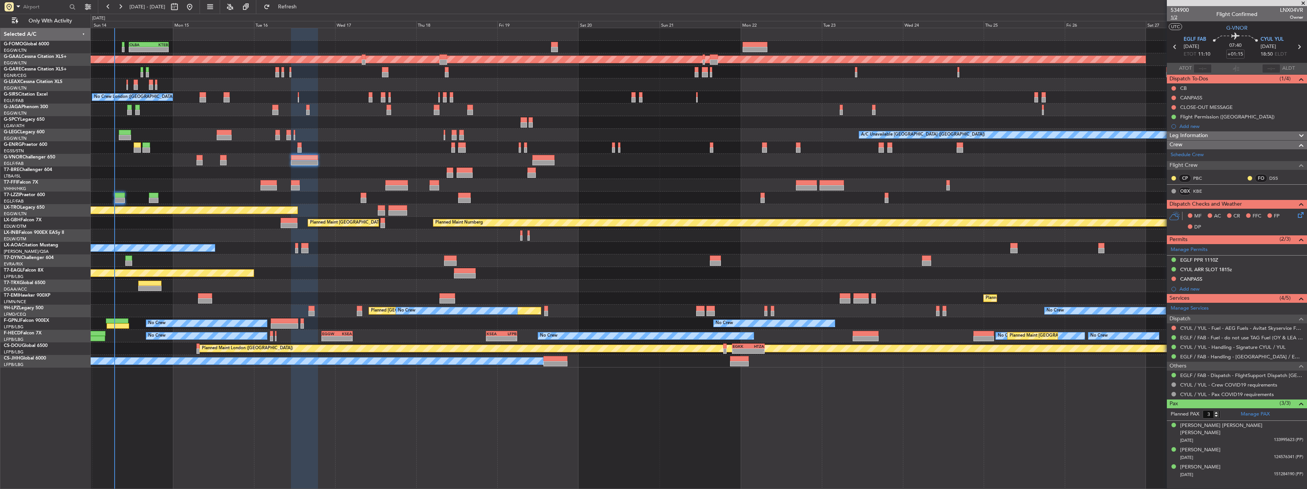
click at [1179, 15] on span "1/2" at bounding box center [1180, 17] width 18 height 6
click at [1174, 88] on button at bounding box center [1174, 88] width 5 height 5
click at [1180, 122] on span "Completed" at bounding box center [1177, 122] width 25 height 8
click at [1303, 214] on icon at bounding box center [1300, 214] width 6 height 6
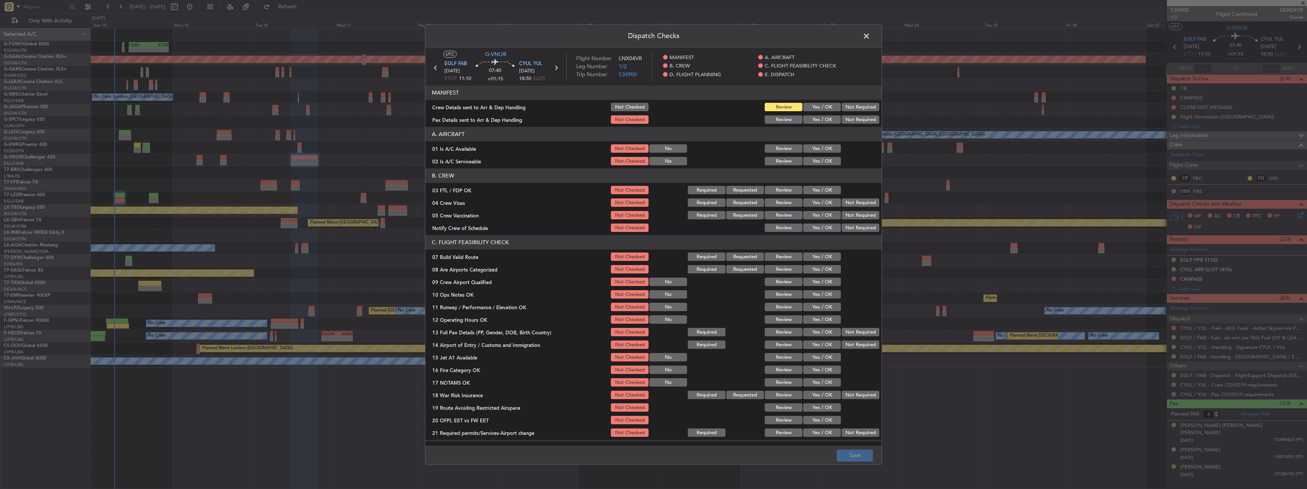
drag, startPoint x: 645, startPoint y: 116, endPoint x: 635, endPoint y: 115, distance: 10.3
click at [648, 116] on div at bounding box center [667, 120] width 38 height 11
click at [629, 109] on button "Not Checked" at bounding box center [630, 107] width 38 height 8
click at [817, 150] on button "Yes / OK" at bounding box center [822, 149] width 38 height 8
click at [816, 156] on div "Yes / OK" at bounding box center [821, 161] width 38 height 11
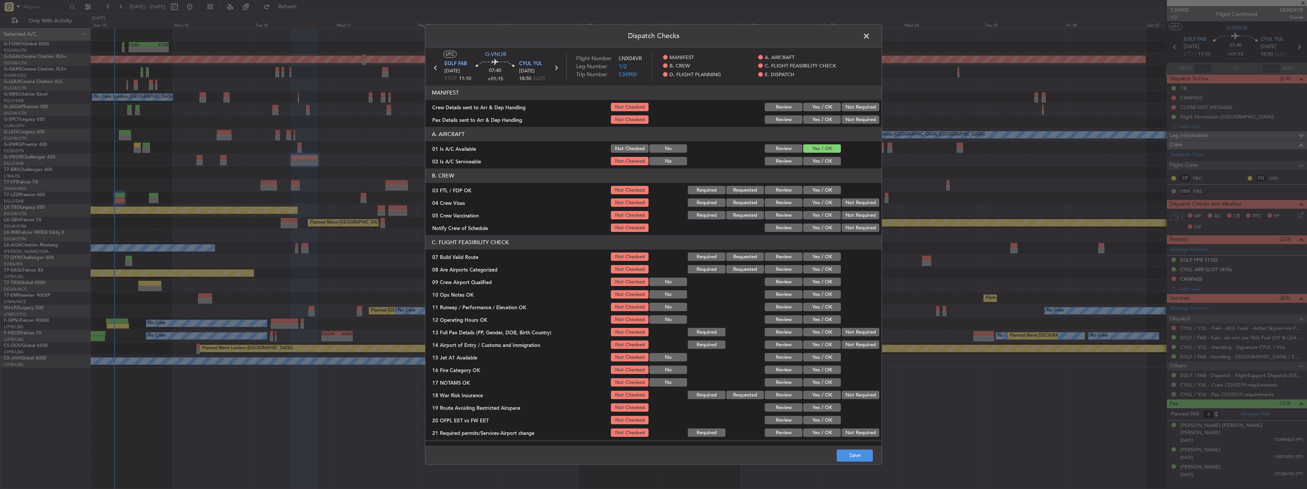
click at [820, 163] on button "Yes / OK" at bounding box center [822, 161] width 38 height 8
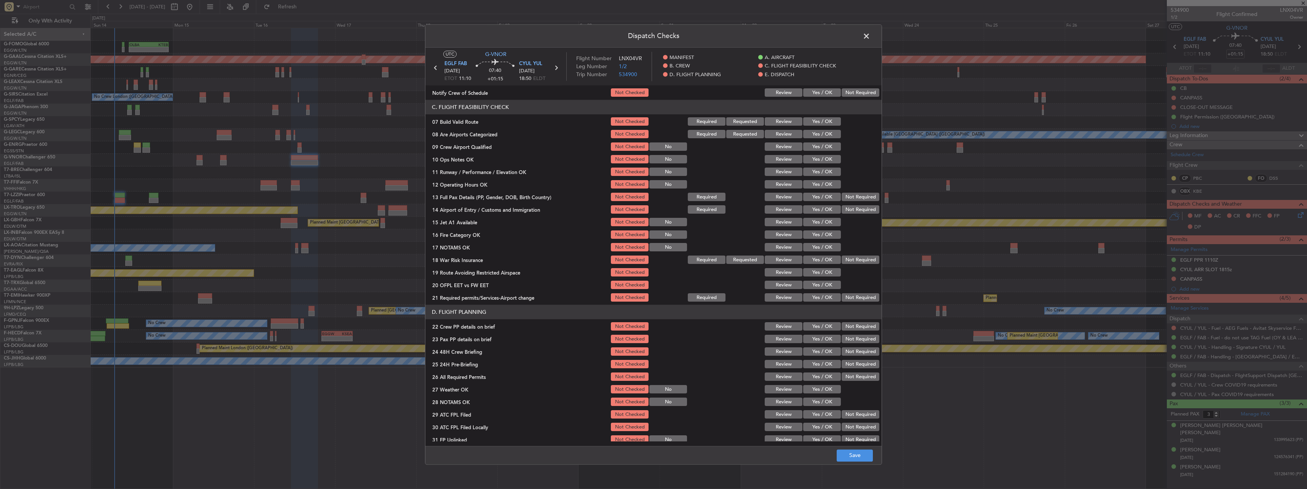
scroll to position [152, 0]
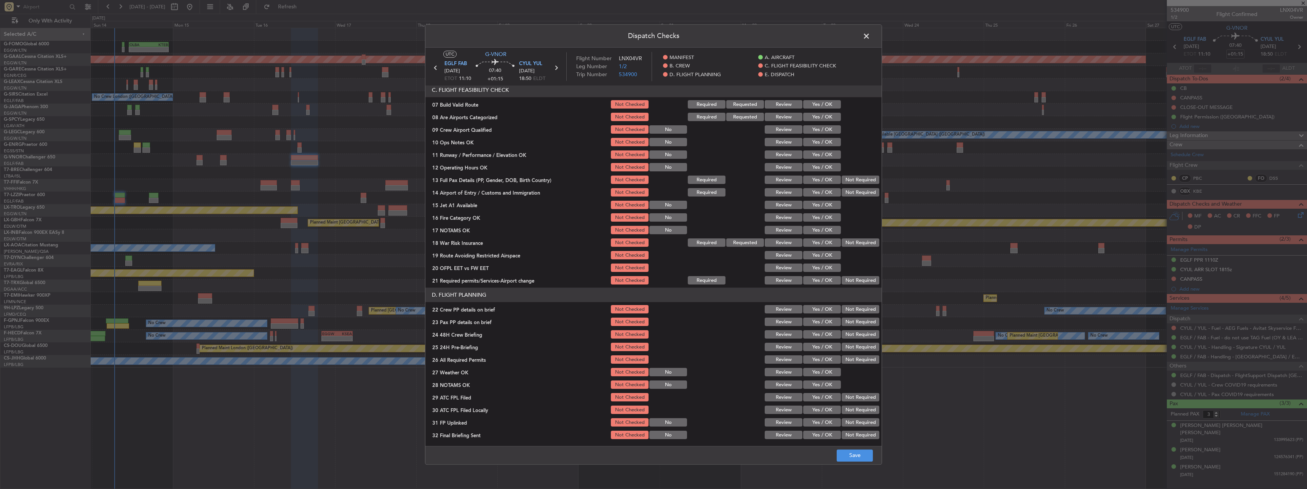
click at [820, 103] on button "Yes / OK" at bounding box center [822, 105] width 38 height 8
click at [822, 147] on div "Yes / OK" at bounding box center [821, 142] width 38 height 11
click at [819, 141] on button "Yes / OK" at bounding box center [822, 142] width 38 height 8
click at [824, 154] on button "Yes / OK" at bounding box center [822, 155] width 38 height 8
click at [832, 165] on section "C. FLIGHT FEASIBILITY CHECK 07 Build Valid Route Not Checked Required Requested…" at bounding box center [654, 184] width 456 height 203
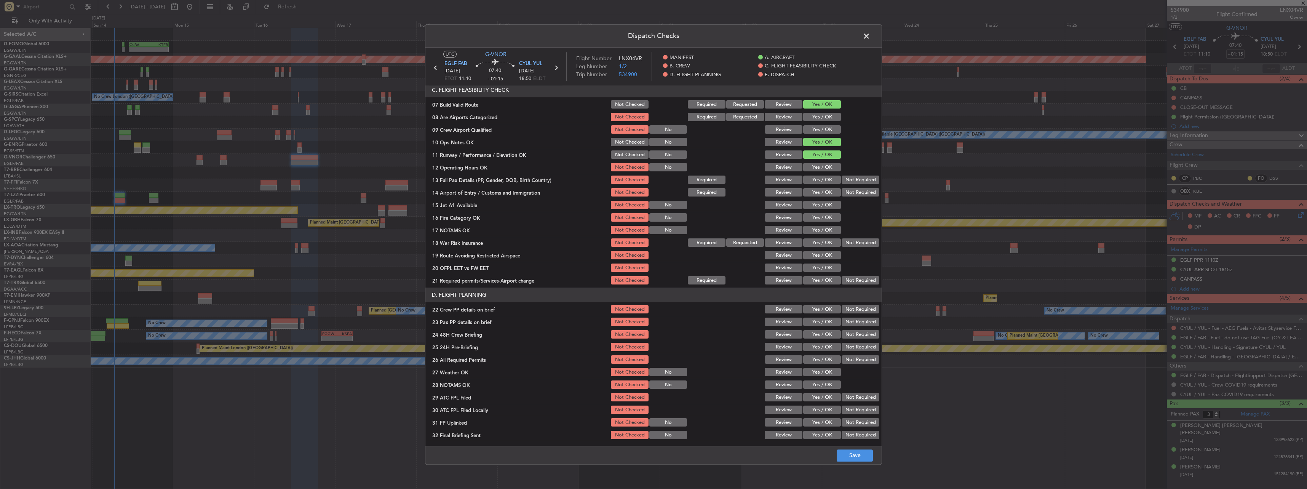
click at [832, 165] on button "Yes / OK" at bounding box center [822, 167] width 38 height 8
click at [834, 182] on button "Yes / OK" at bounding box center [822, 180] width 38 height 8
drag, startPoint x: 830, startPoint y: 192, endPoint x: 831, endPoint y: 197, distance: 5.5
click at [830, 192] on button "Yes / OK" at bounding box center [822, 193] width 38 height 8
click at [829, 211] on section "C. FLIGHT FEASIBILITY CHECK 07 Build Valid Route Not Checked Required Requested…" at bounding box center [654, 184] width 456 height 203
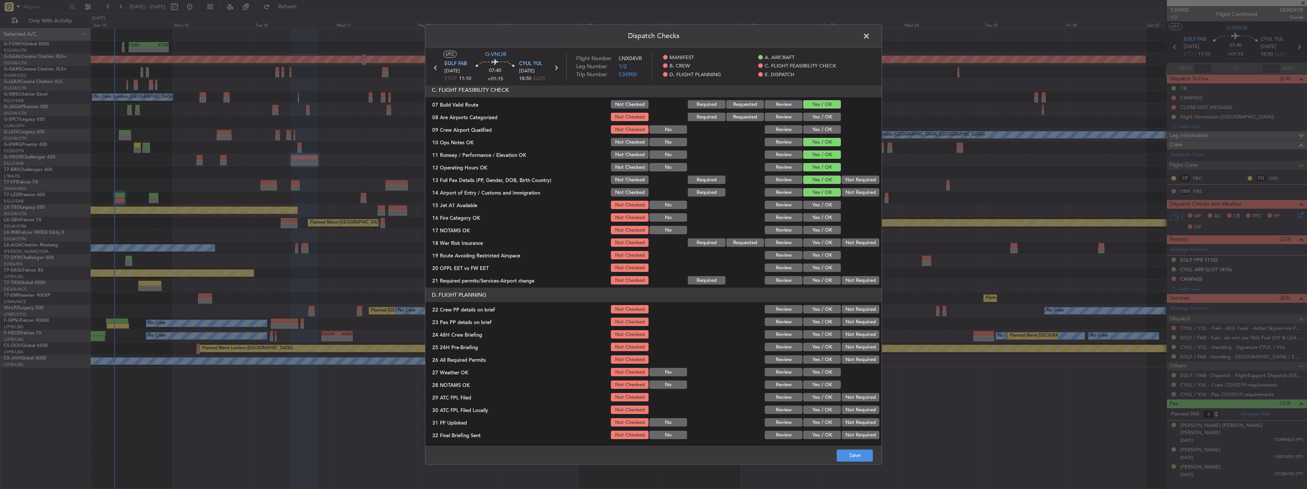
click at [829, 205] on button "Yes / OK" at bounding box center [822, 205] width 38 height 8
drag, startPoint x: 827, startPoint y: 214, endPoint x: 827, endPoint y: 219, distance: 5.3
click at [827, 214] on button "Yes / OK" at bounding box center [822, 218] width 38 height 8
click at [827, 223] on div "Yes / OK" at bounding box center [821, 218] width 38 height 11
click at [826, 237] on section "C. FLIGHT FEASIBILITY CHECK 07 Build Valid Route Not Checked Required Requested…" at bounding box center [654, 184] width 456 height 203
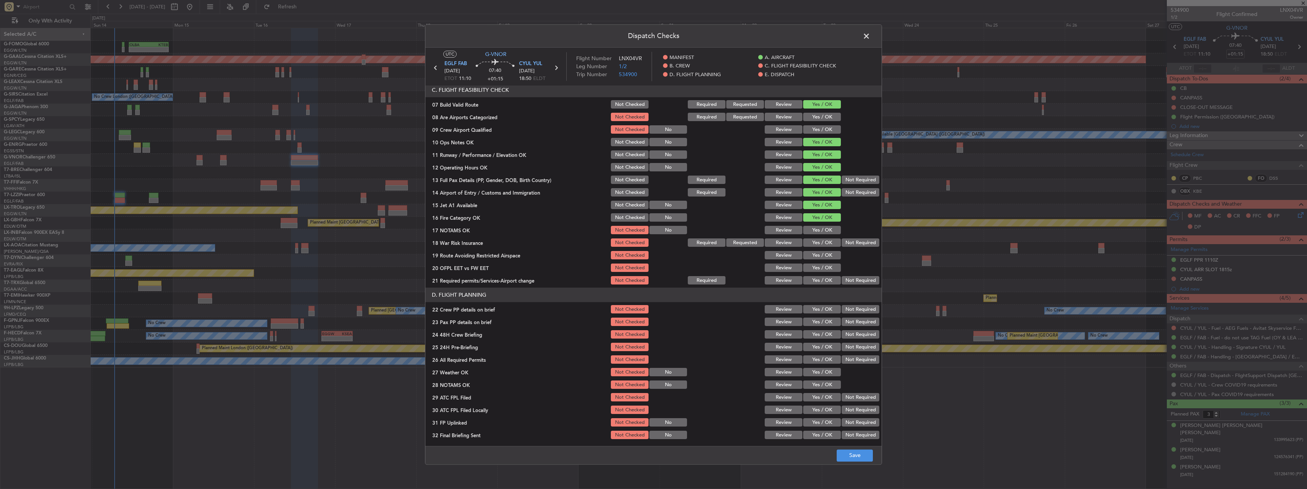
click at [821, 233] on button "Yes / OK" at bounding box center [822, 230] width 38 height 8
click at [844, 248] on div "Not Required" at bounding box center [860, 243] width 38 height 11
click at [842, 242] on button "Not Required" at bounding box center [861, 243] width 38 height 8
click at [812, 258] on button "Yes / OK" at bounding box center [822, 255] width 38 height 8
click at [812, 267] on button "Yes / OK" at bounding box center [822, 268] width 38 height 8
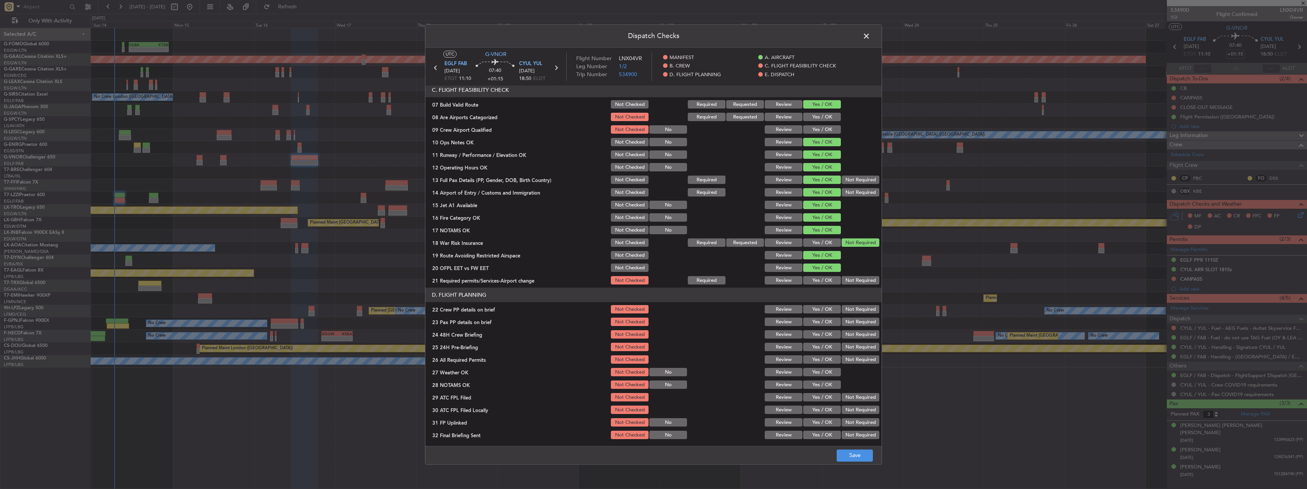
click at [817, 283] on button "Yes / OK" at bounding box center [822, 281] width 38 height 8
click at [832, 316] on section "D. FLIGHT PLANNING 22 Crew PP details on brief Not Checked Review Yes / OK Not …" at bounding box center [654, 364] width 456 height 153
click at [827, 309] on button "Yes / OK" at bounding box center [822, 310] width 38 height 8
click at [829, 320] on button "Yes / OK" at bounding box center [822, 322] width 38 height 8
click at [830, 329] on section "D. FLIGHT PLANNING 22 Crew PP details on brief Not Checked Review Yes / OK Not …" at bounding box center [654, 364] width 456 height 153
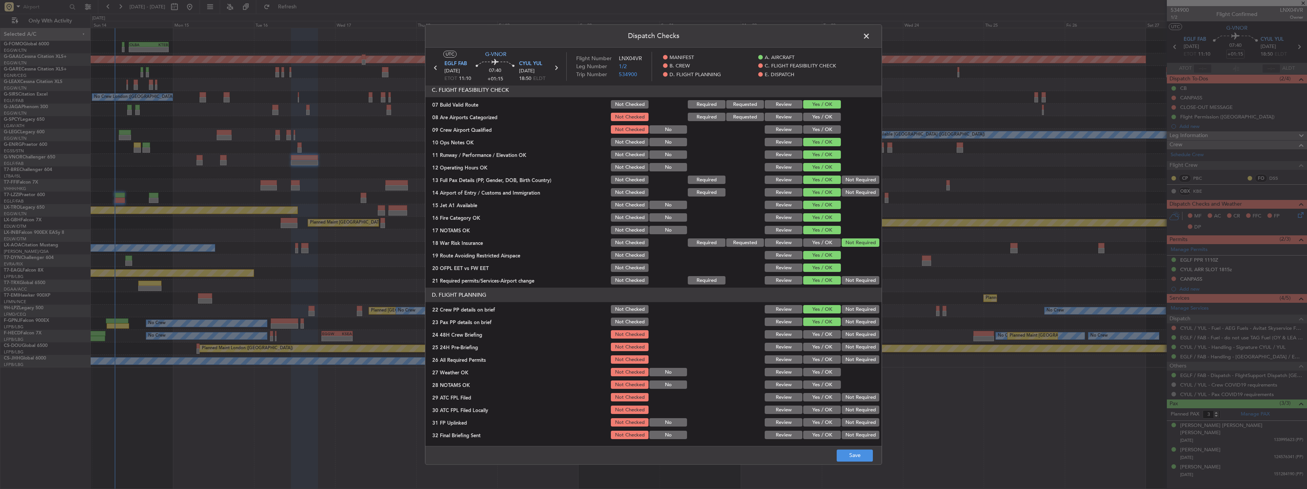
click at [830, 333] on button "Yes / OK" at bounding box center [822, 335] width 38 height 8
click at [847, 346] on button "Not Required" at bounding box center [861, 347] width 38 height 8
click at [851, 454] on button "Save" at bounding box center [855, 456] width 36 height 12
click at [870, 37] on span at bounding box center [870, 37] width 0 height 15
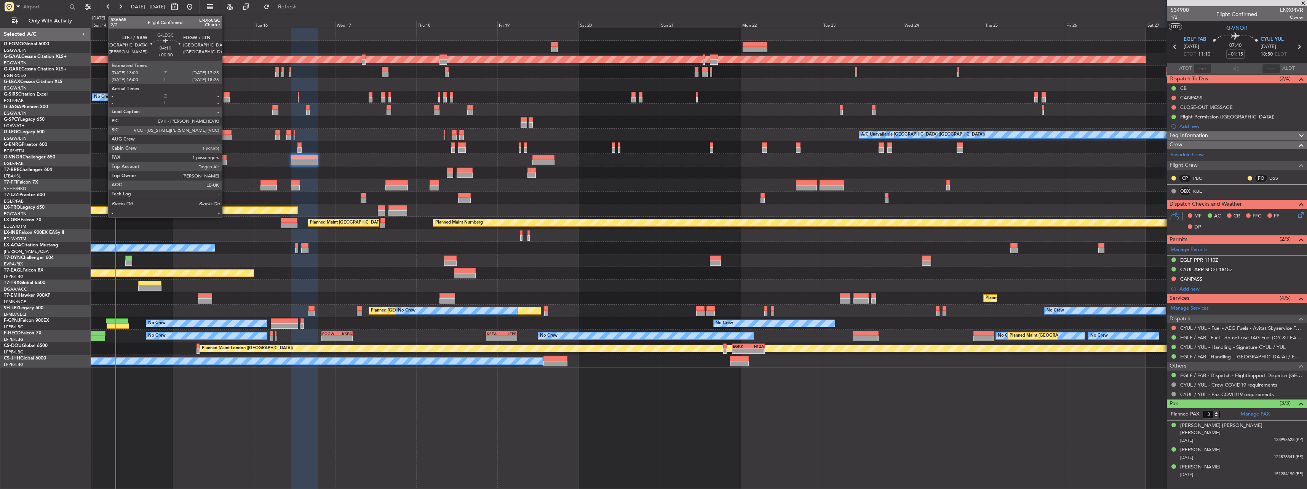
click at [226, 132] on div at bounding box center [224, 132] width 15 height 5
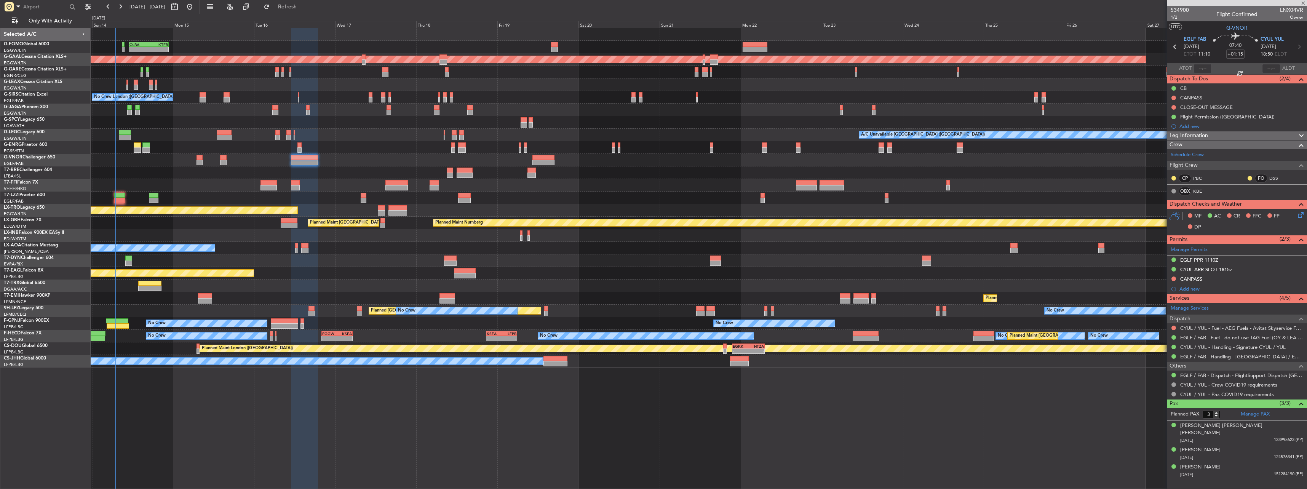
type input "+00:30"
type input "1"
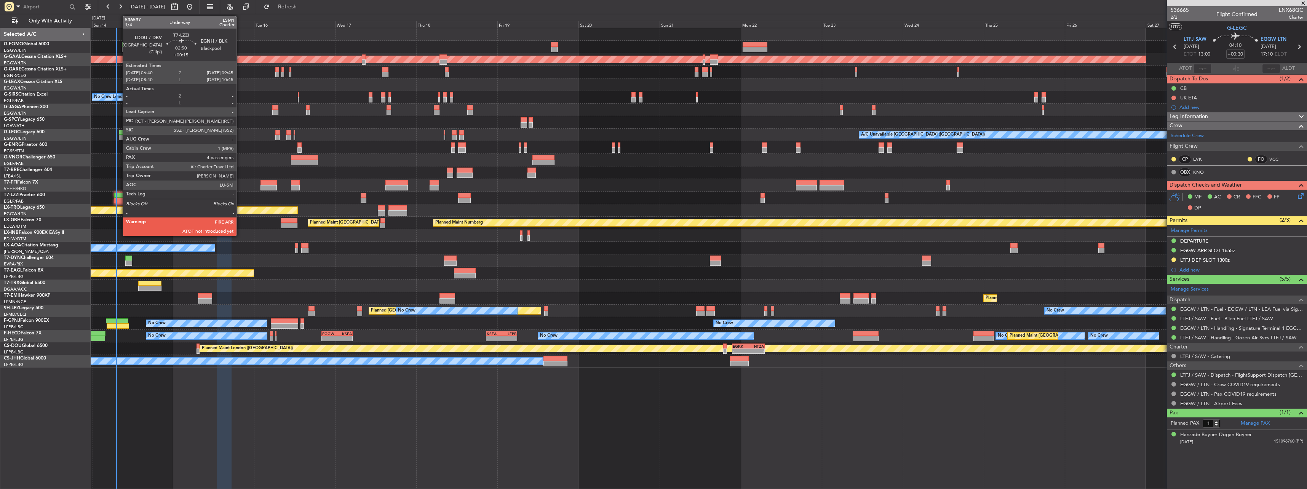
click at [120, 199] on div at bounding box center [119, 200] width 11 height 5
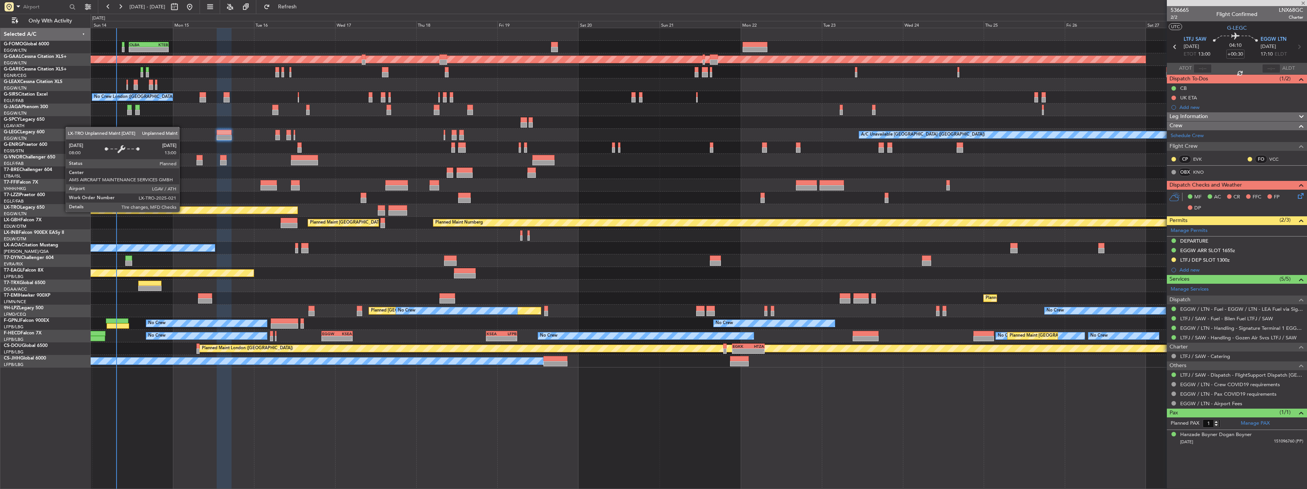
type input "+00:15"
type input "4"
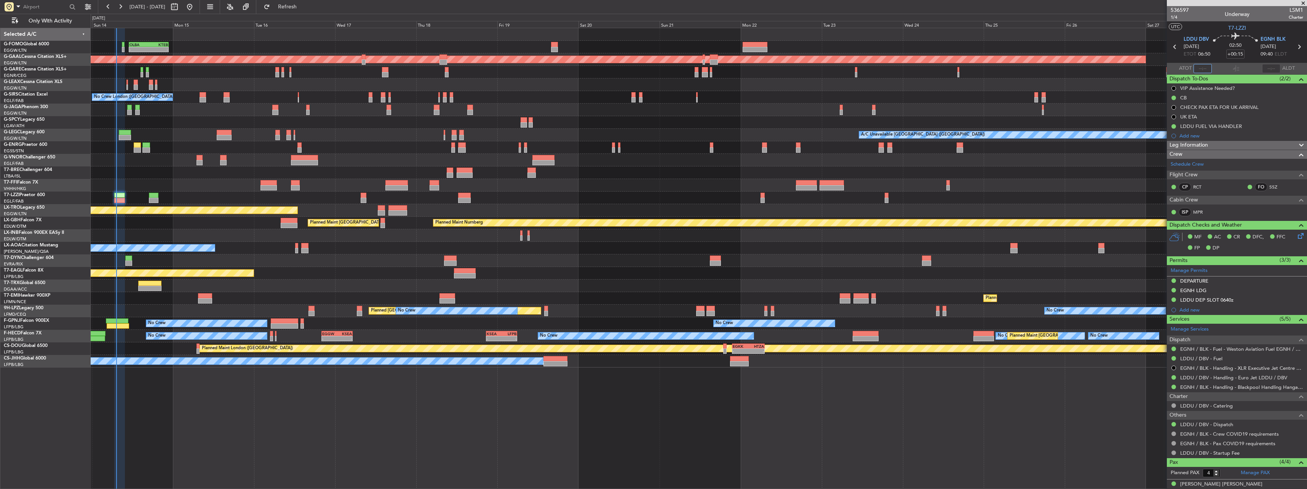
click at [1203, 69] on input "text" at bounding box center [1203, 68] width 18 height 9
type input "07:14"
click at [1136, 39] on div at bounding box center [699, 34] width 1216 height 13
click at [1270, 29] on section "UTC T7-LZZI" at bounding box center [1237, 26] width 140 height 11
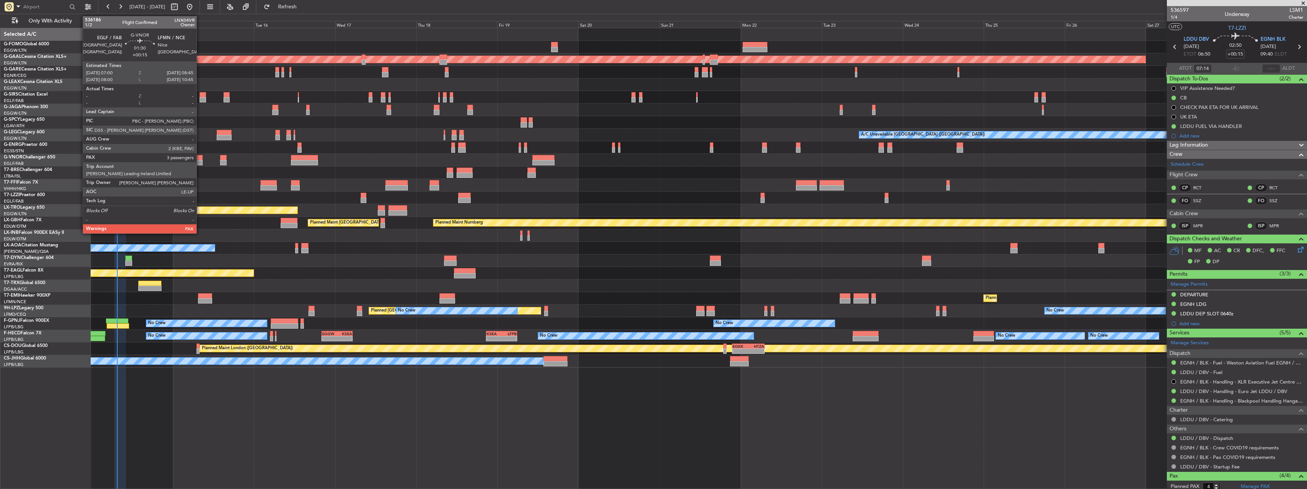
click at [200, 162] on div at bounding box center [200, 162] width 6 height 5
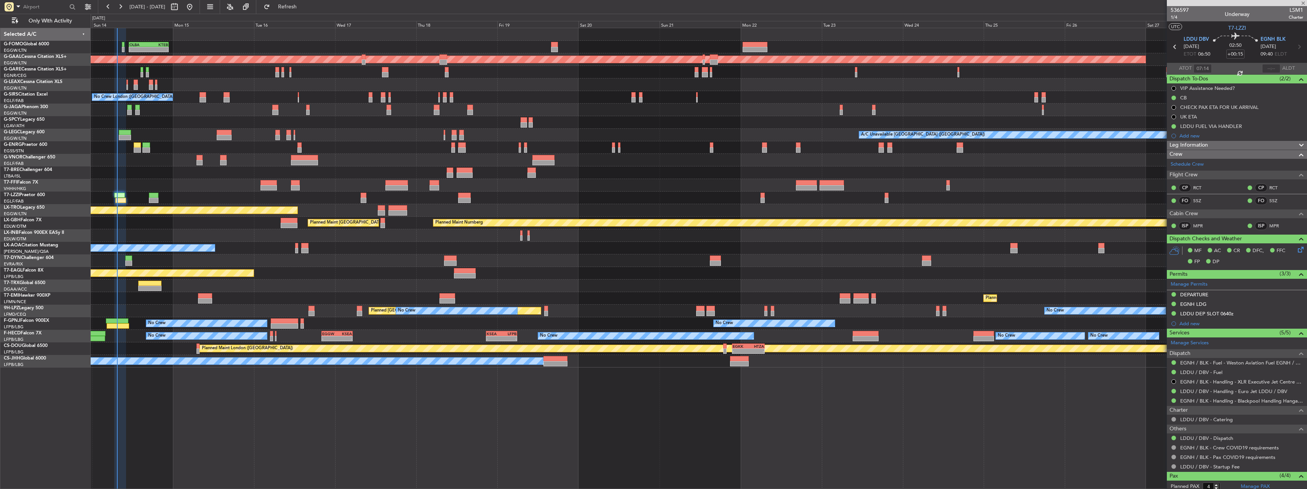
type input "3"
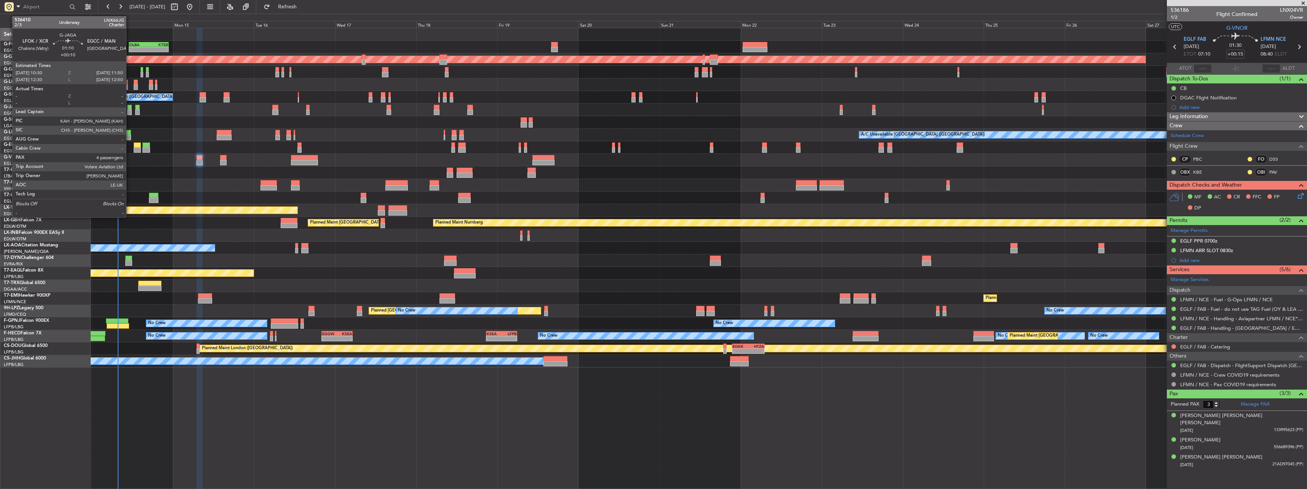
click at [130, 108] on div at bounding box center [129, 107] width 5 height 5
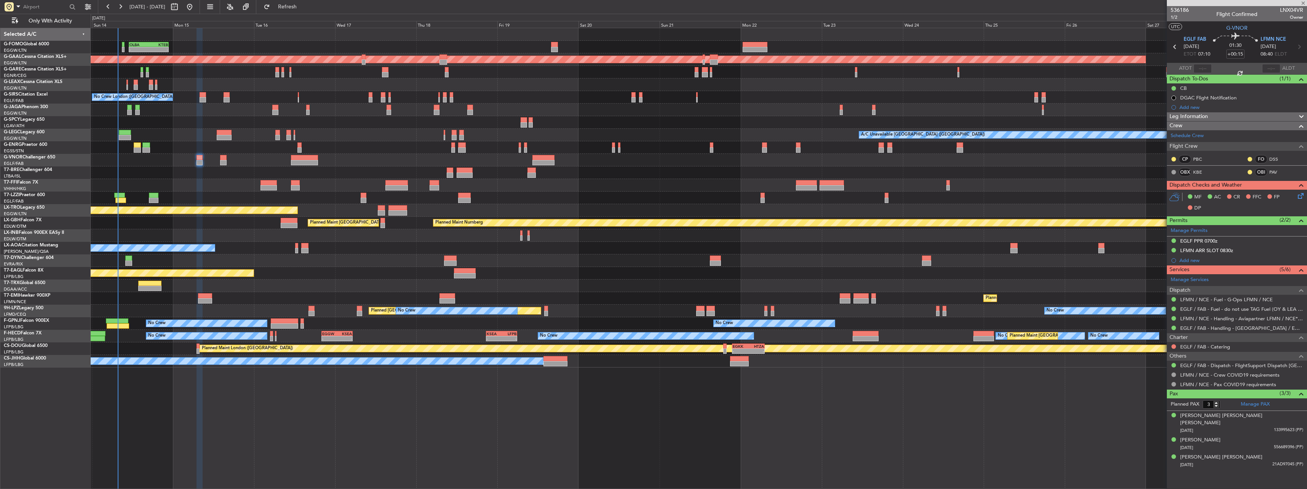
type input "+00:10"
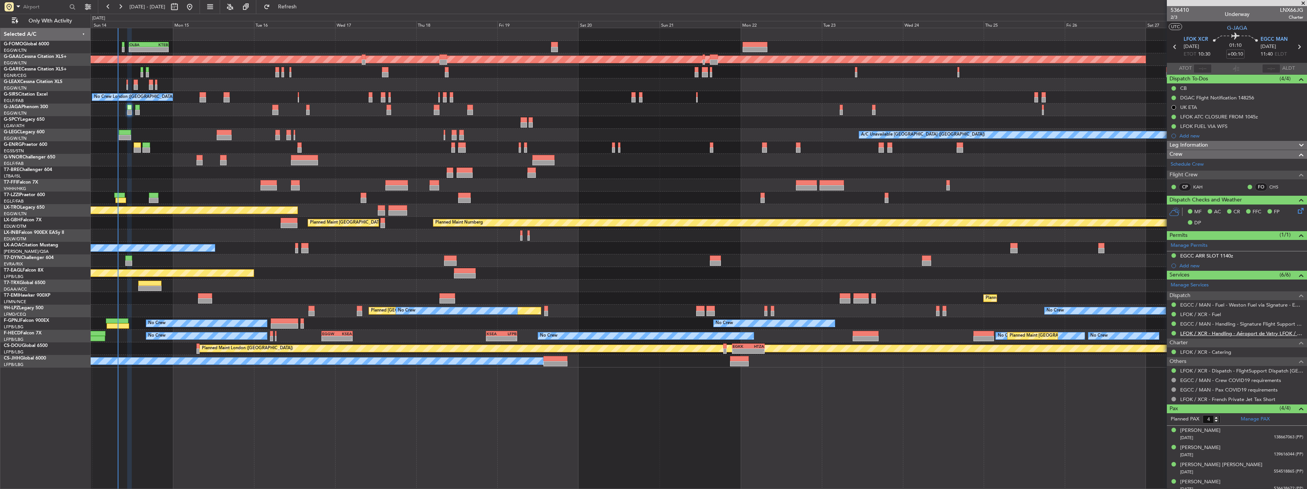
click at [1237, 335] on link "LFOK / XCR - Handling - Aéroport de Vatry LFOK / XCR" at bounding box center [1242, 333] width 123 height 6
click at [1224, 334] on link "LFOK / XCR - Handling - Aéroport de Vatry LFOK / XCR" at bounding box center [1242, 333] width 123 height 6
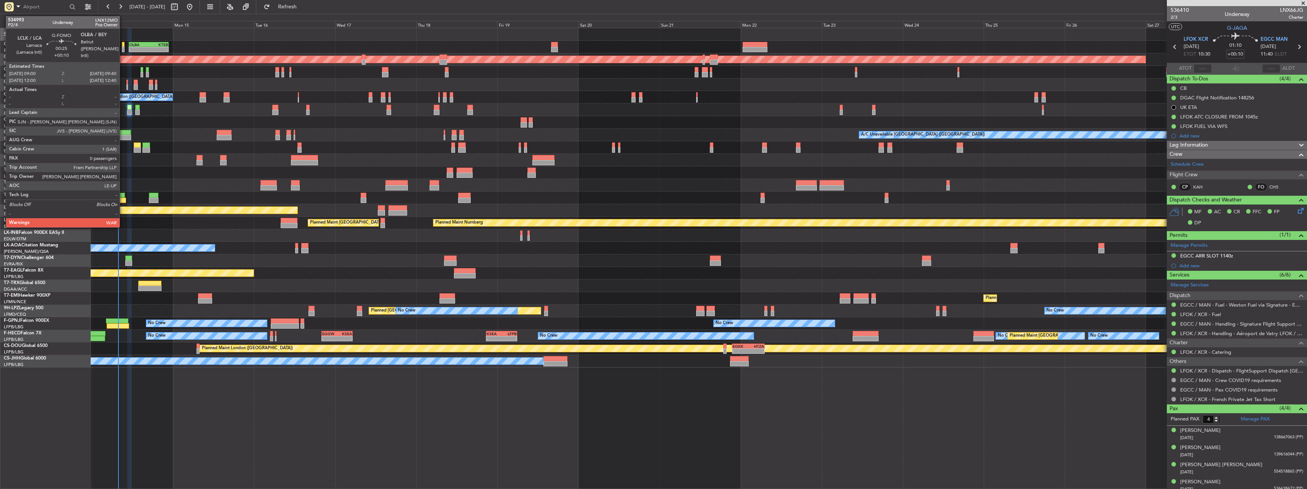
click at [123, 45] on div at bounding box center [123, 44] width 2 height 5
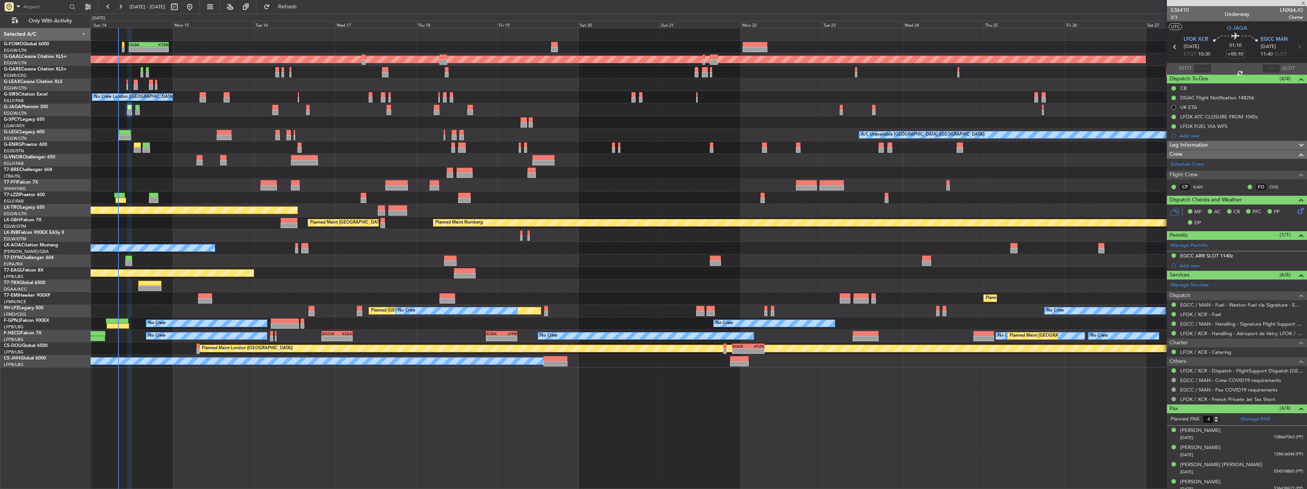
type input "0"
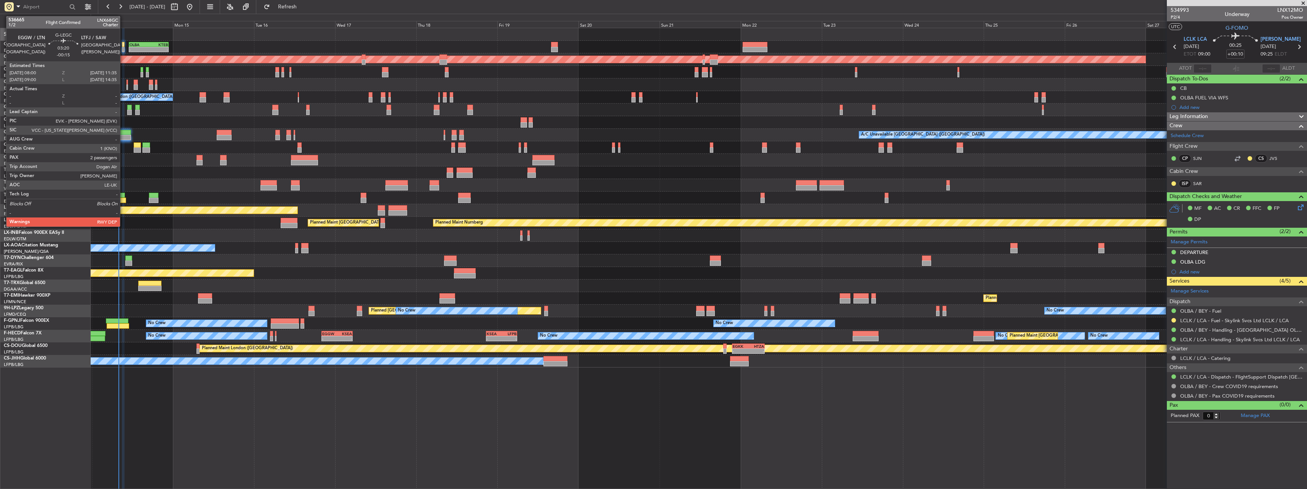
click at [123, 133] on div at bounding box center [125, 132] width 12 height 5
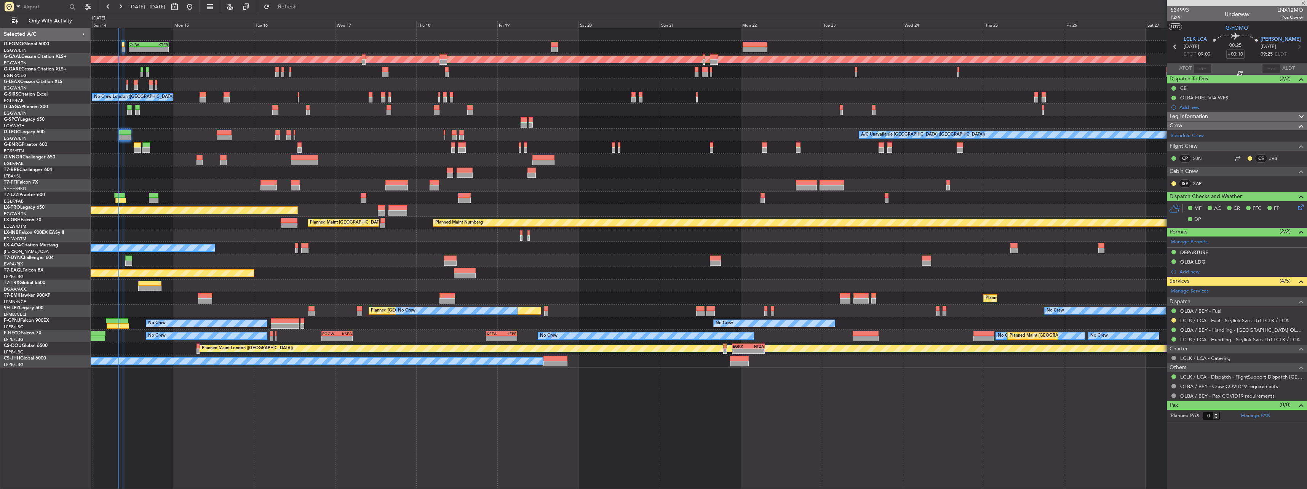
type input "-00:15"
type input "2"
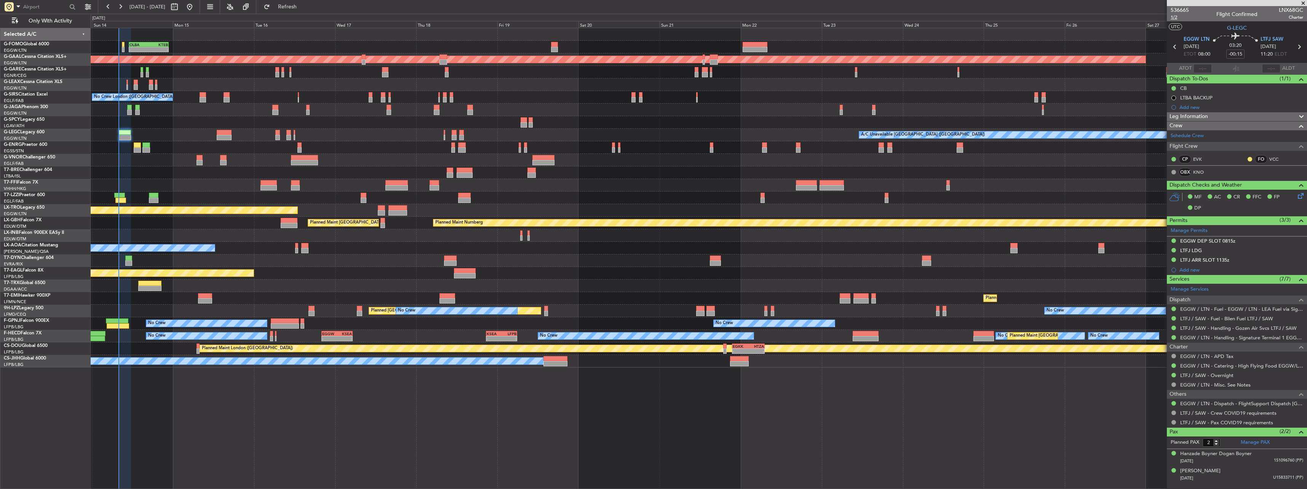
click at [1173, 14] on span "1/2" at bounding box center [1180, 17] width 18 height 6
type input "08:11"
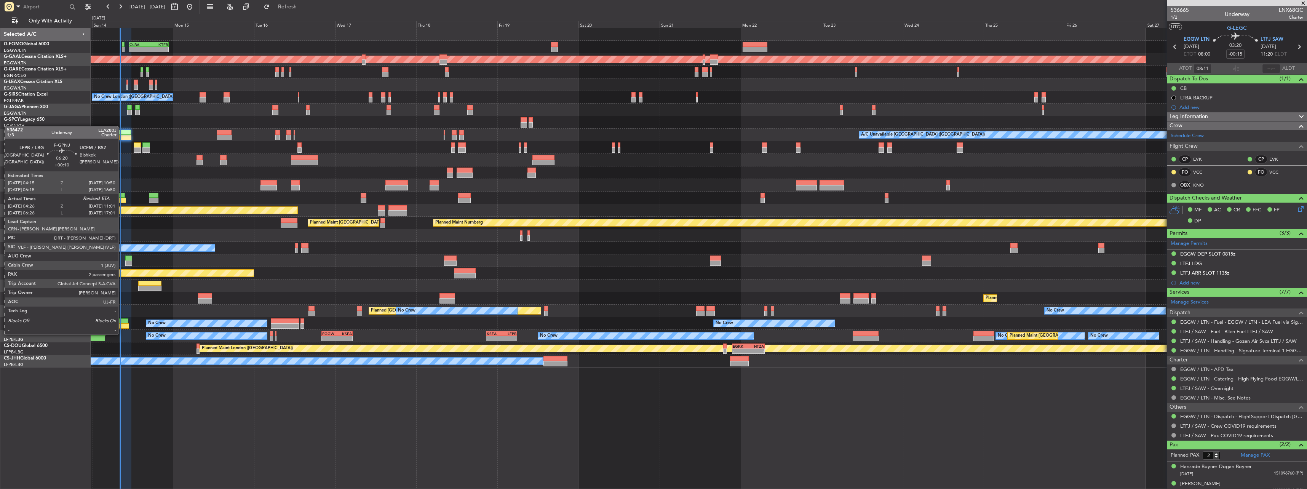
click at [122, 327] on div at bounding box center [118, 325] width 22 height 5
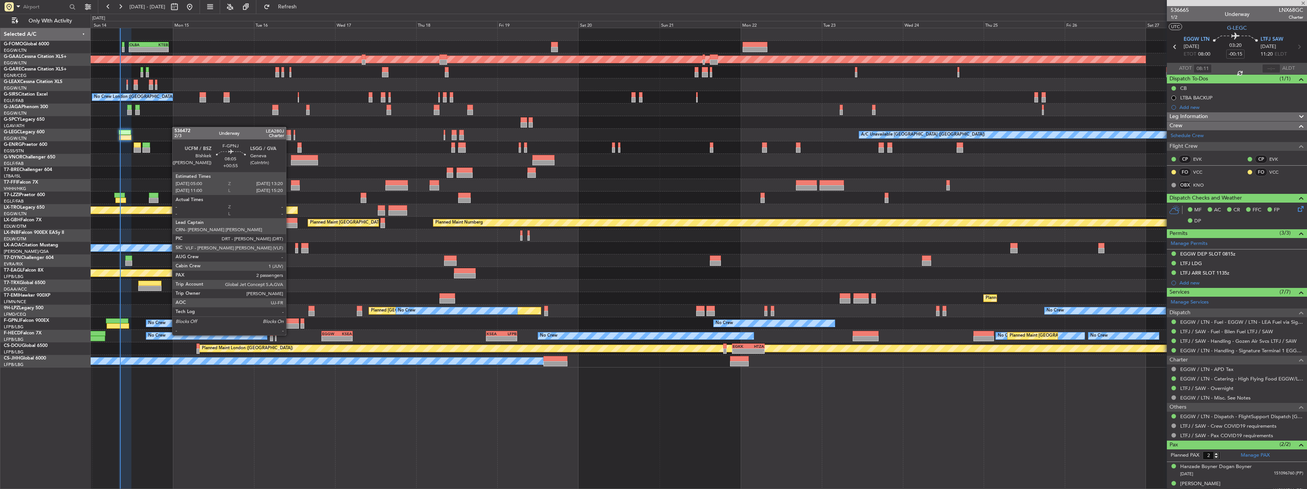
type input "+00:10"
type input "04:36"
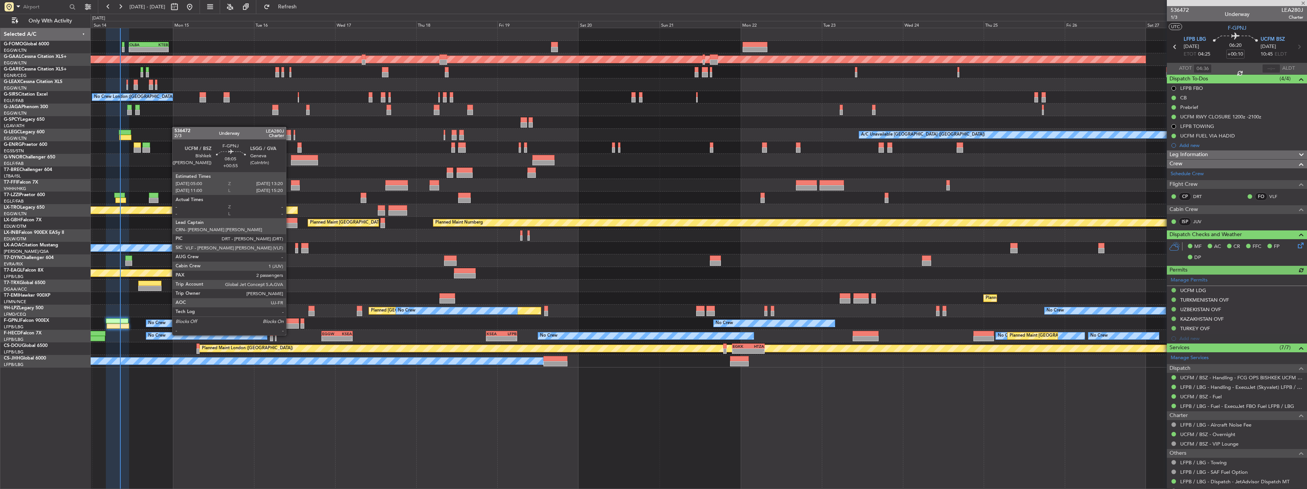
click at [290, 328] on div at bounding box center [285, 325] width 28 height 5
type input "+00:55"
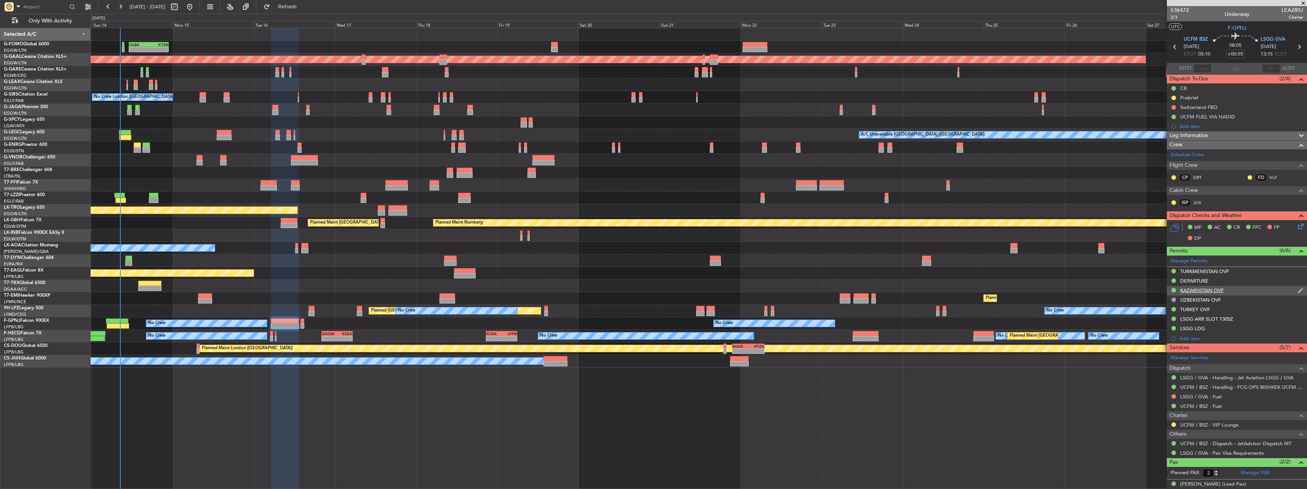
click at [1201, 288] on div "KAZAKHSTAN OVF" at bounding box center [1202, 290] width 43 height 6
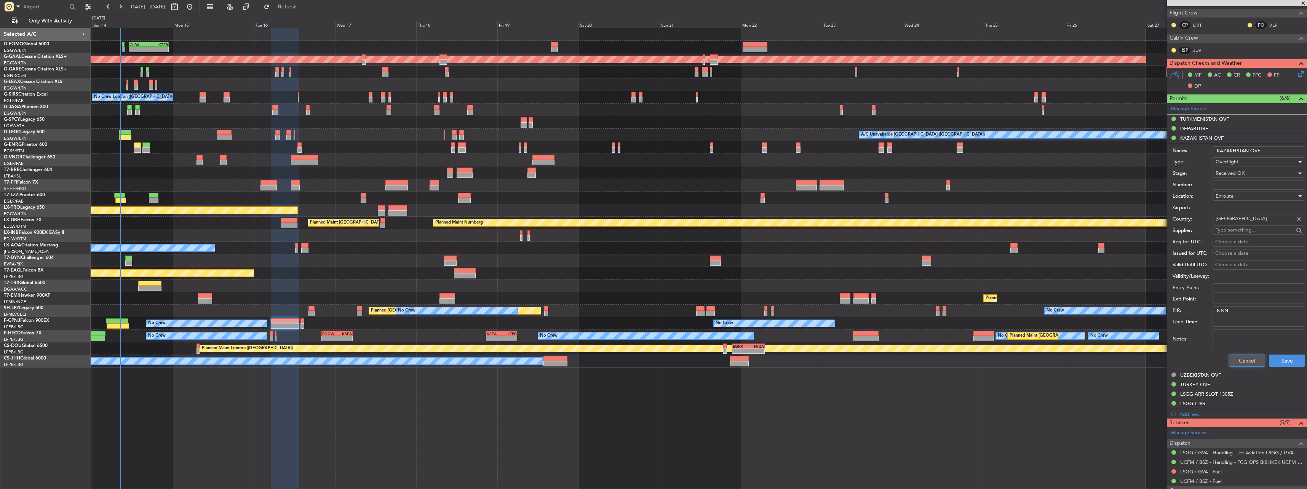
click at [1251, 357] on button "Cancel" at bounding box center [1247, 361] width 36 height 12
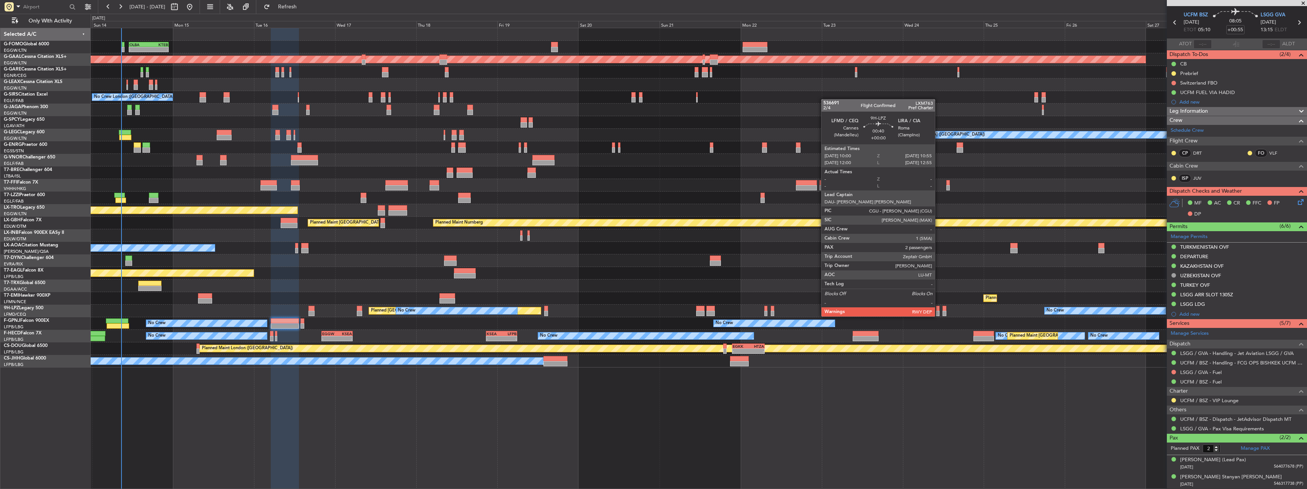
click at [939, 309] on div at bounding box center [937, 308] width 3 height 5
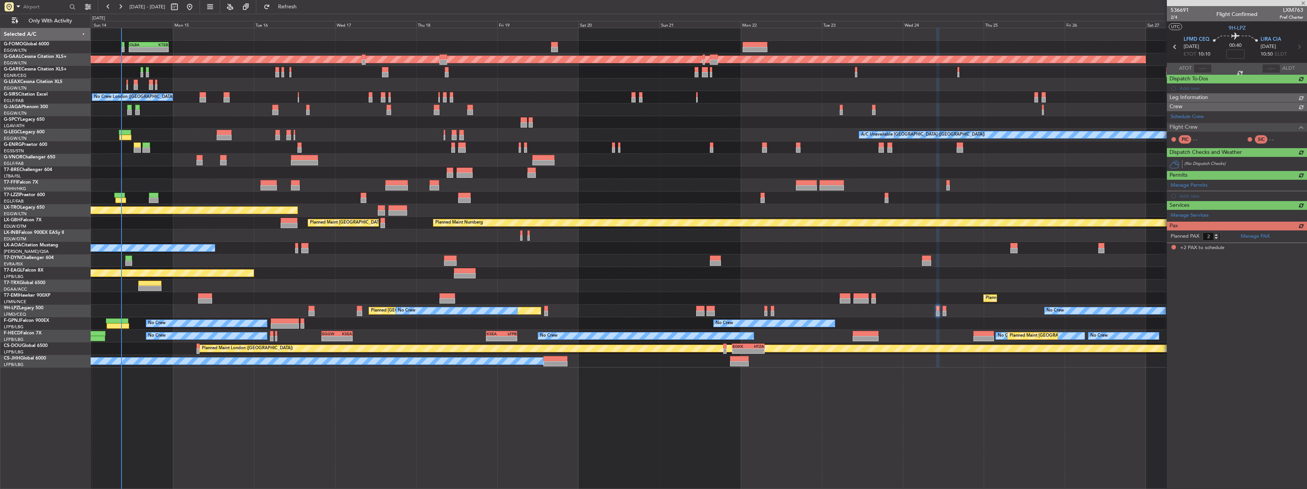
scroll to position [0, 0]
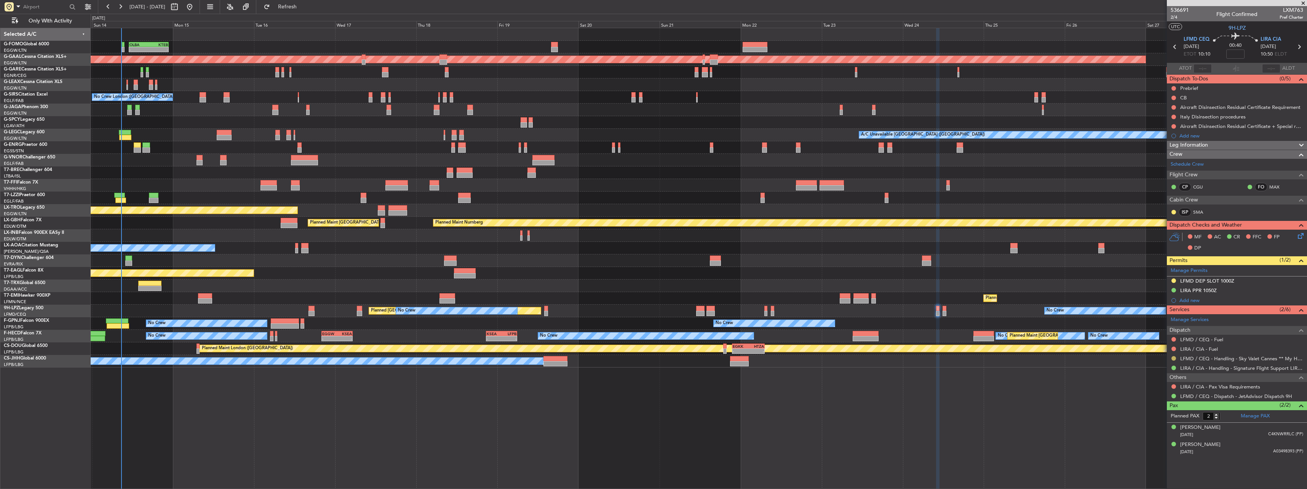
click at [1176, 357] on button at bounding box center [1174, 358] width 5 height 5
click at [1165, 449] on li "Confirmed" at bounding box center [1174, 448] width 88 height 11
click at [1173, 281] on button at bounding box center [1174, 280] width 5 height 5
click at [1163, 369] on span "Received OK" at bounding box center [1155, 372] width 29 height 8
click at [775, 309] on div "Planned [GEOGRAPHIC_DATA] ([GEOGRAPHIC_DATA]) No Crew No Crew Planned Maint [GE…" at bounding box center [699, 311] width 1216 height 13
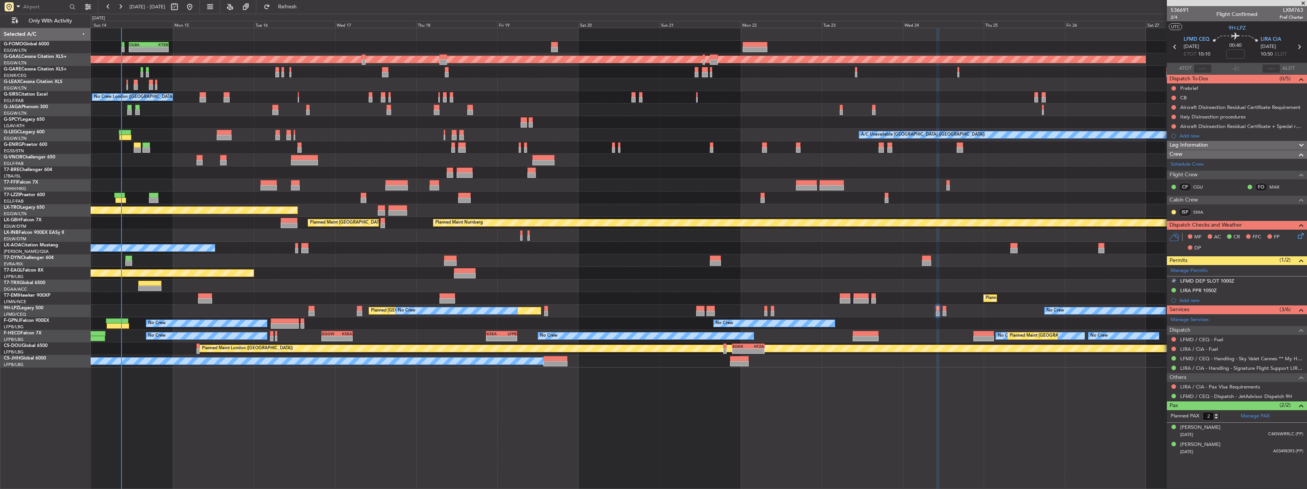
click at [774, 310] on div "Planned [GEOGRAPHIC_DATA] ([GEOGRAPHIC_DATA]) No Crew No Crew Planned Maint [GE…" at bounding box center [699, 311] width 1216 height 13
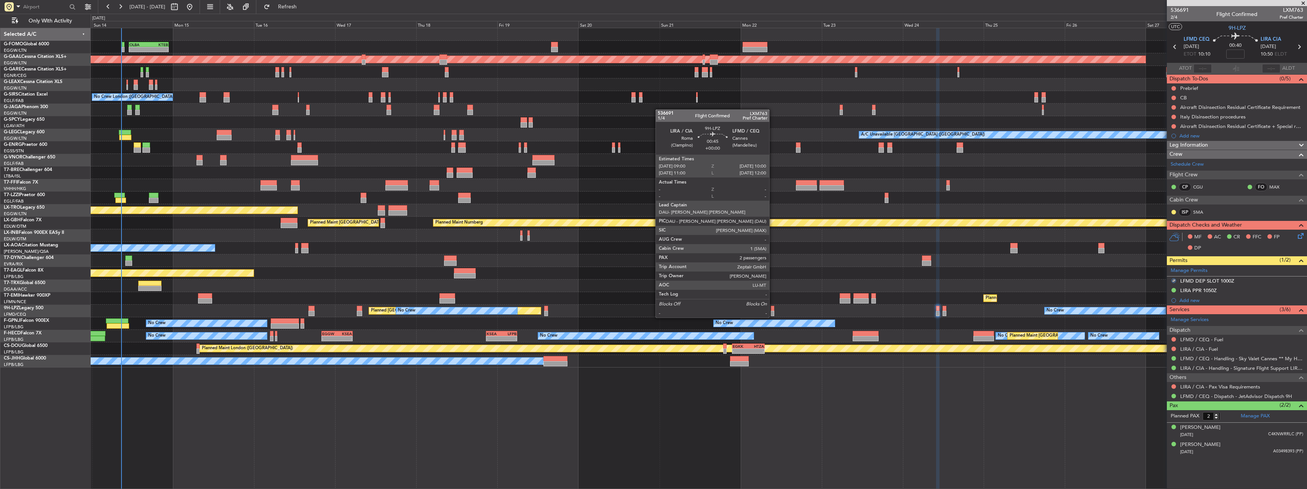
click at [772, 310] on div at bounding box center [772, 308] width 3 height 5
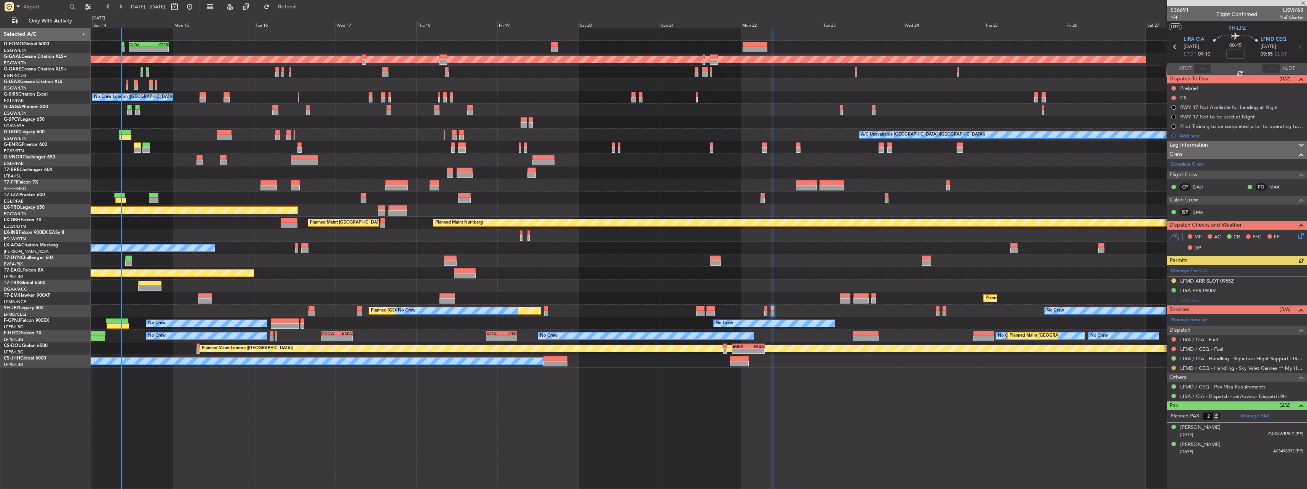
click at [1173, 368] on button at bounding box center [1174, 368] width 5 height 5
click at [1161, 459] on span "Confirmed" at bounding box center [1153, 459] width 24 height 8
click at [1175, 278] on button at bounding box center [1174, 280] width 5 height 5
click at [1152, 375] on span "Received OK" at bounding box center [1155, 372] width 29 height 8
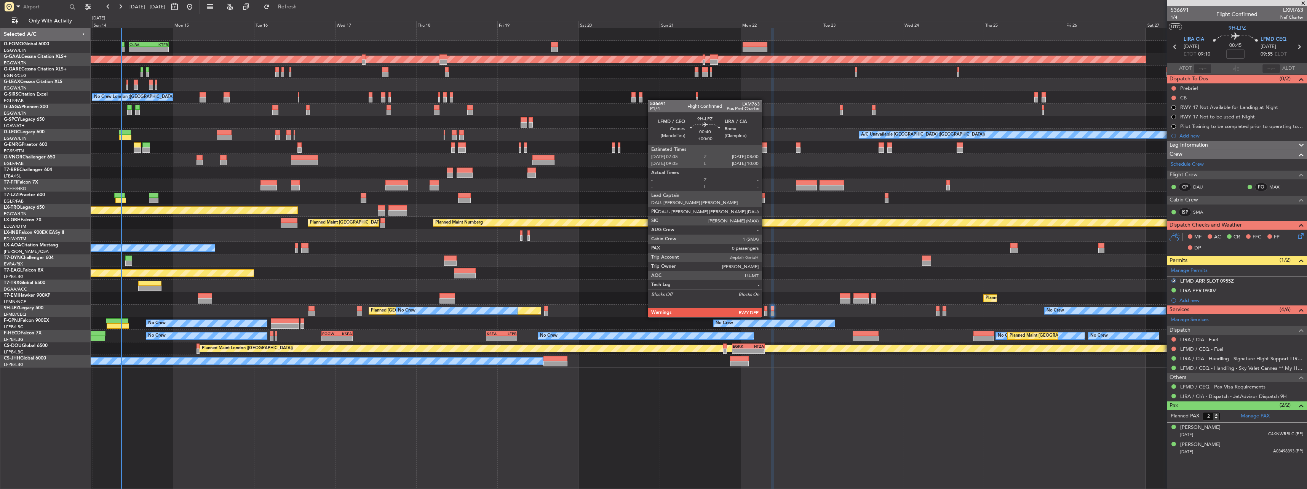
click at [765, 310] on div at bounding box center [766, 308] width 3 height 5
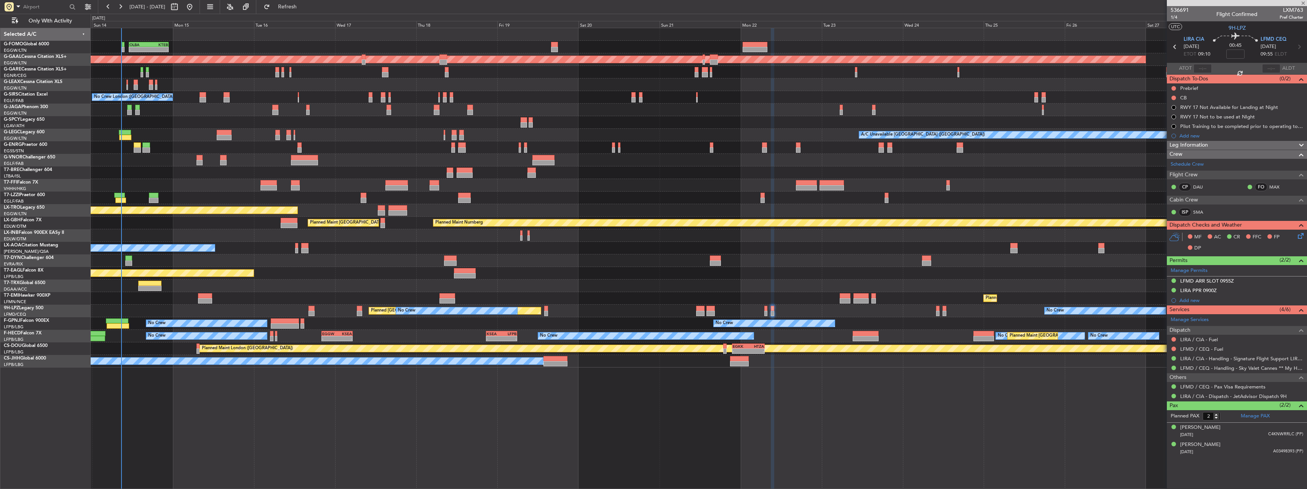
type input "0"
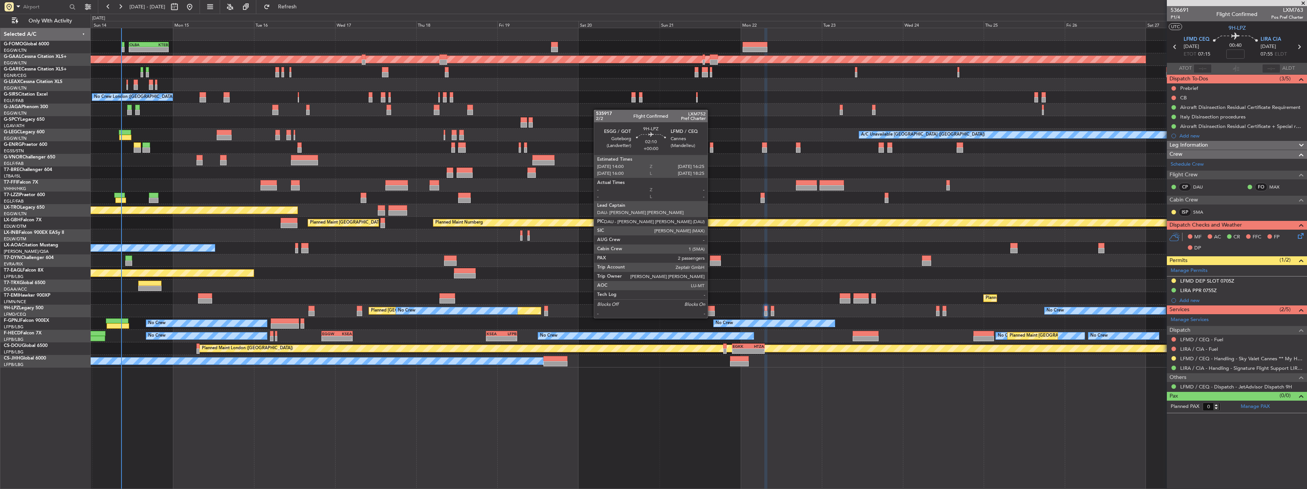
click at [709, 314] on div at bounding box center [711, 313] width 8 height 5
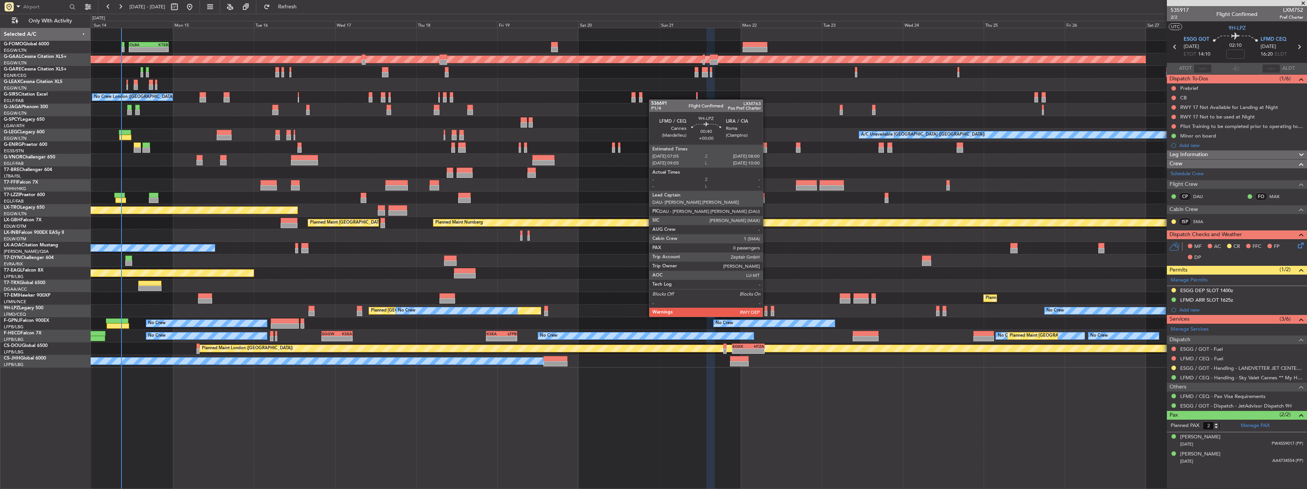
click at [766, 309] on div at bounding box center [766, 308] width 3 height 5
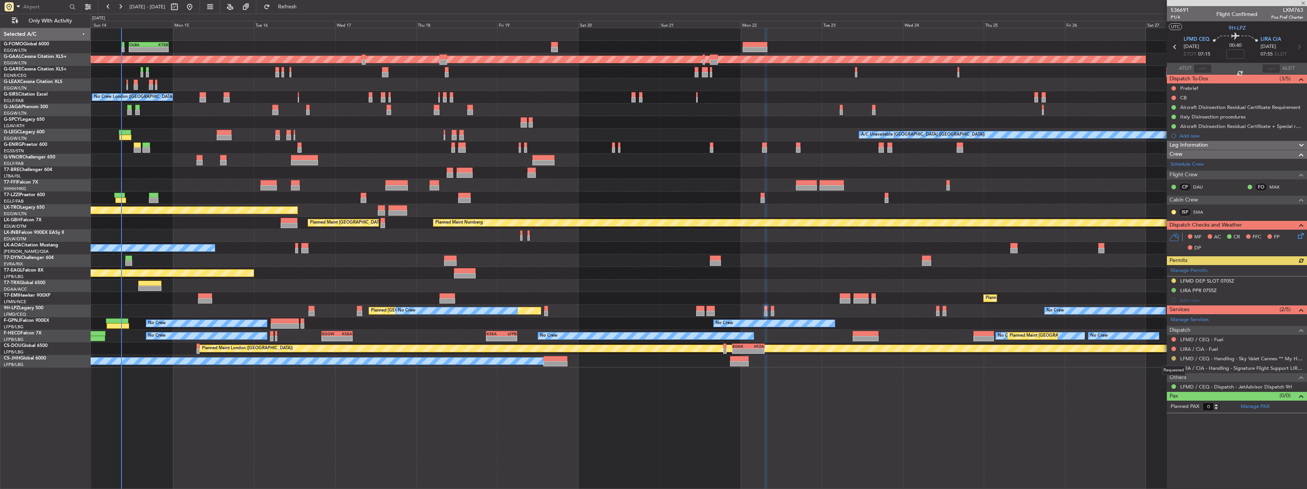
click at [1174, 357] on button at bounding box center [1174, 358] width 5 height 5
click at [1161, 448] on span "Confirmed" at bounding box center [1153, 449] width 24 height 8
click at [1173, 280] on button at bounding box center [1174, 280] width 5 height 5
click at [1153, 374] on span "Received OK" at bounding box center [1155, 372] width 29 height 8
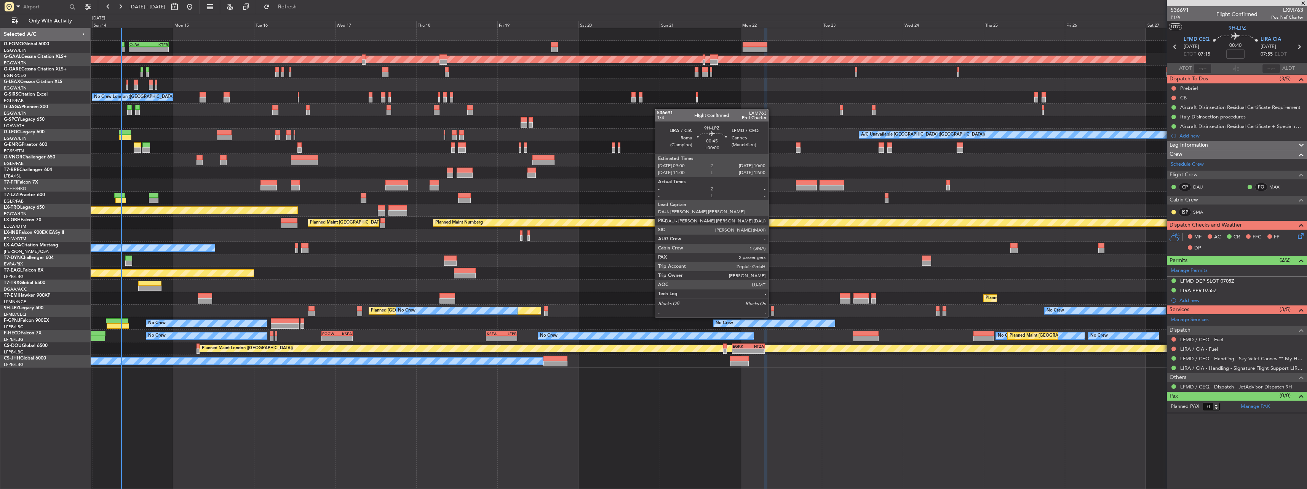
click at [772, 310] on div at bounding box center [772, 308] width 3 height 5
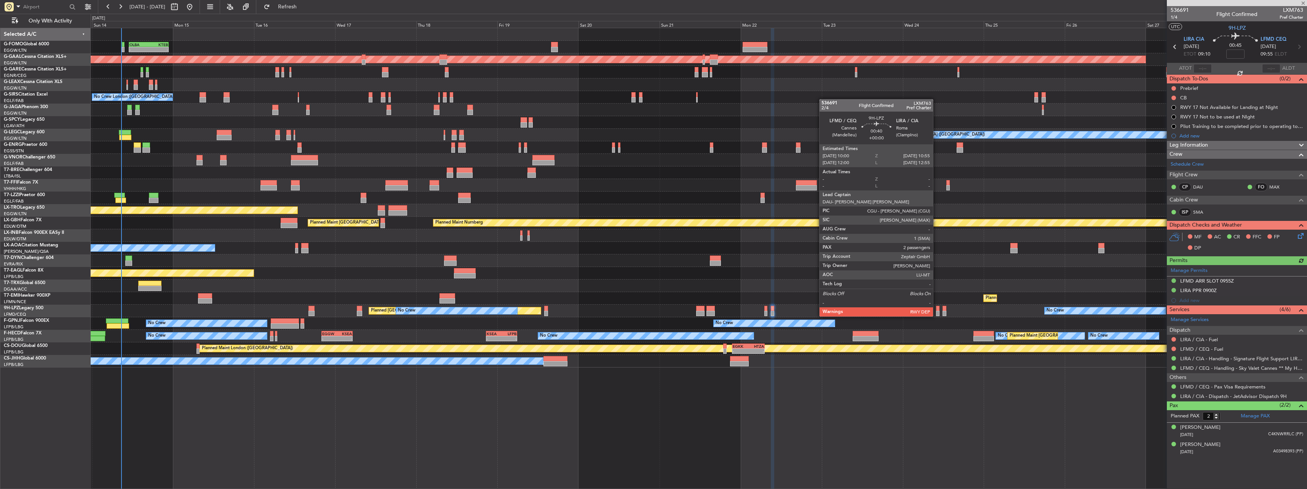
click at [937, 309] on div at bounding box center [937, 308] width 3 height 5
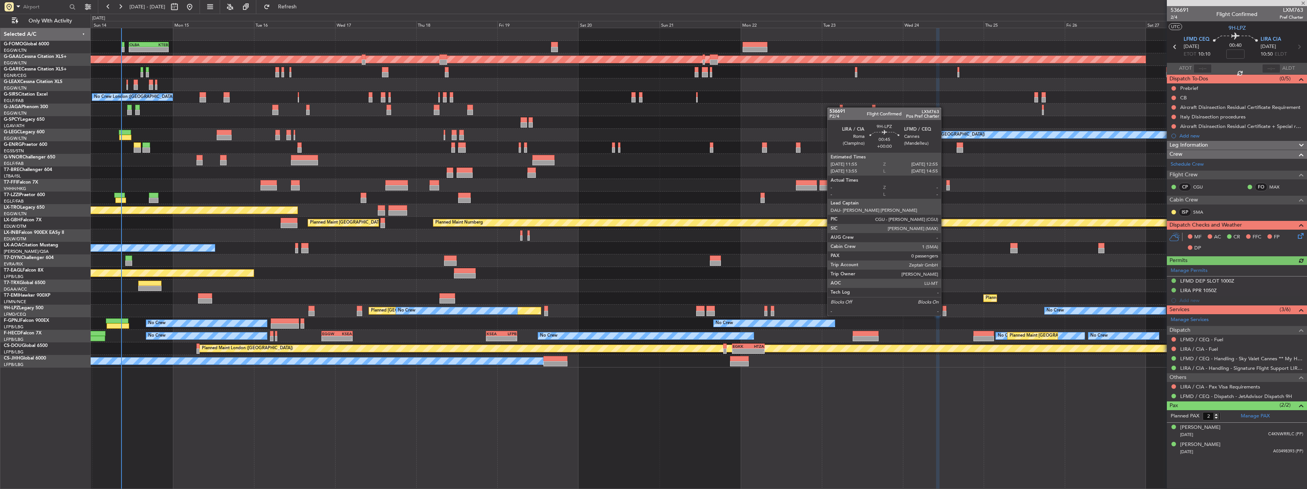
click at [945, 308] on div at bounding box center [944, 308] width 3 height 5
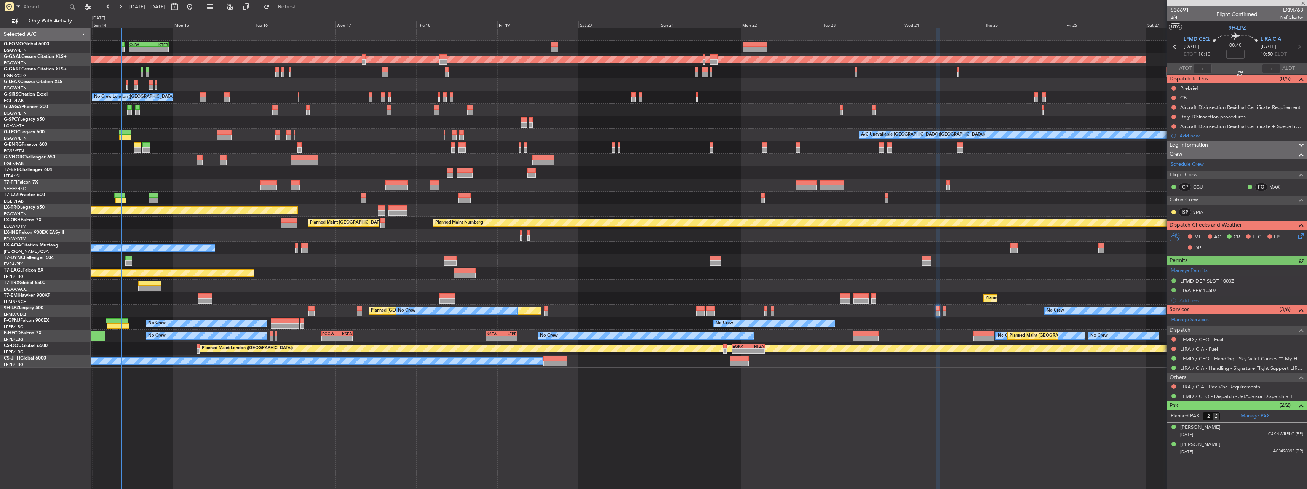
type input "0"
click at [1175, 279] on button at bounding box center [1174, 280] width 5 height 5
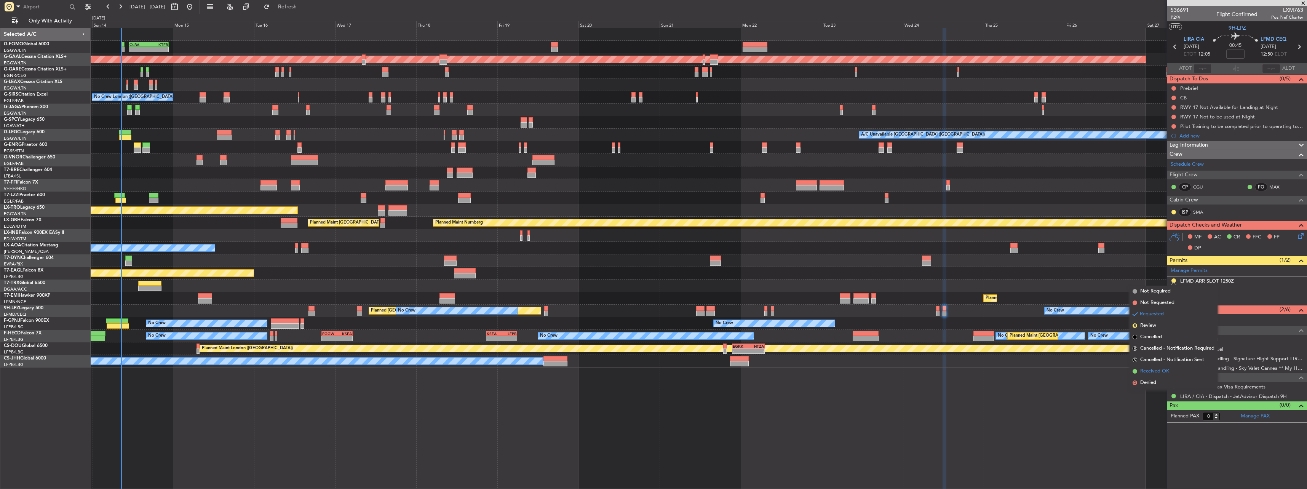
click at [1163, 369] on span "Received OK" at bounding box center [1155, 372] width 29 height 8
click at [1174, 368] on button at bounding box center [1174, 368] width 5 height 5
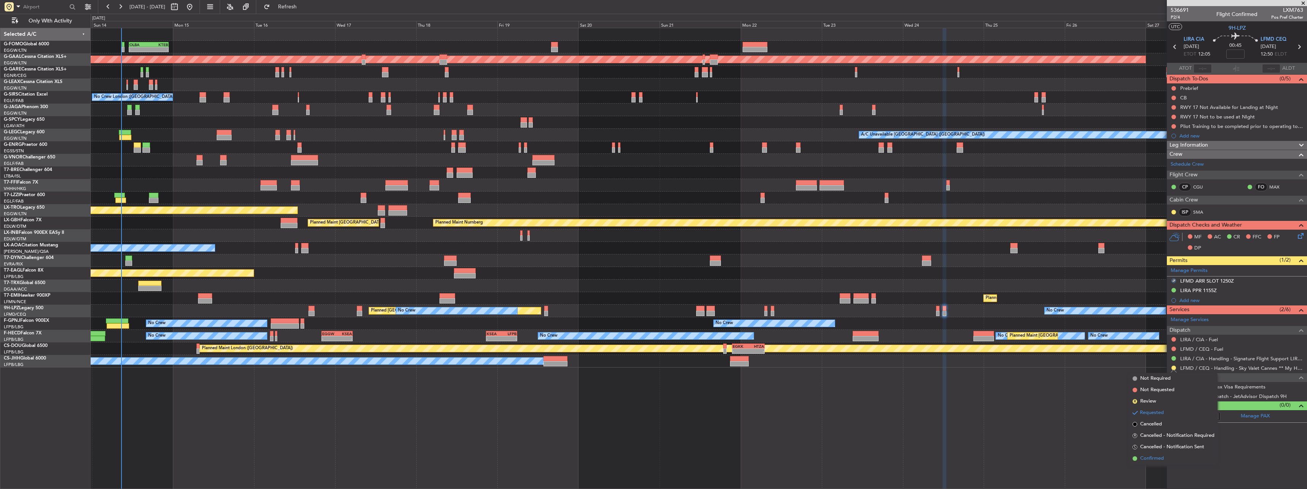
click at [1145, 456] on span "Confirmed" at bounding box center [1153, 459] width 24 height 8
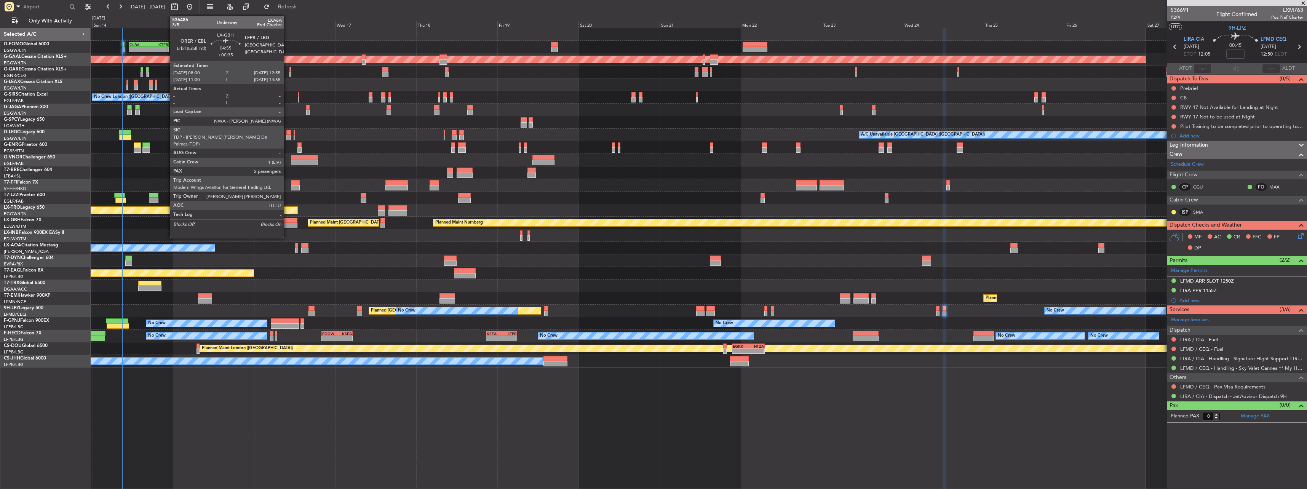
click at [287, 223] on div at bounding box center [289, 225] width 17 height 5
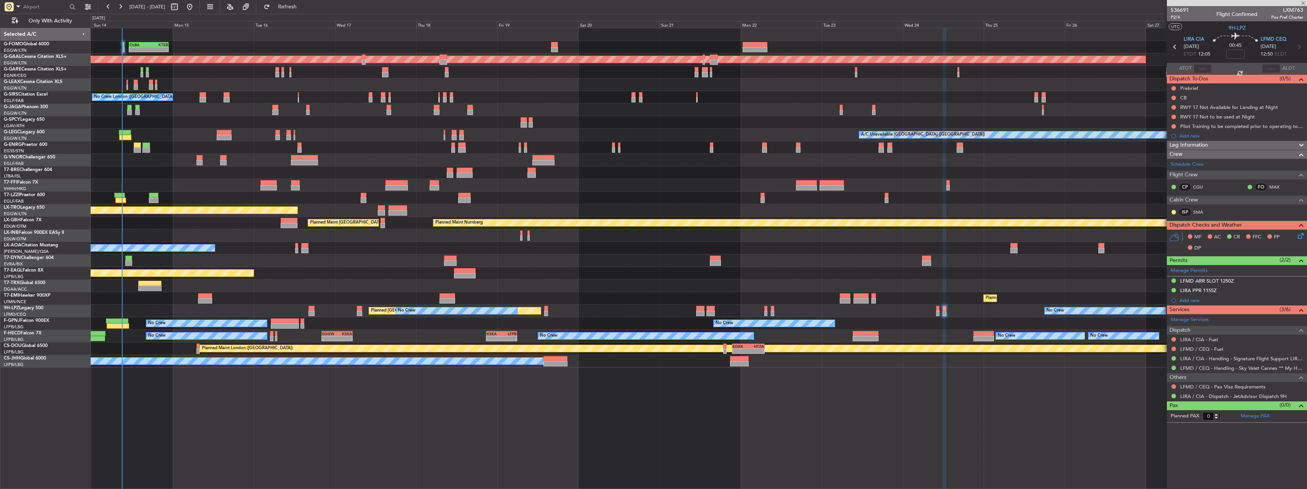
type input "+00:35"
type input "2"
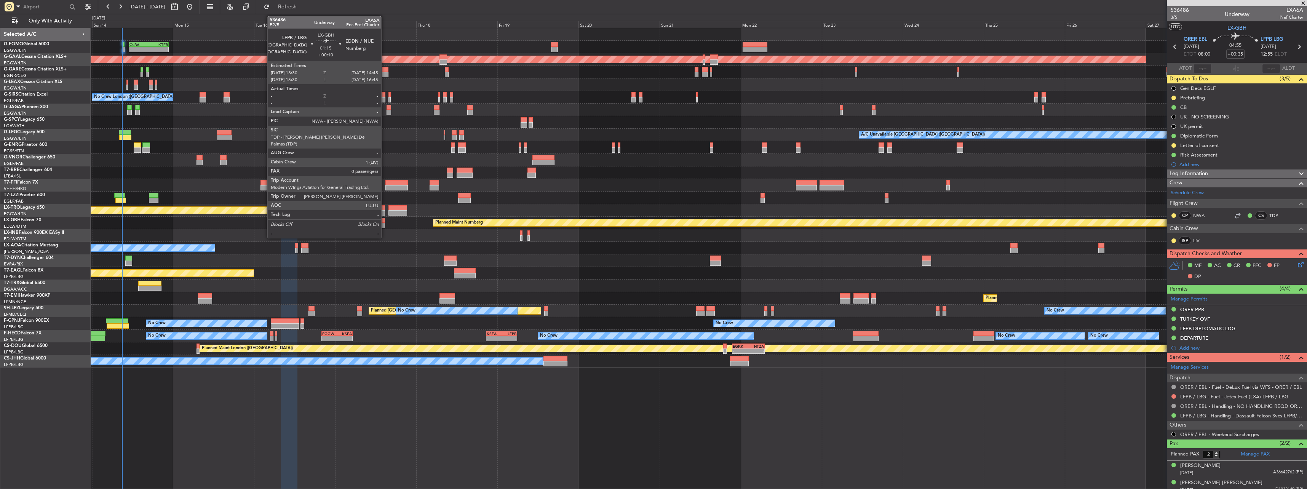
click at [385, 218] on div at bounding box center [383, 220] width 5 height 5
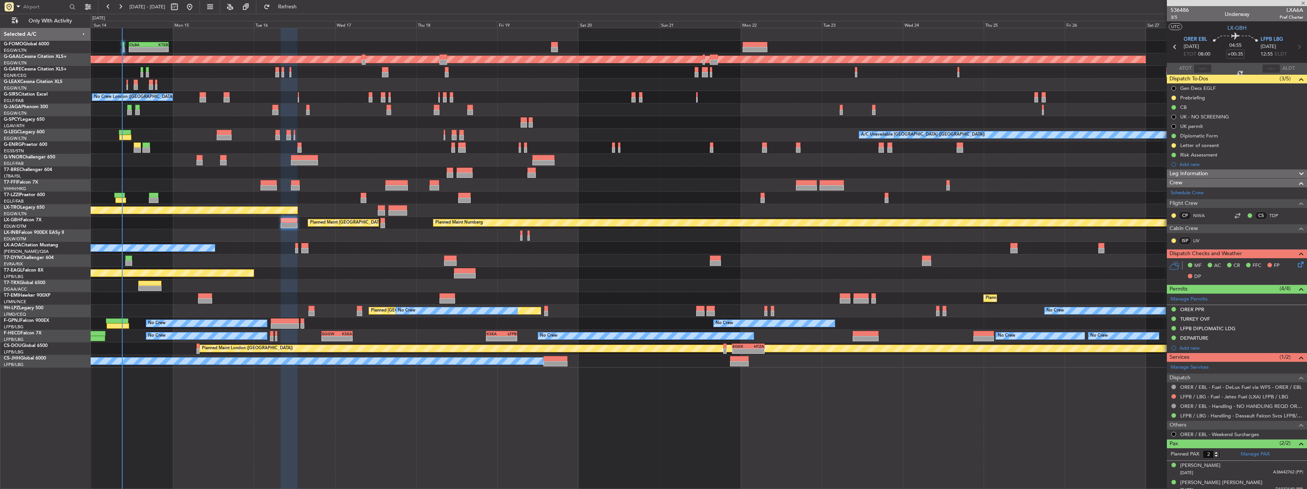
type input "+00:10"
type input "0"
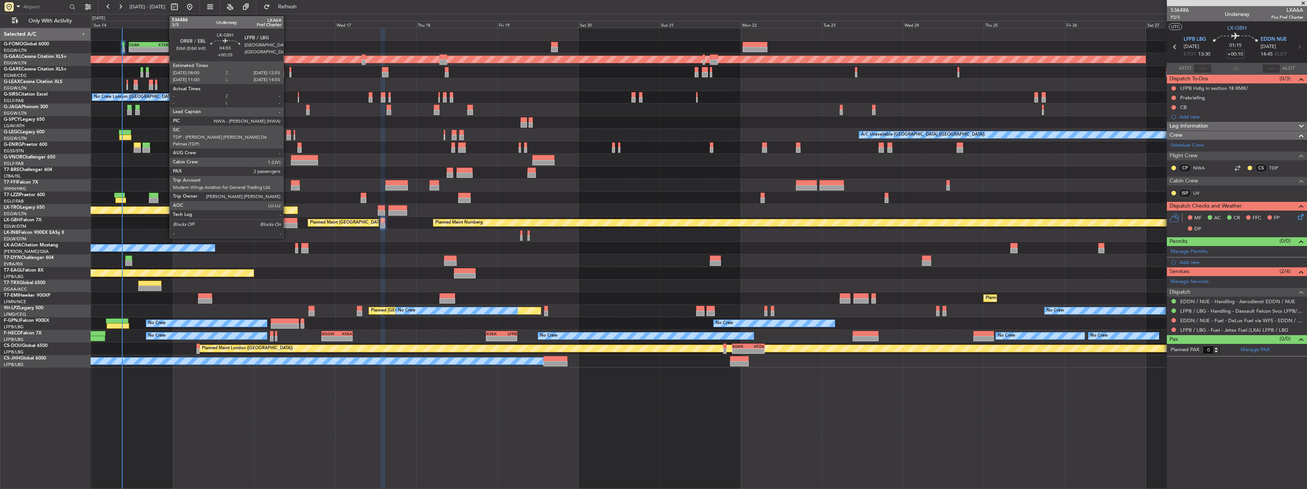
click at [287, 226] on div at bounding box center [289, 225] width 17 height 5
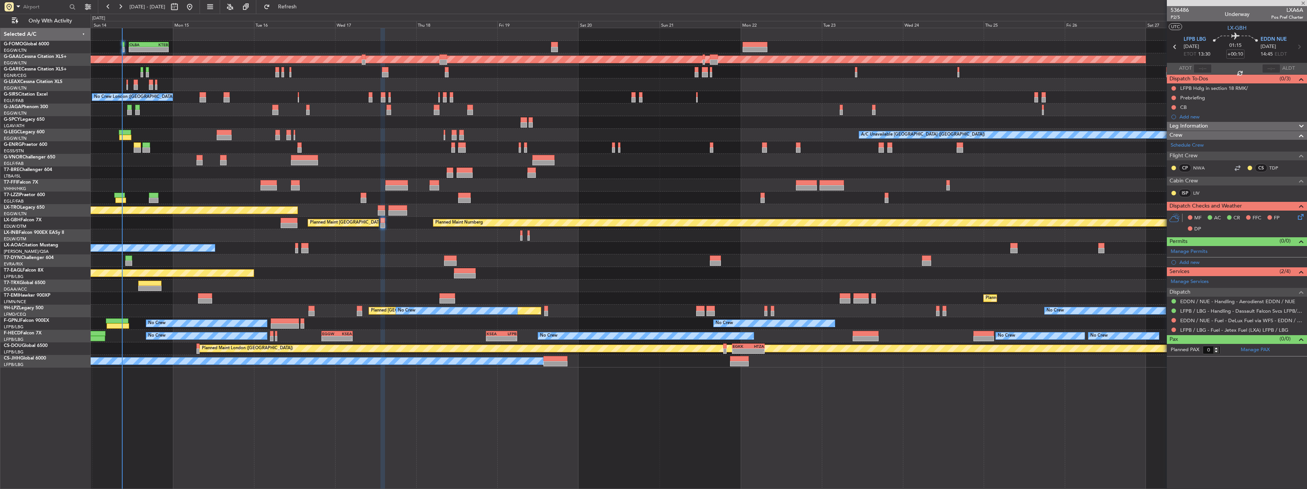
type input "+00:35"
type input "2"
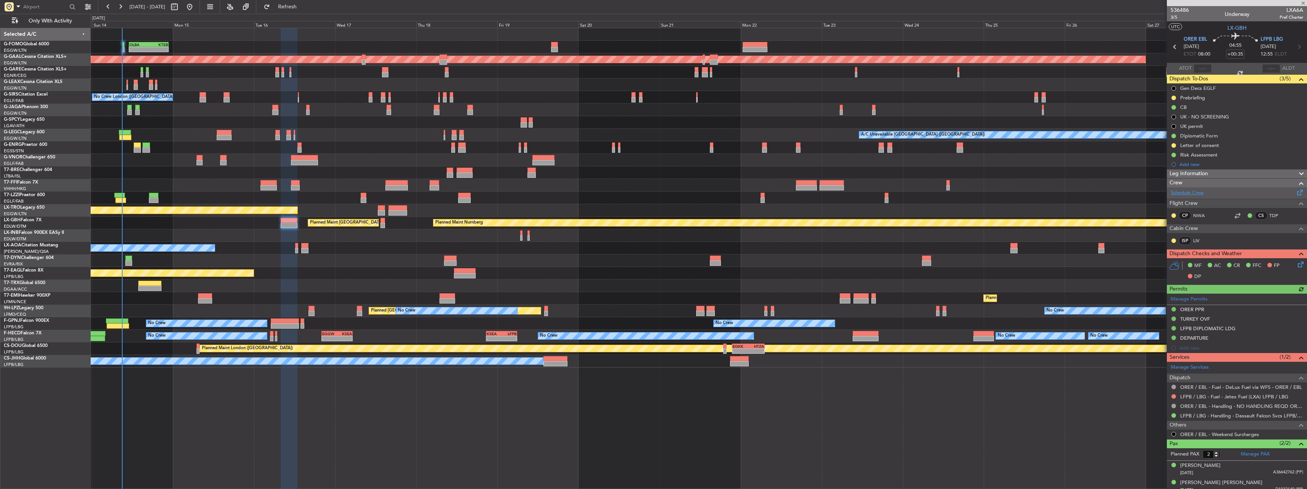
click at [1200, 192] on link "Schedule Crew" at bounding box center [1187, 193] width 33 height 8
click at [1195, 467] on div "Maya Barzani" at bounding box center [1201, 466] width 40 height 8
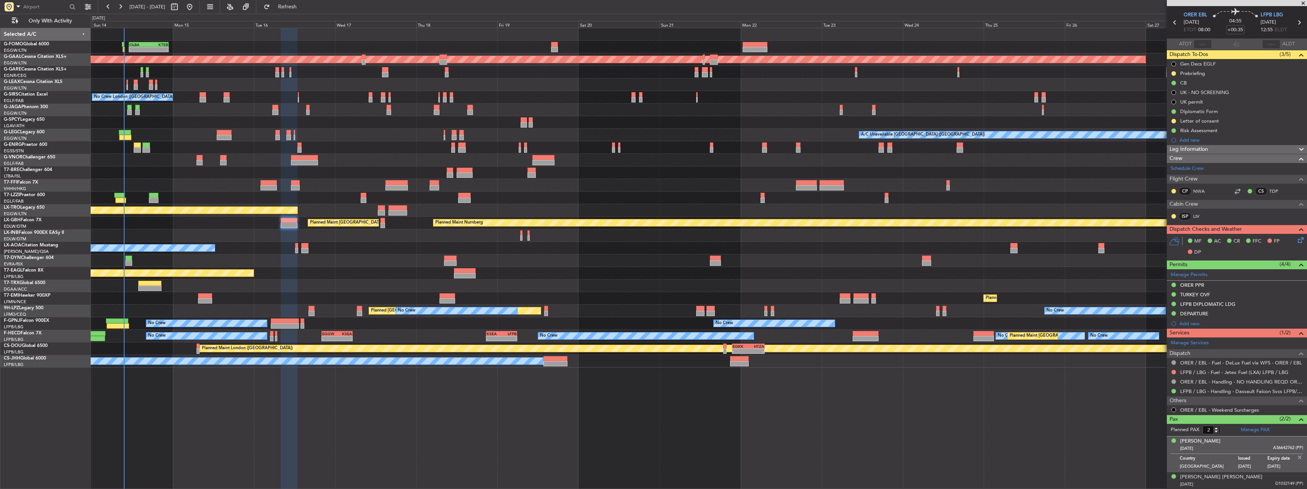
click at [1297, 457] on img at bounding box center [1300, 457] width 7 height 7
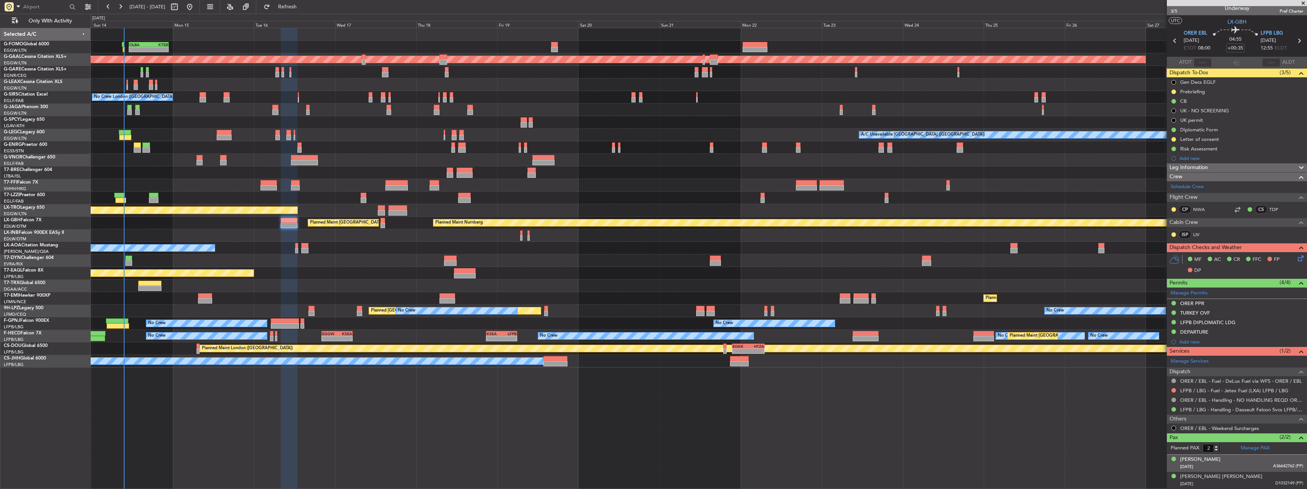
scroll to position [6, 0]
click at [1212, 478] on div "Nabila Masoud Mustafa BARZANI" at bounding box center [1222, 478] width 82 height 8
